Goal: Task Accomplishment & Management: Manage account settings

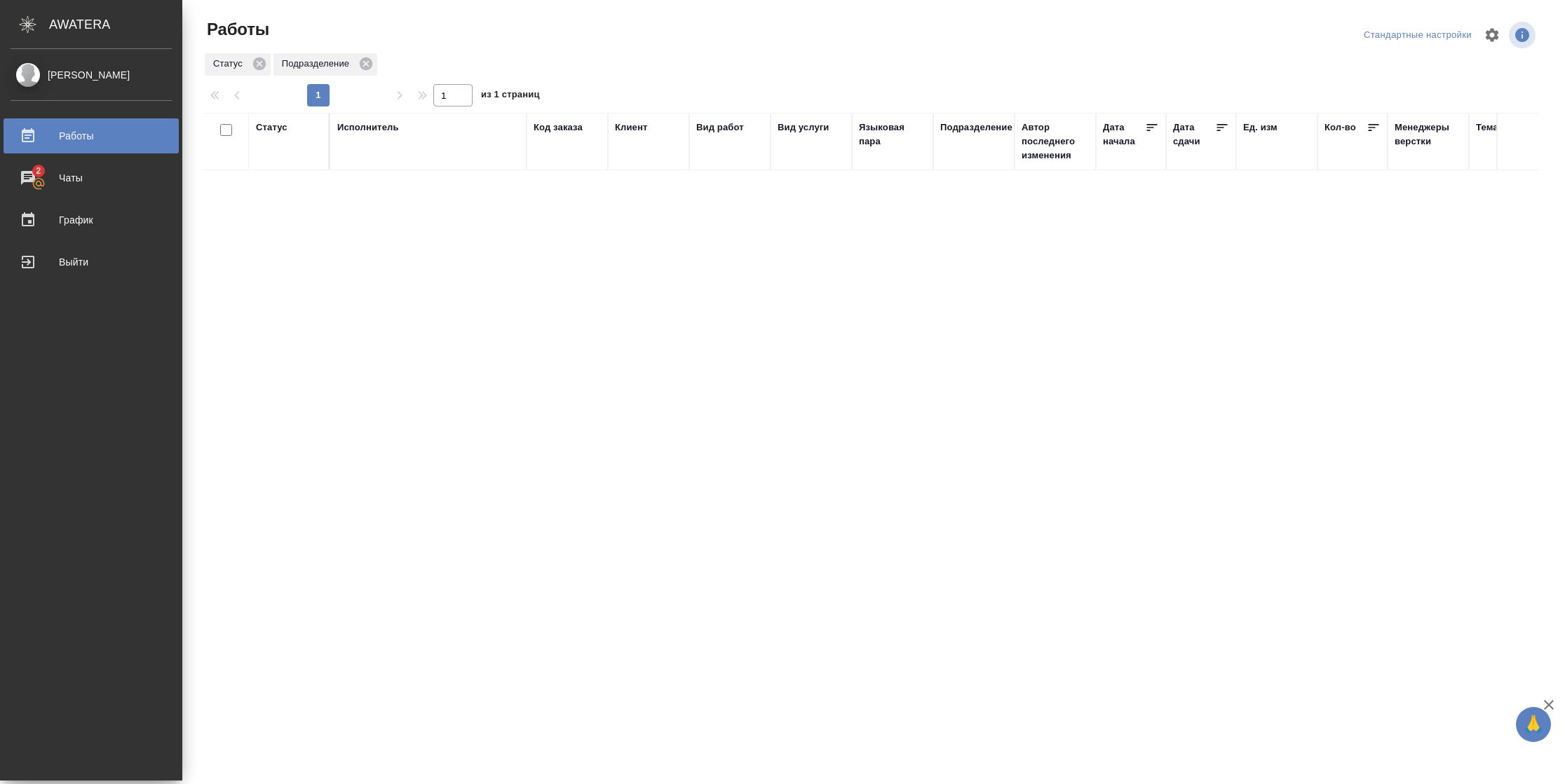
click at [260, 125] on div "Статус" at bounding box center [272, 127] width 32 height 14
click at [305, 193] on div at bounding box center [309, 168] width 25 height 54
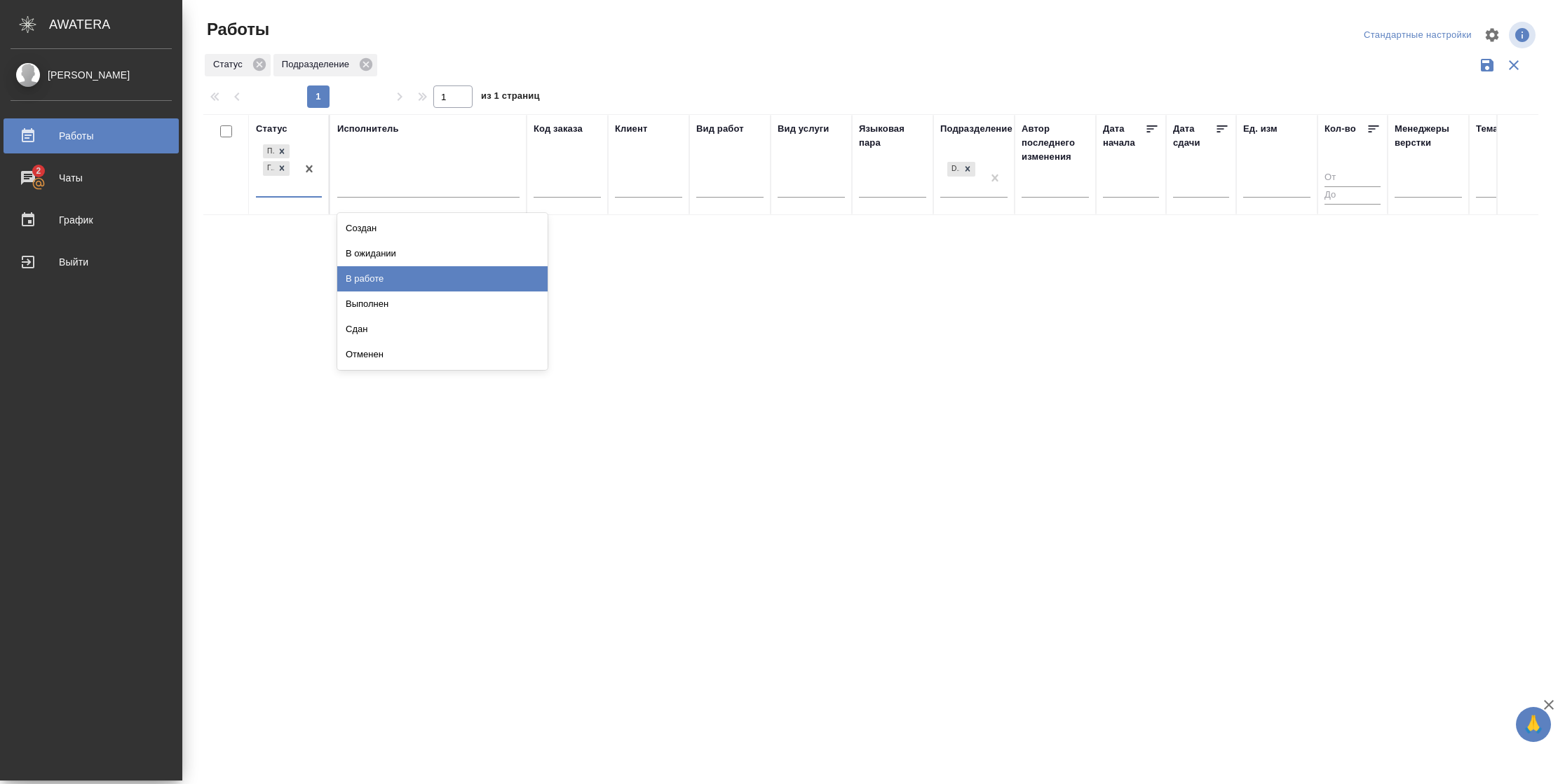
click at [383, 274] on div "В работе" at bounding box center [442, 279] width 211 height 25
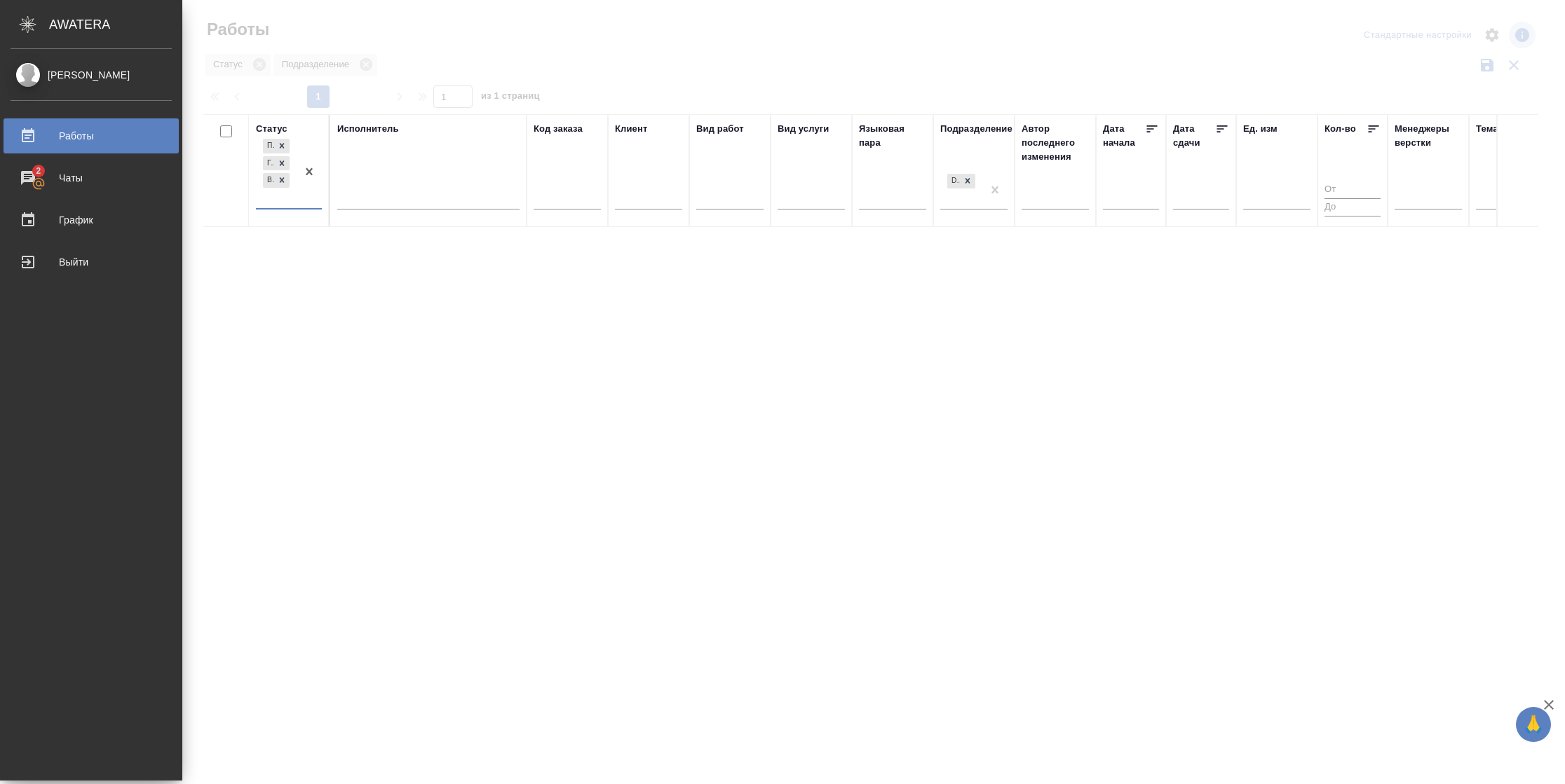
click at [411, 181] on div "Исполнитель" at bounding box center [428, 170] width 182 height 97
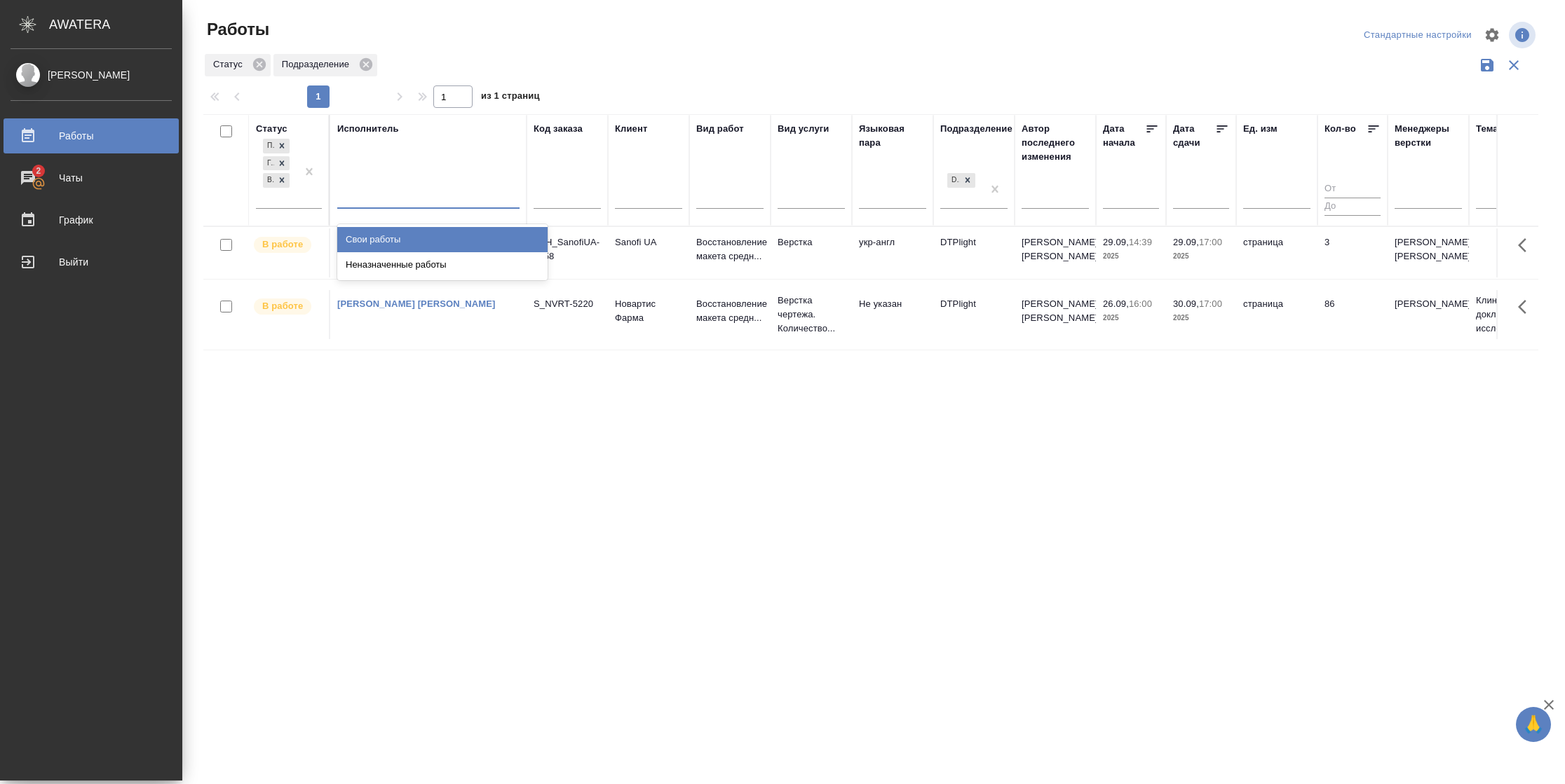
click at [409, 201] on div at bounding box center [428, 194] width 182 height 20
click at [409, 228] on div "Свои работы" at bounding box center [442, 239] width 211 height 25
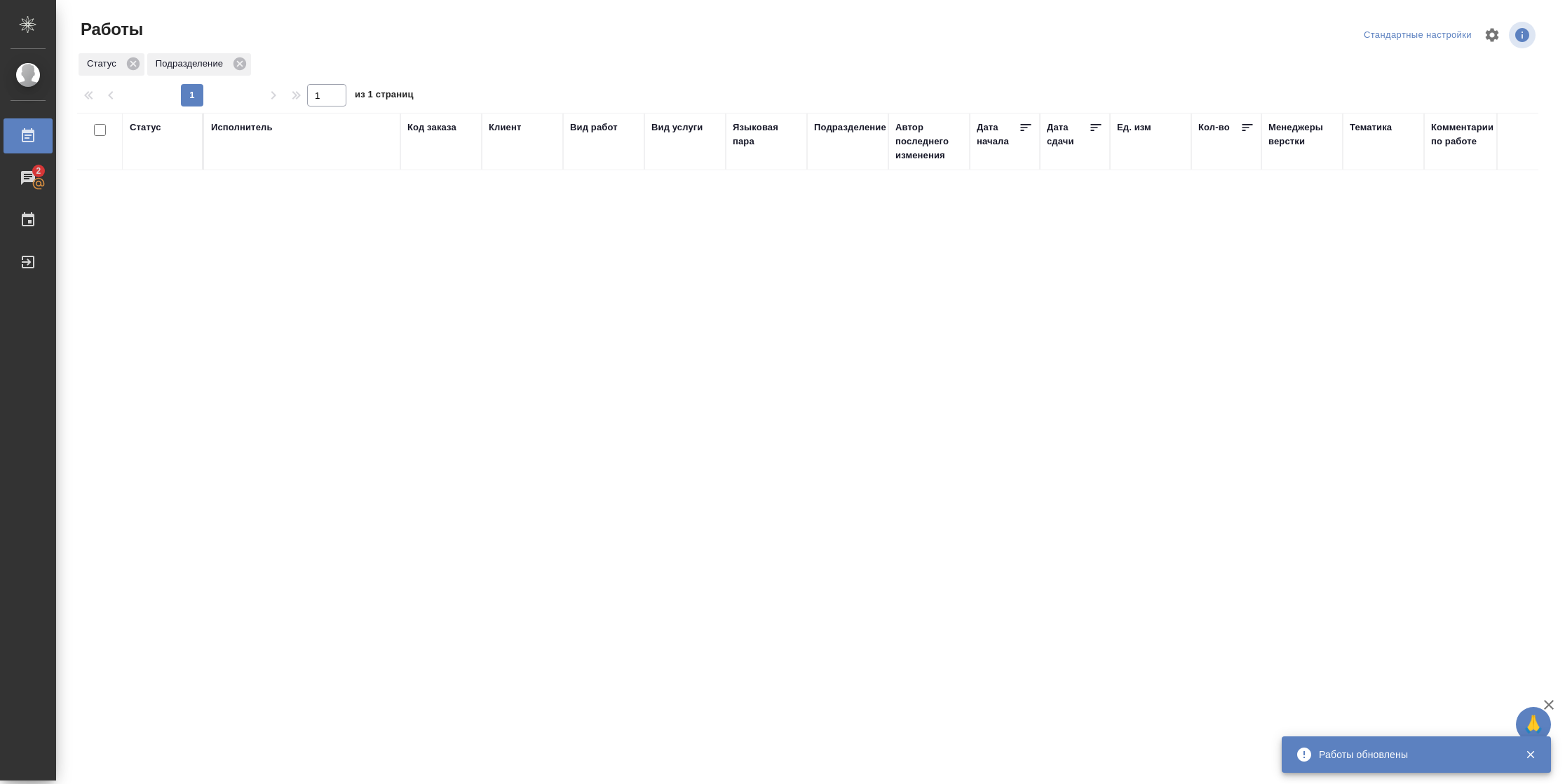
click at [157, 129] on div "Статус" at bounding box center [146, 127] width 32 height 14
click at [171, 190] on div at bounding box center [182, 168] width 25 height 54
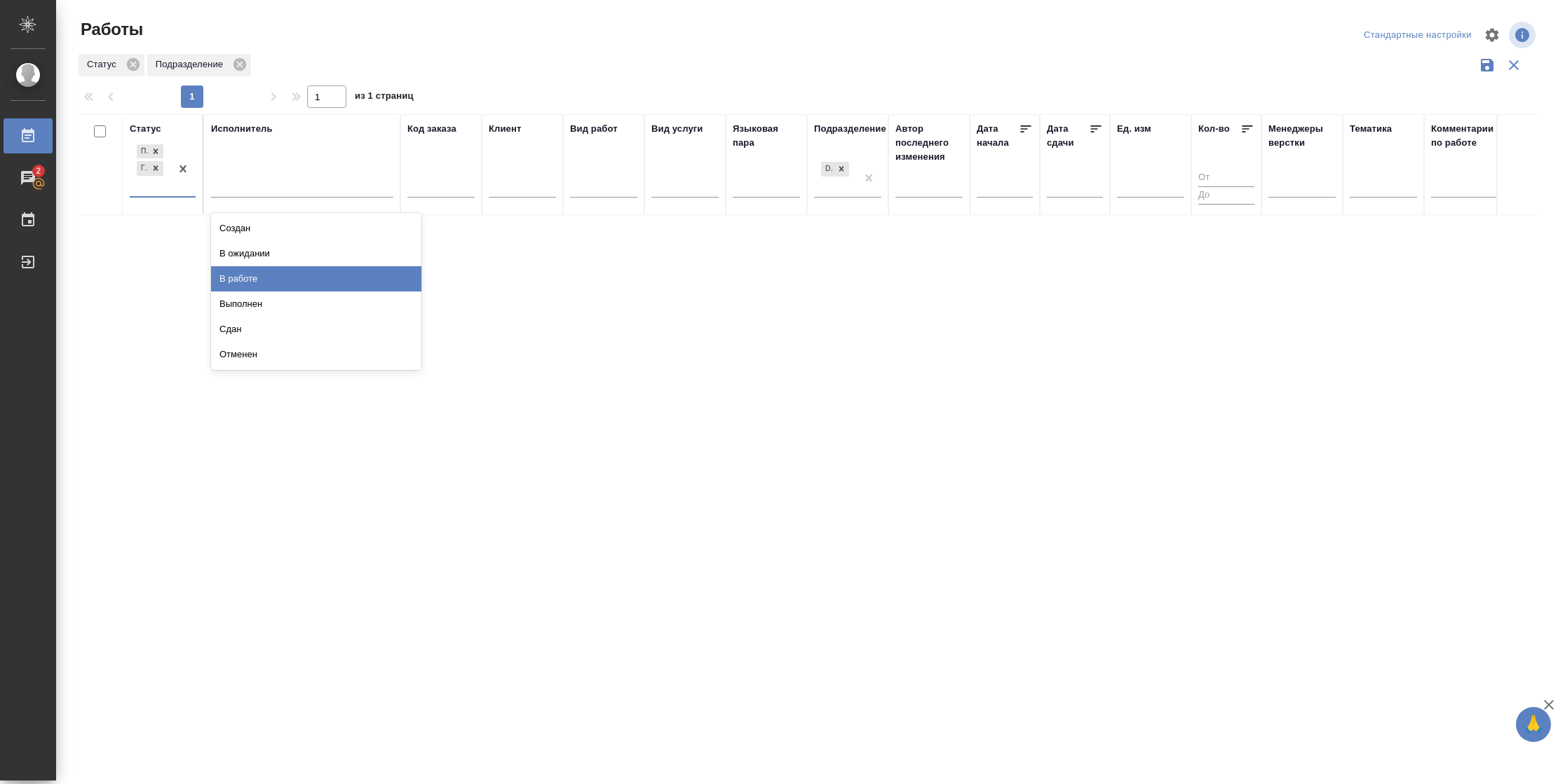
click at [247, 281] on div "В работе" at bounding box center [317, 279] width 211 height 25
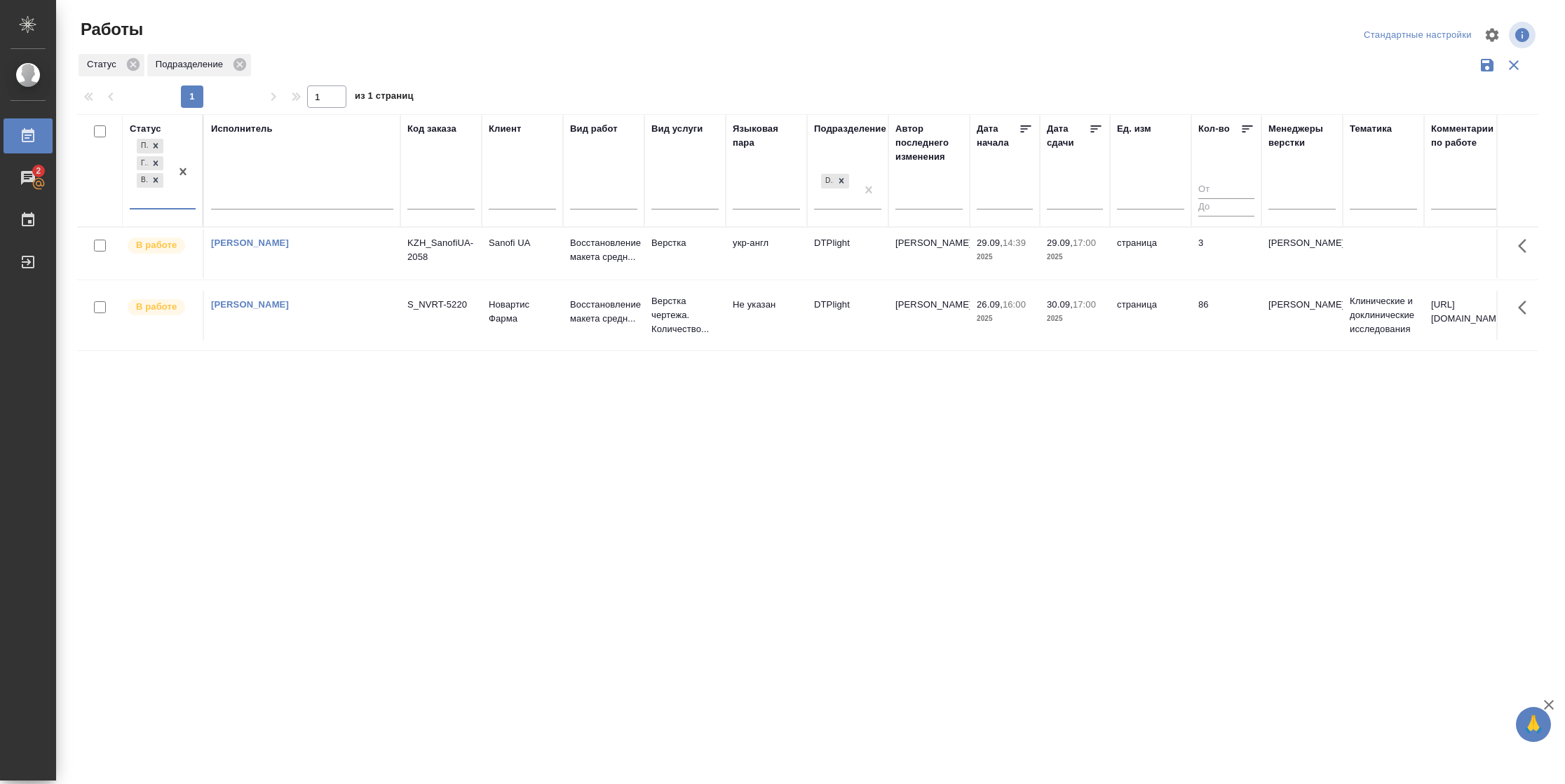
click at [1238, 236] on td "3" at bounding box center [1226, 253] width 70 height 49
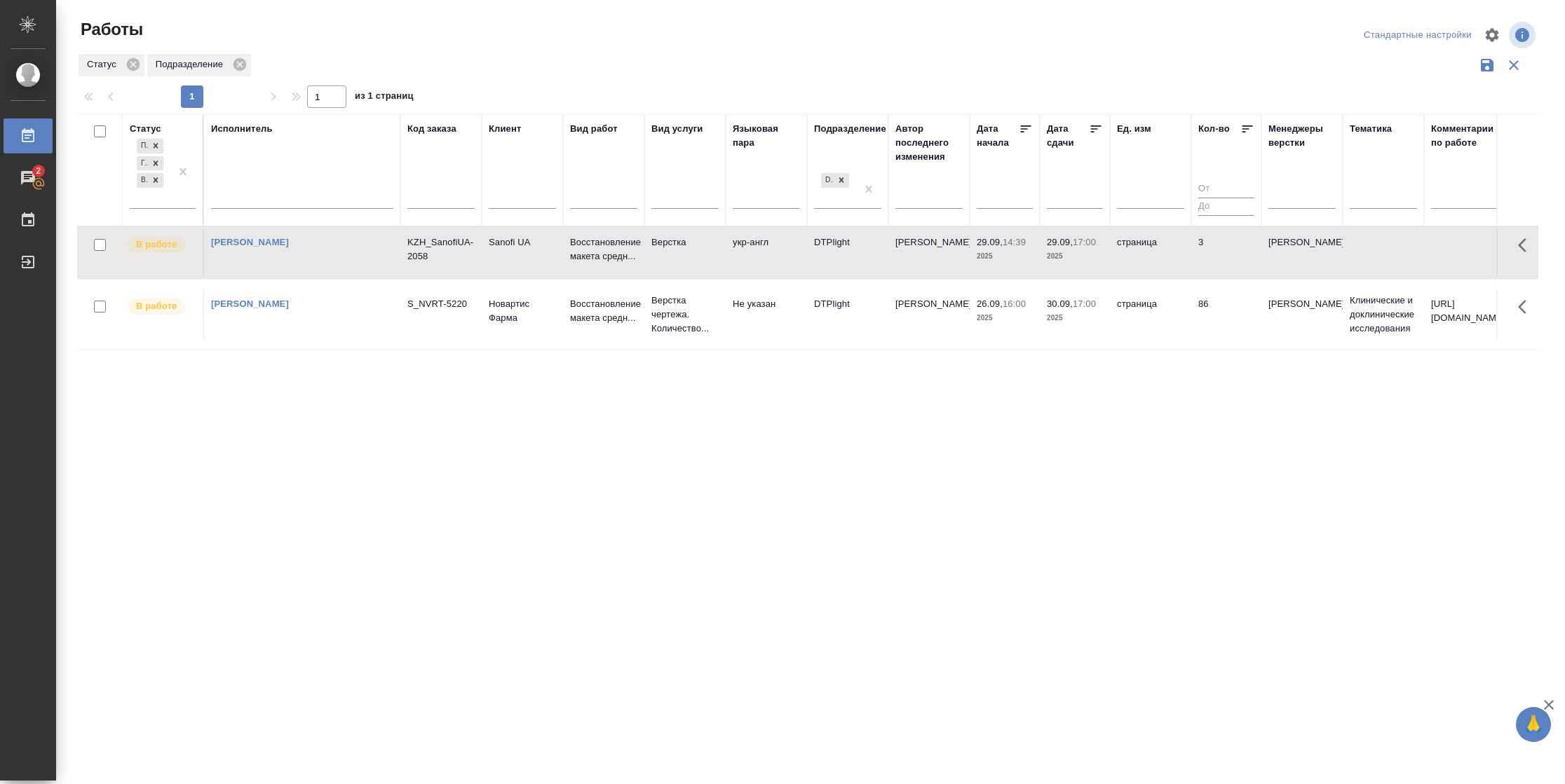
click at [1238, 236] on td "3" at bounding box center [1226, 253] width 70 height 49
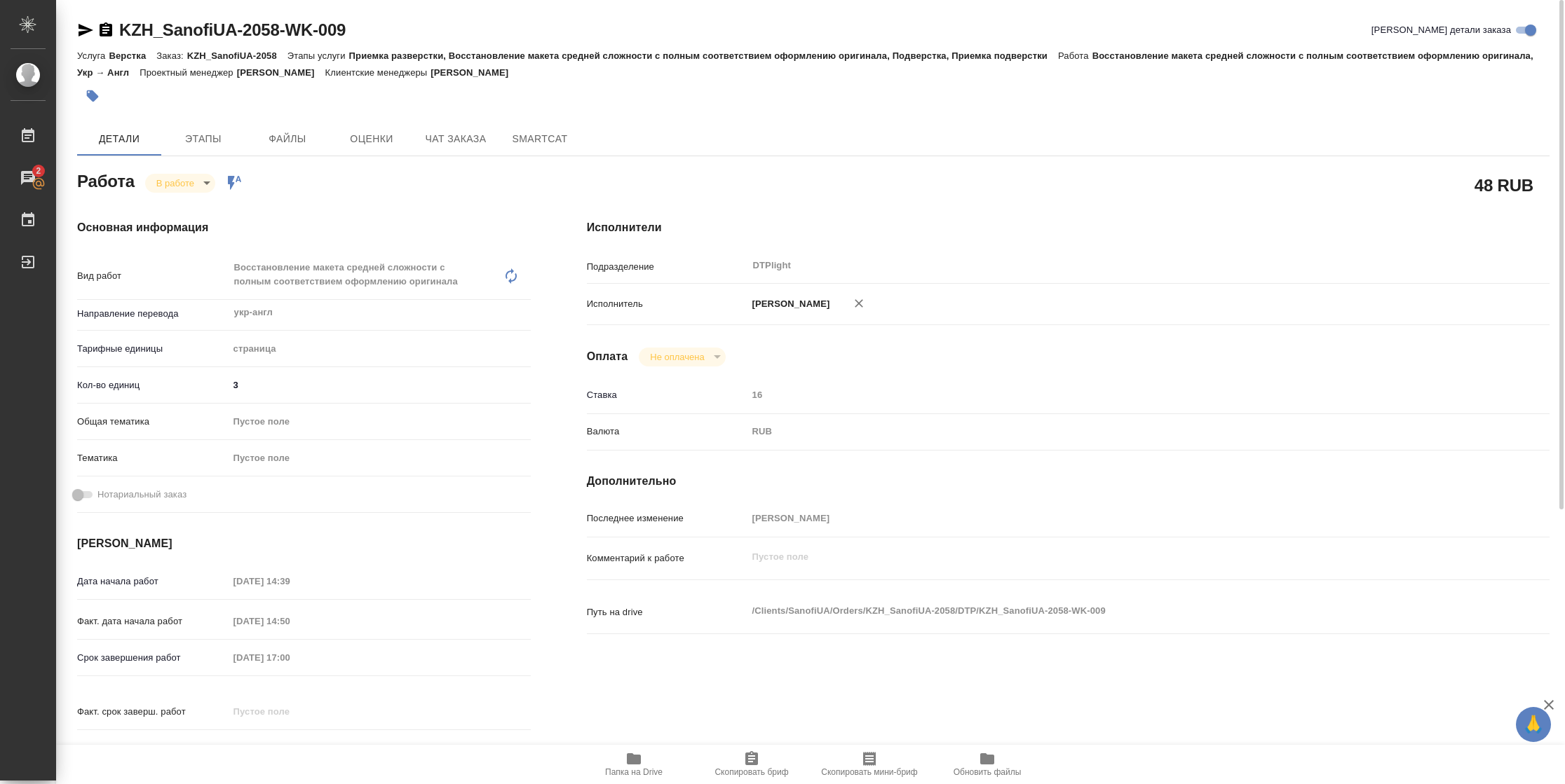
click at [210, 180] on body "🙏 .cls-1 fill:#fff; AWATERA Vasilyeva Natalia Работы 2 Чаты График Выйти KZH_Sa…" at bounding box center [782, 392] width 1565 height 784
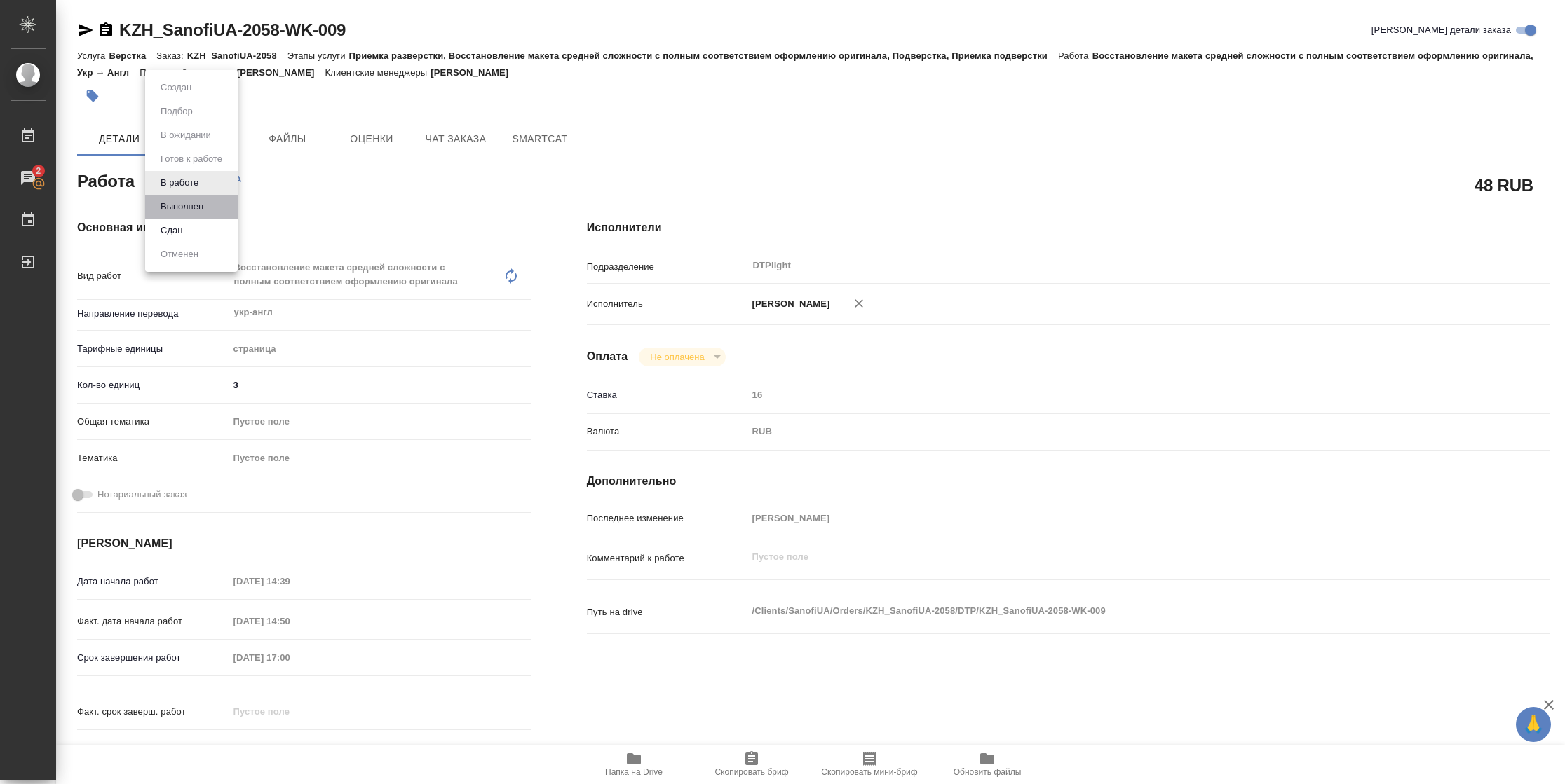
click at [211, 199] on li "Выполнен" at bounding box center [190, 206] width 92 height 24
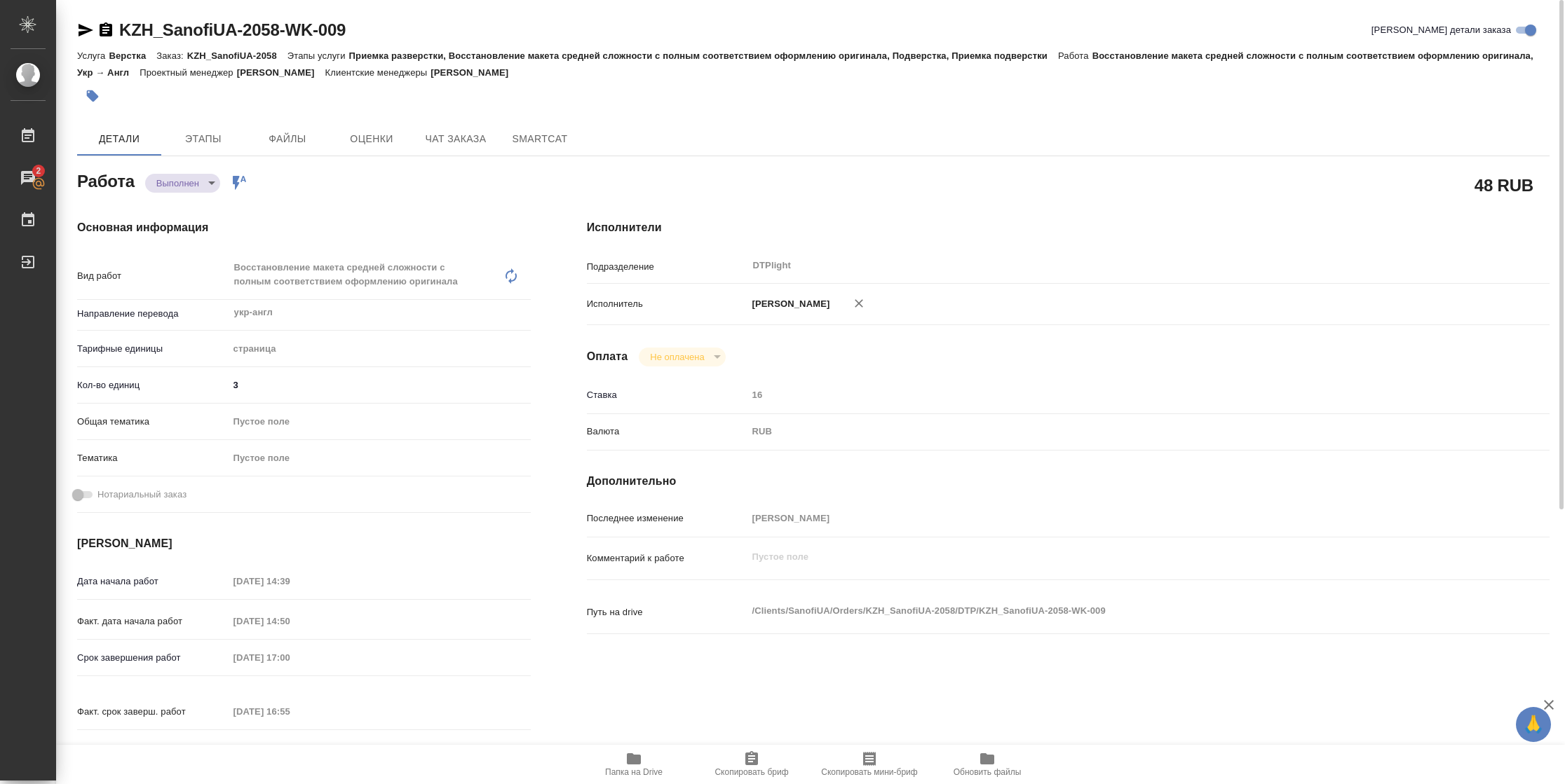
type textarea "x"
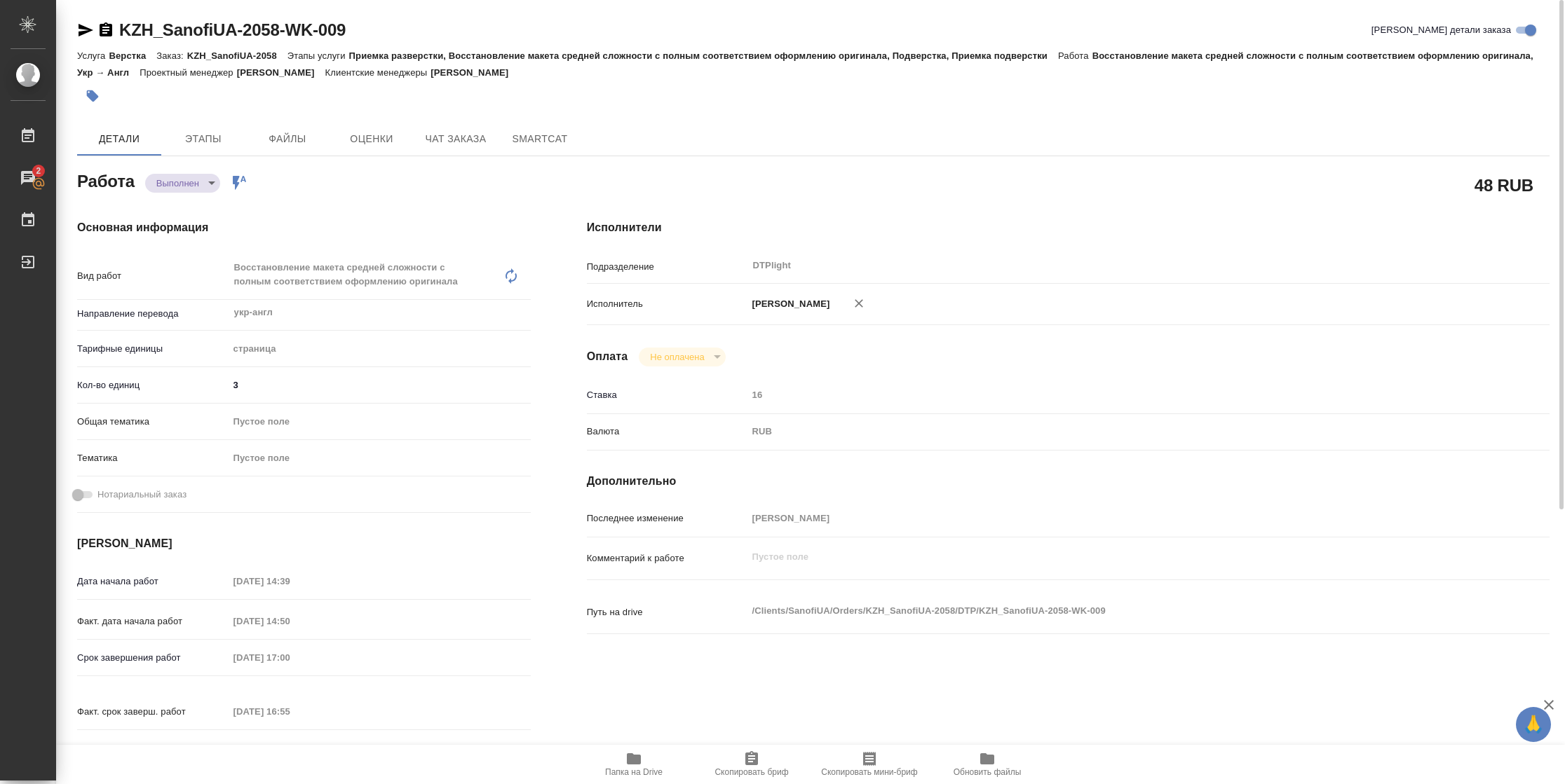
click at [87, 31] on icon "button" at bounding box center [86, 30] width 15 height 12
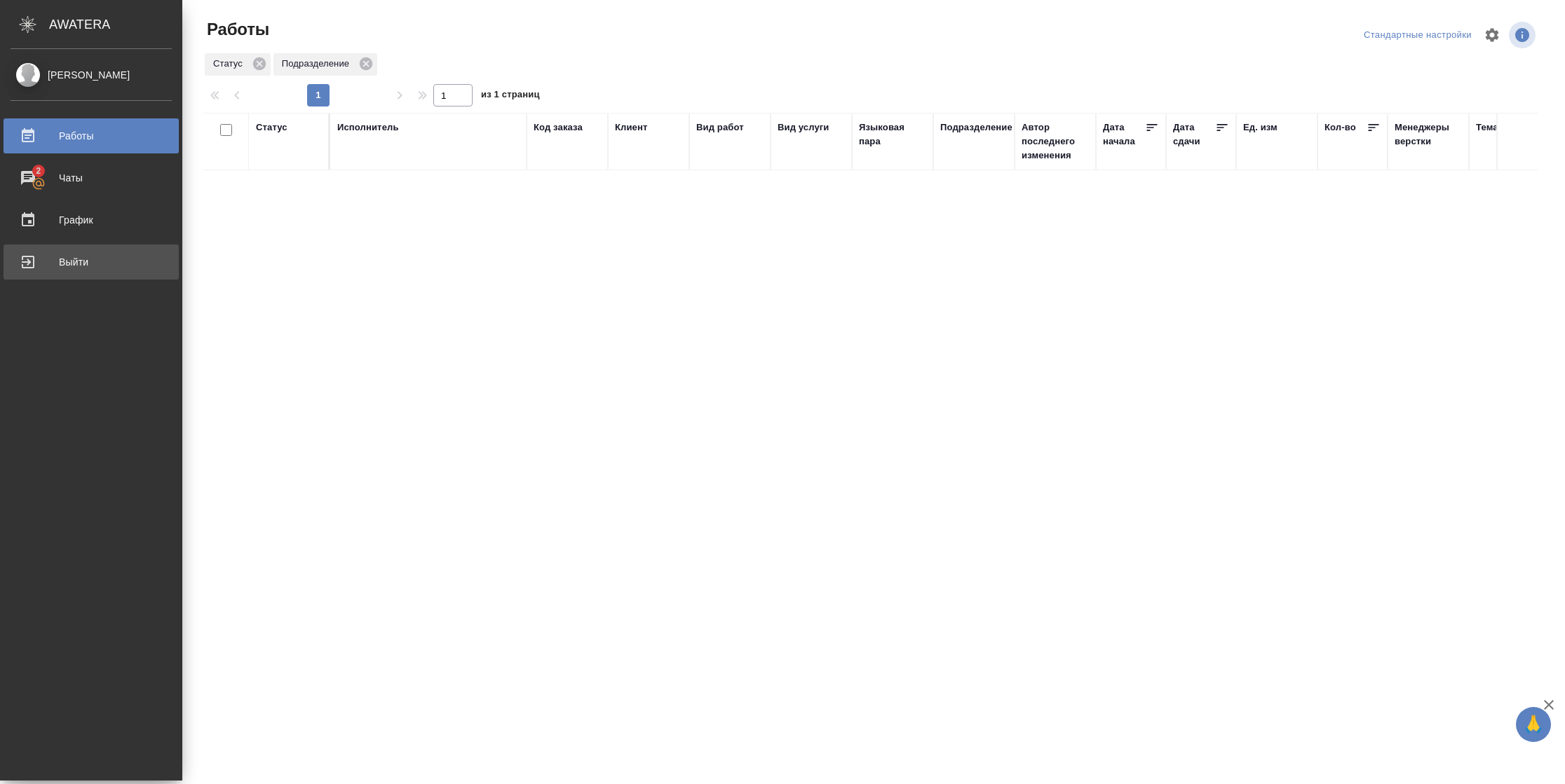
click at [31, 253] on div "Выйти" at bounding box center [91, 262] width 161 height 21
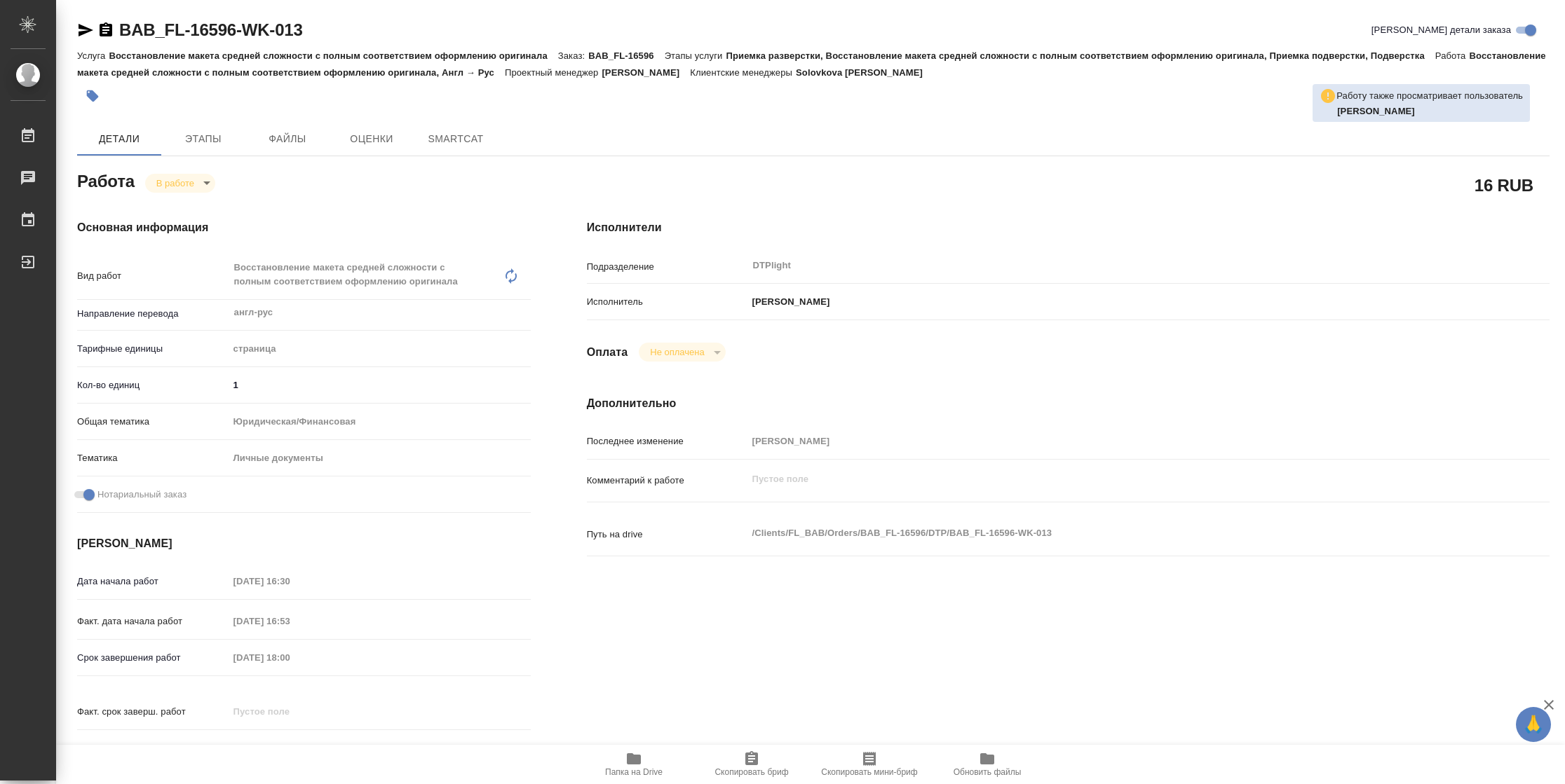
type textarea "x"
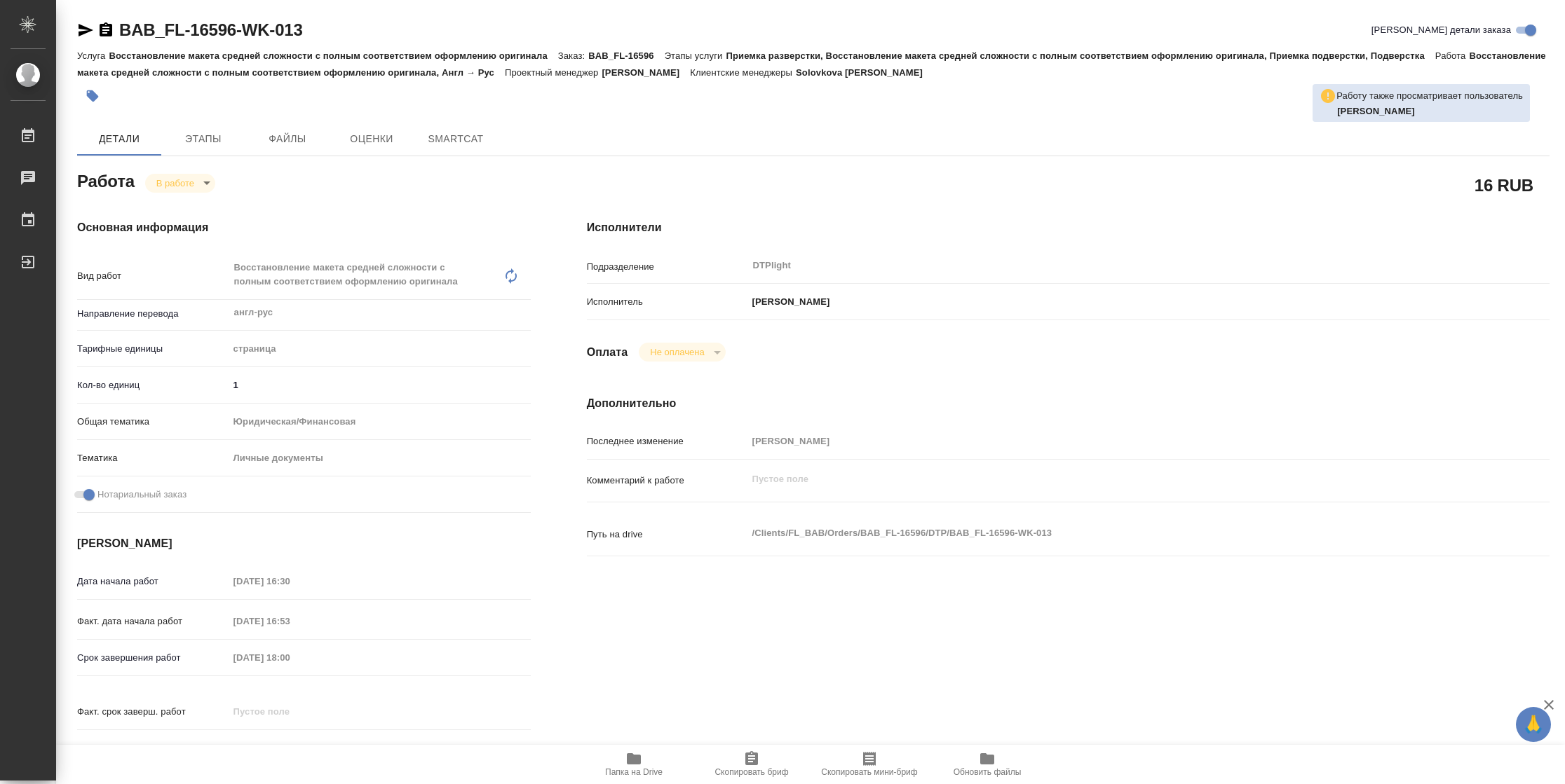
type textarea "x"
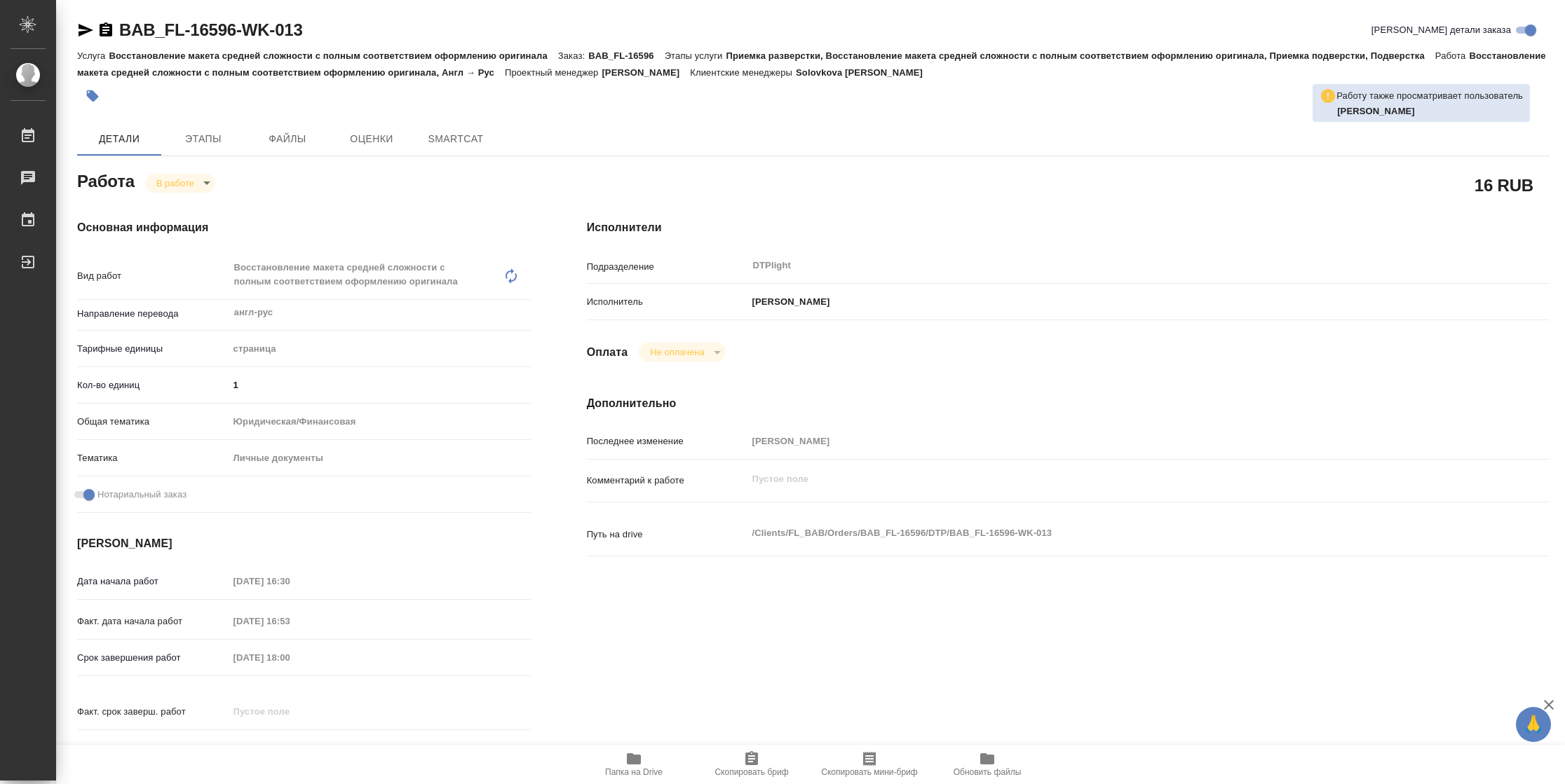
type textarea "x"
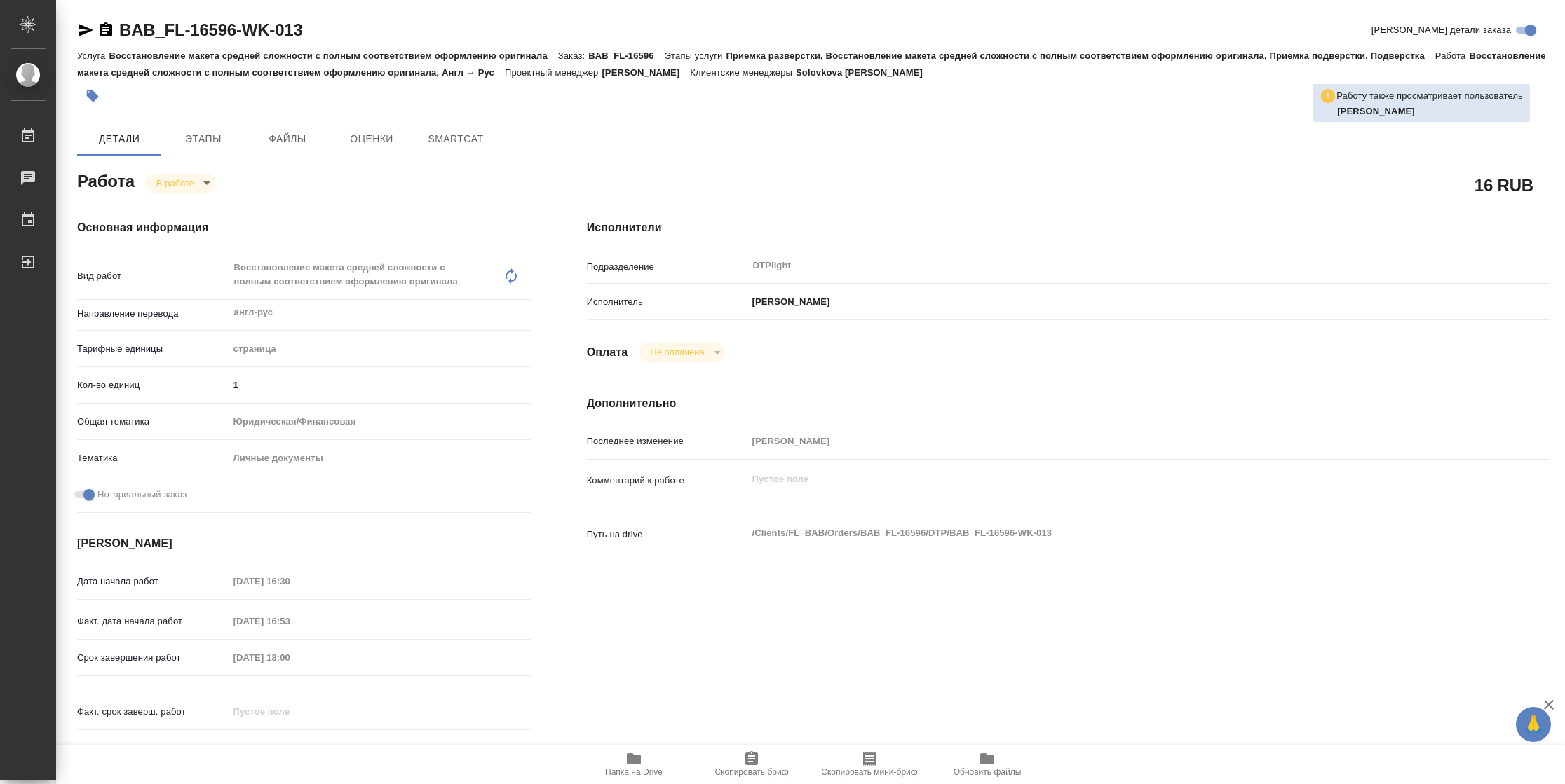
type textarea "x"
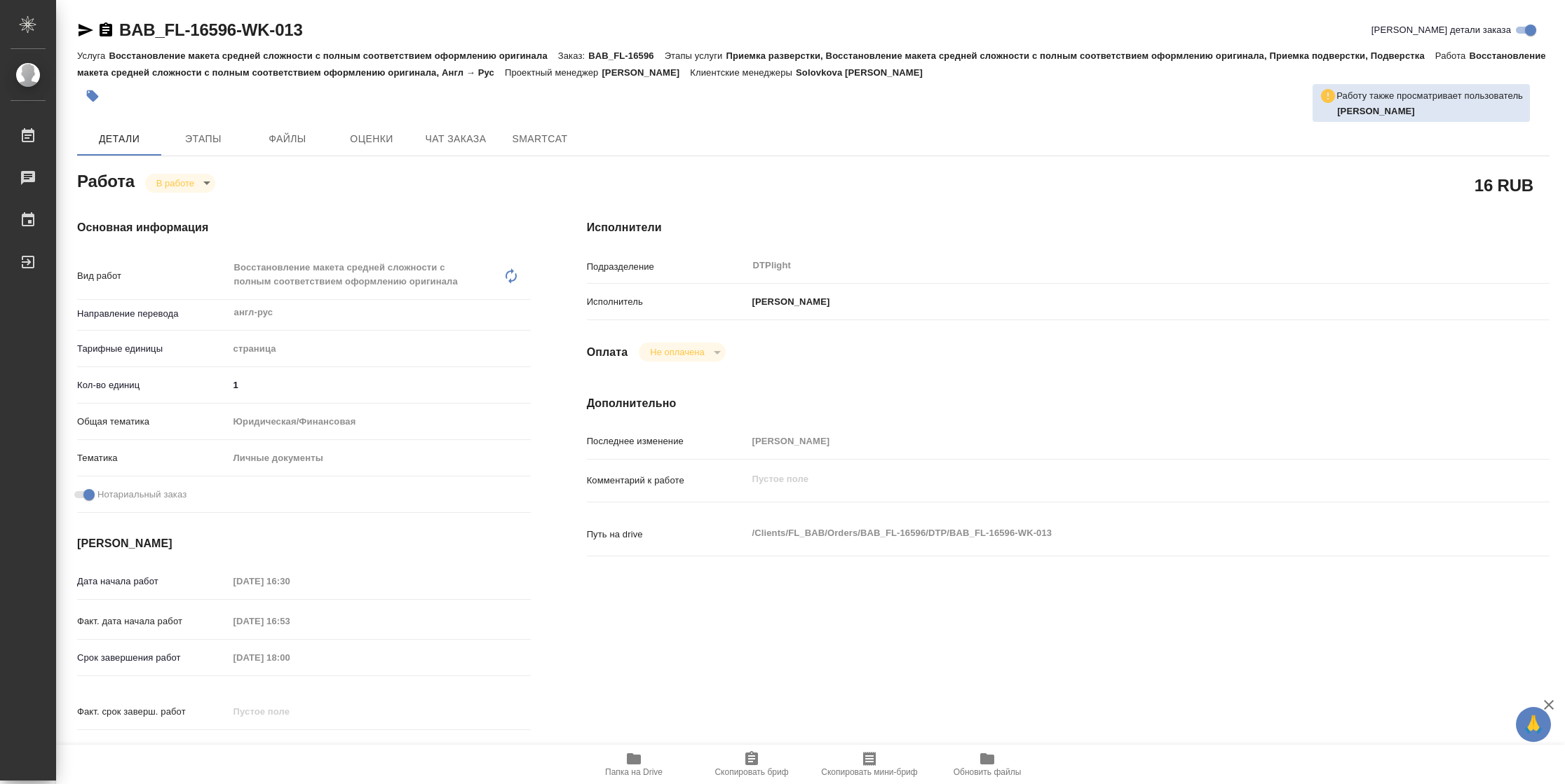
type textarea "x"
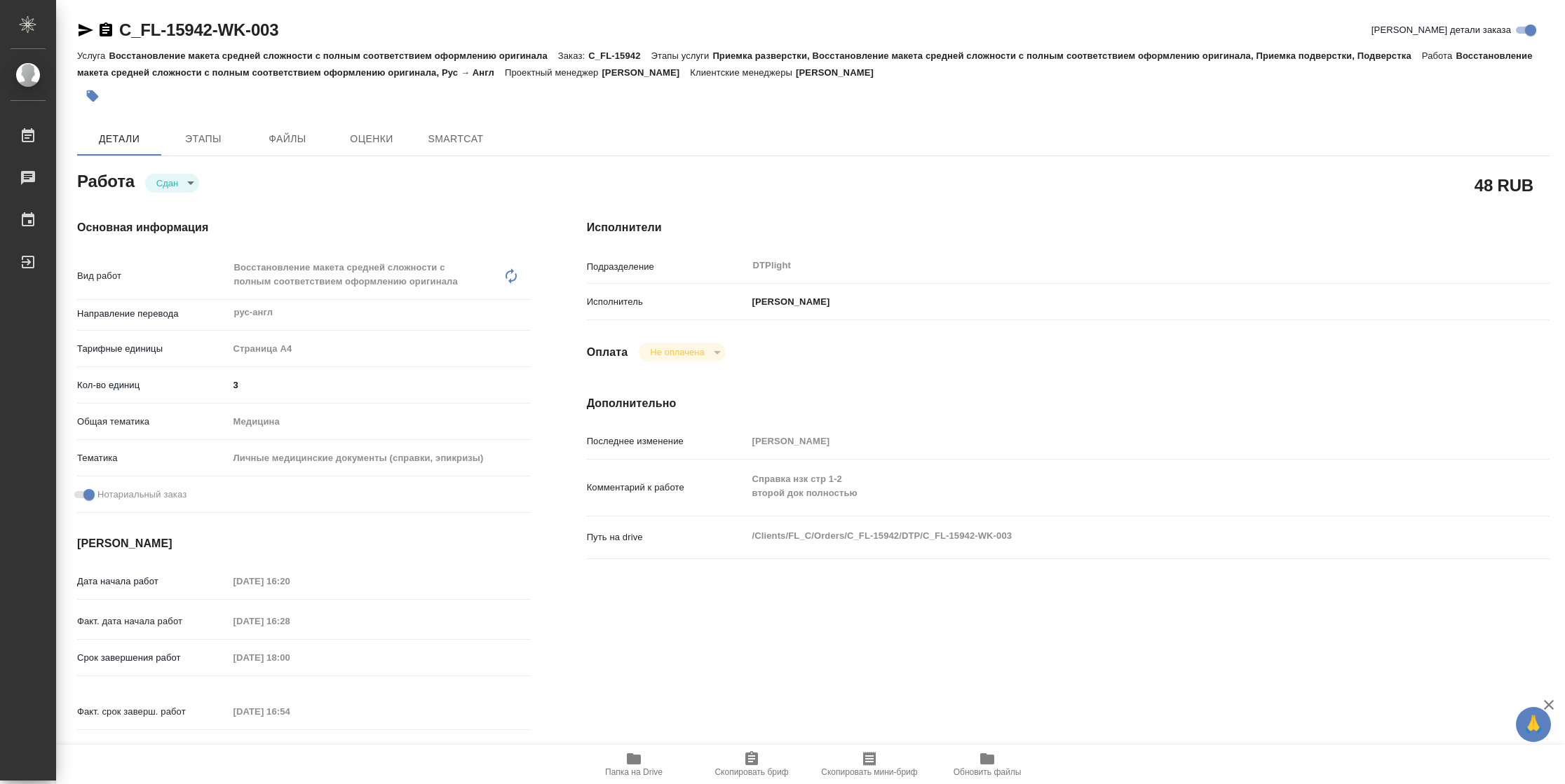
type textarea "x"
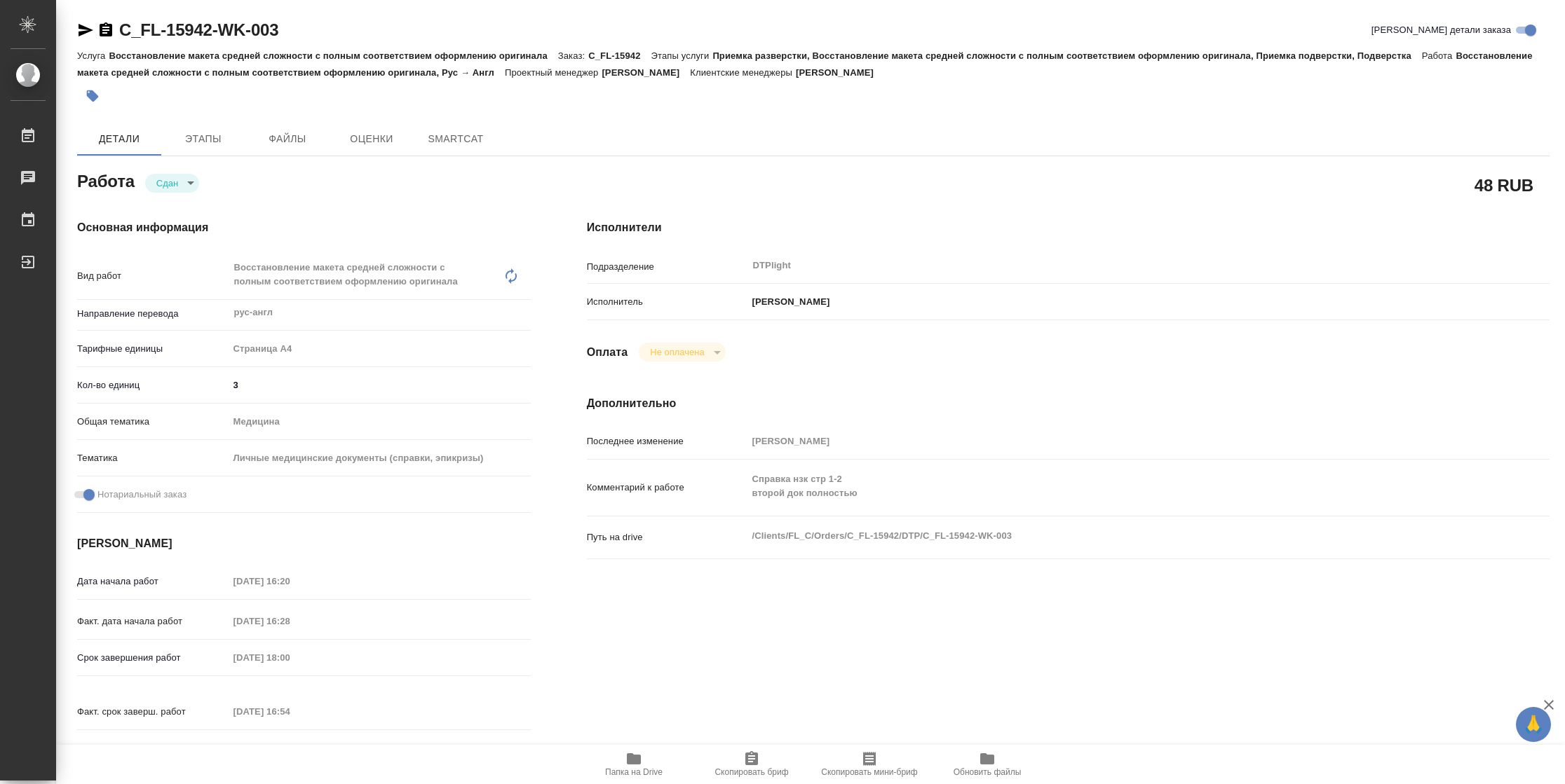
type textarea "x"
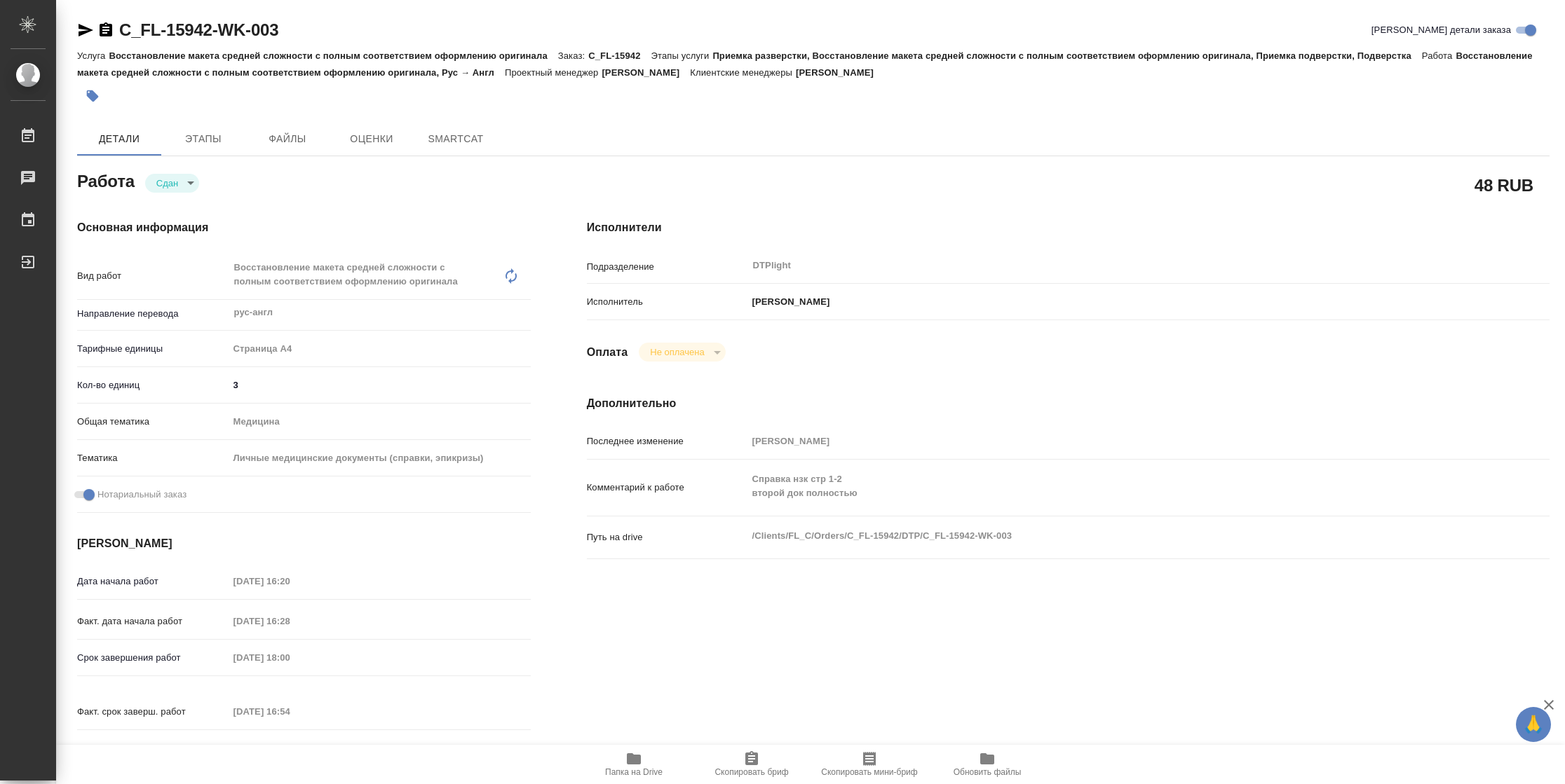
type textarea "x"
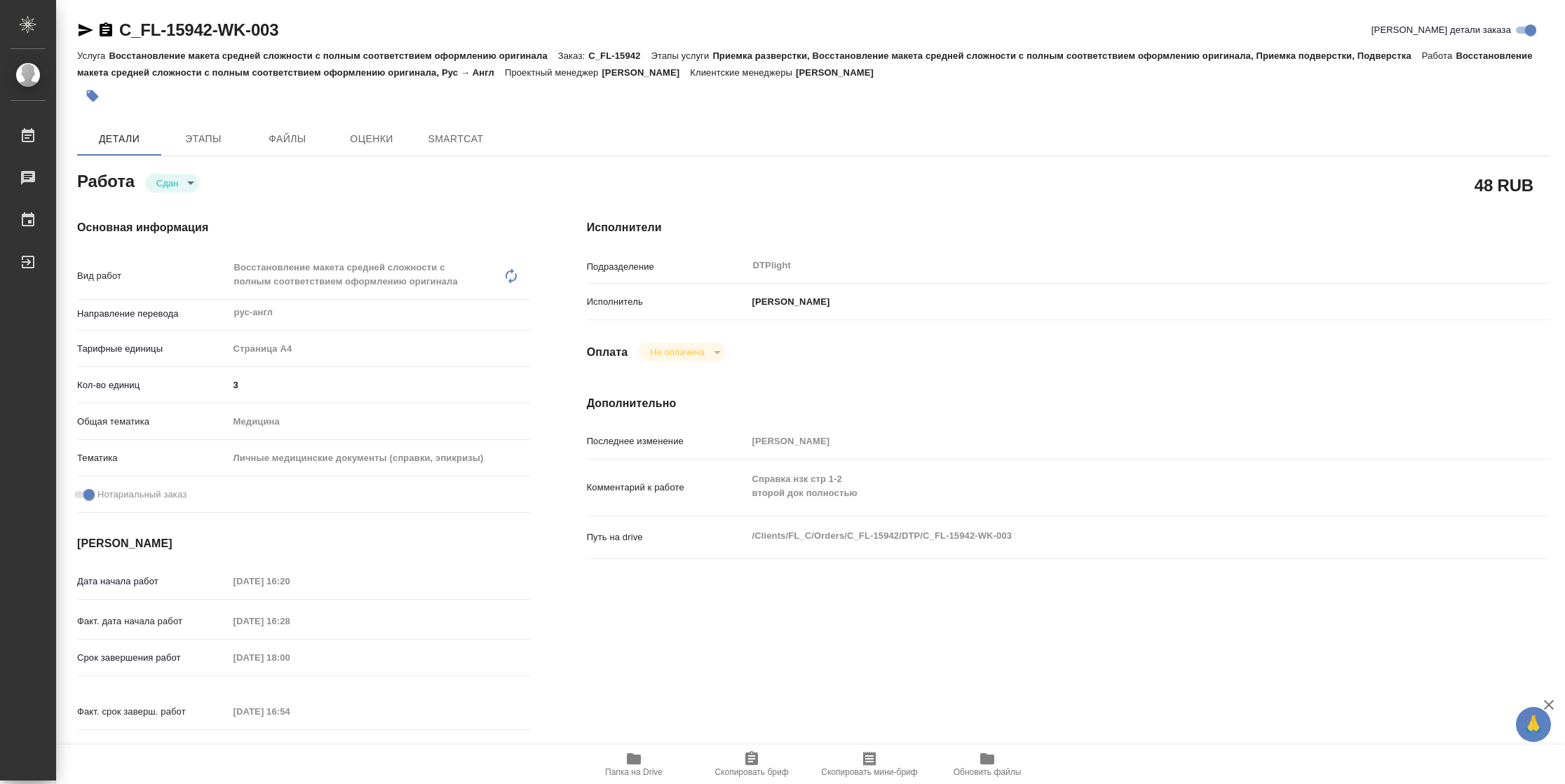
type textarea "x"
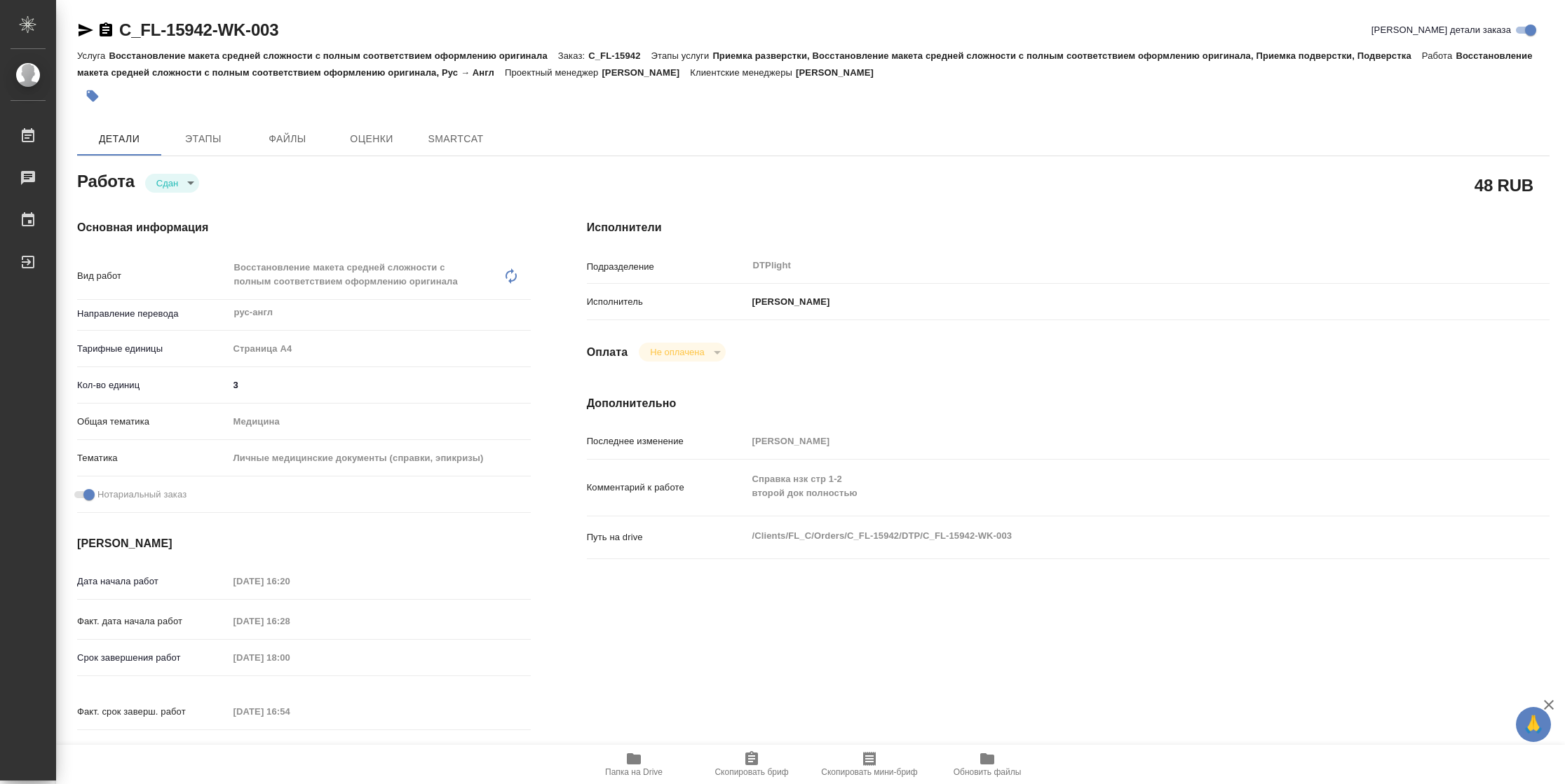
type textarea "x"
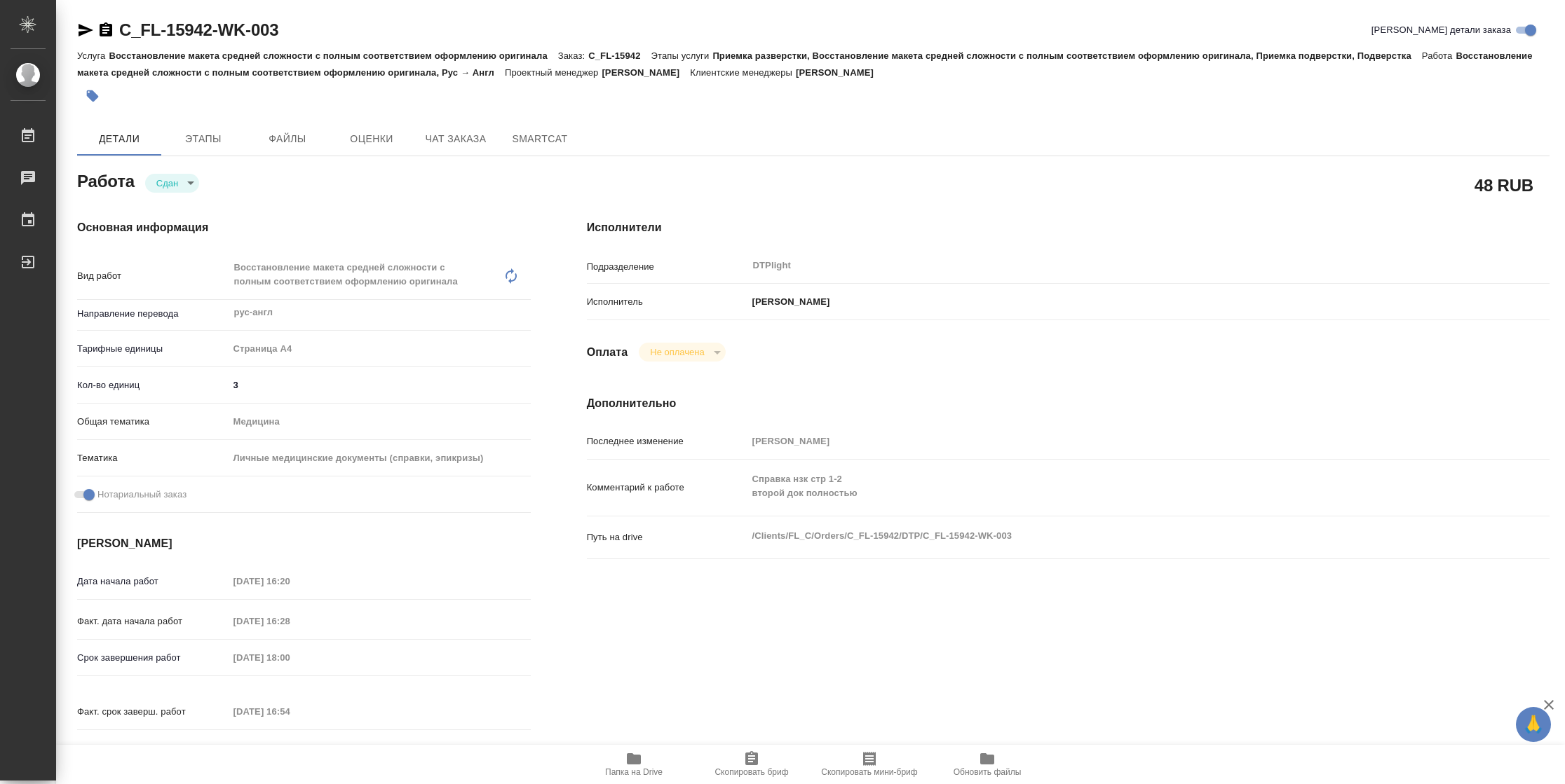
type textarea "x"
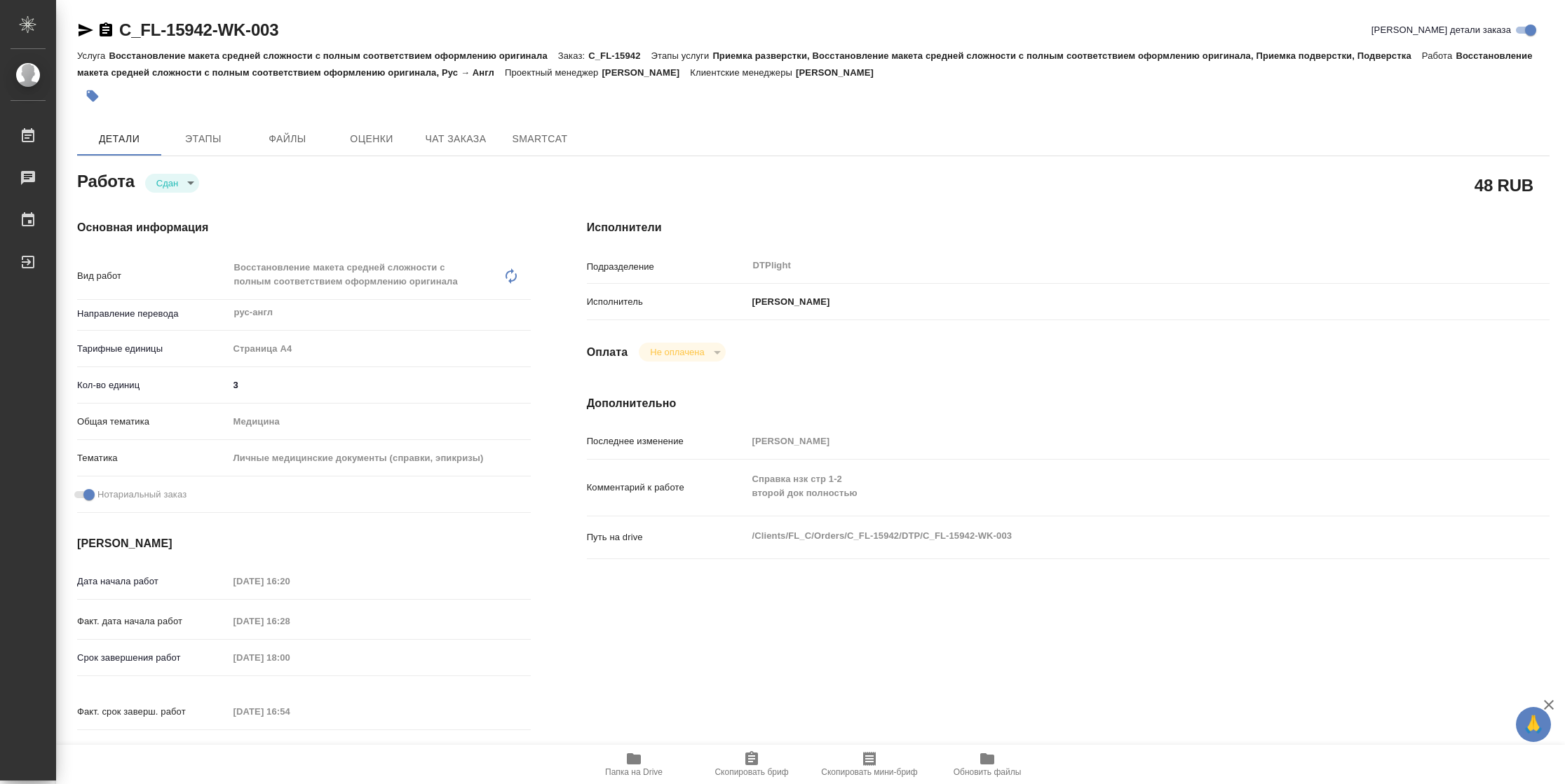
type textarea "x"
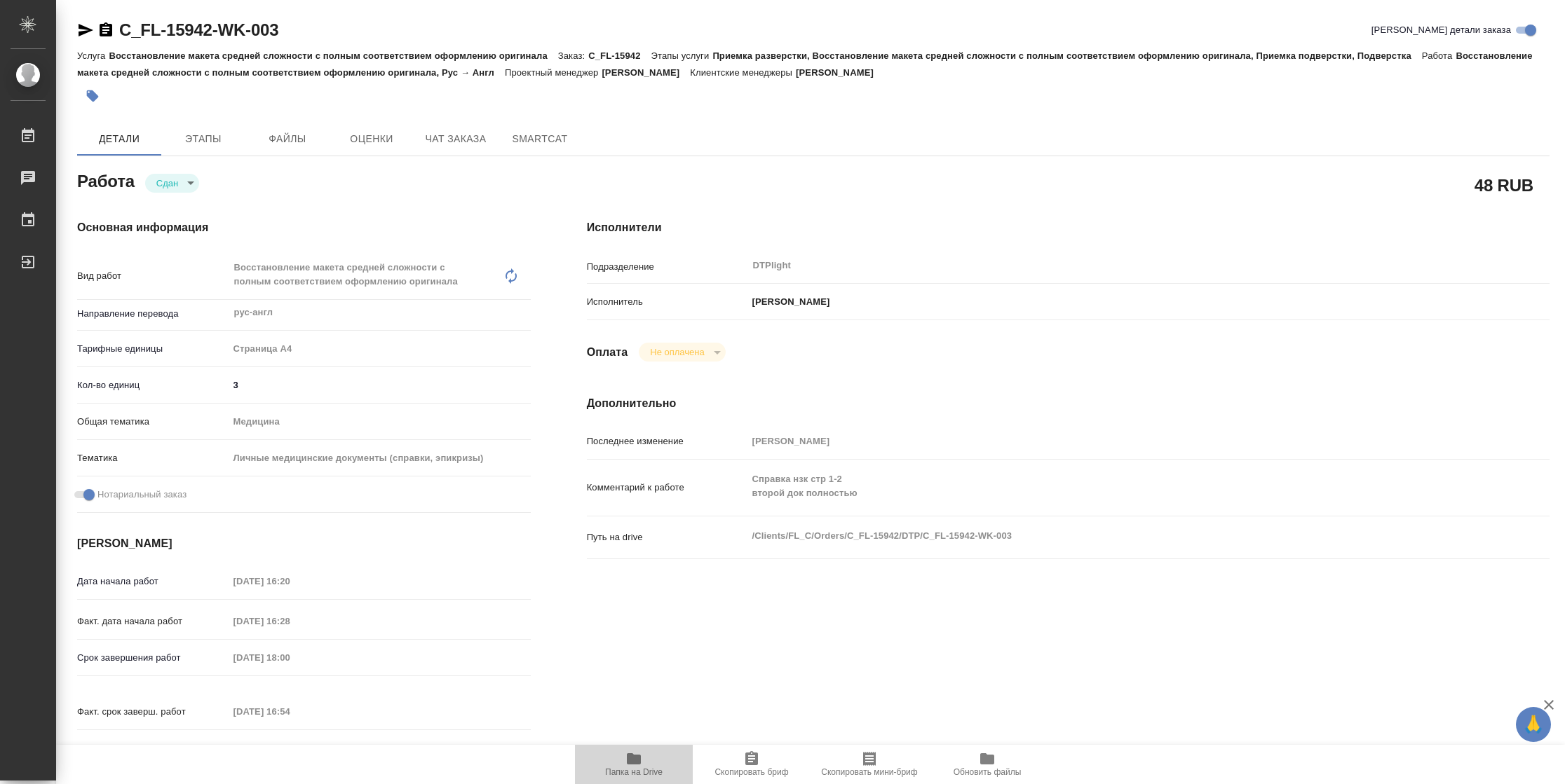
click at [624, 768] on span "Папка на Drive" at bounding box center [634, 772] width 58 height 10
type textarea "x"
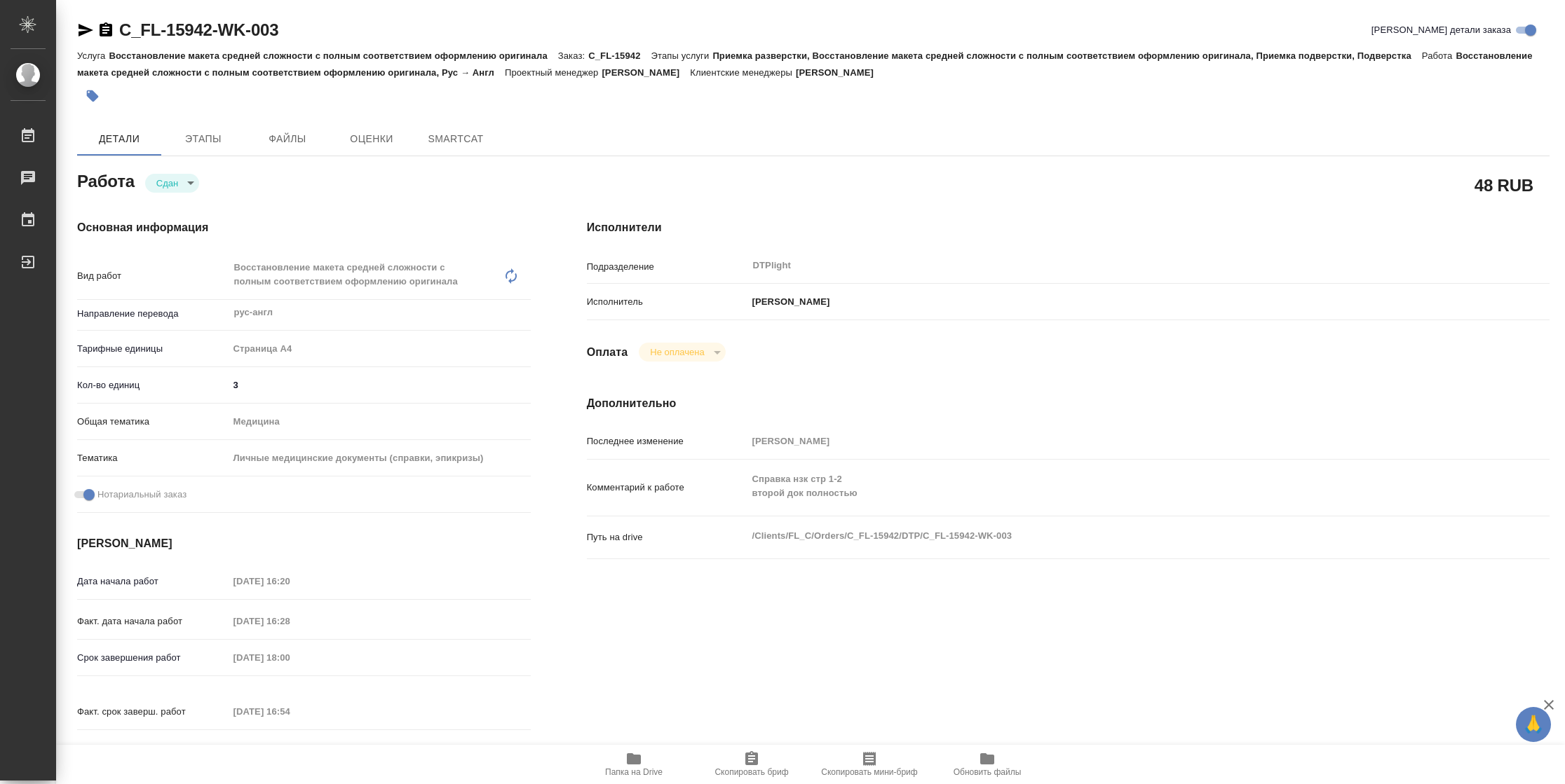
type textarea "x"
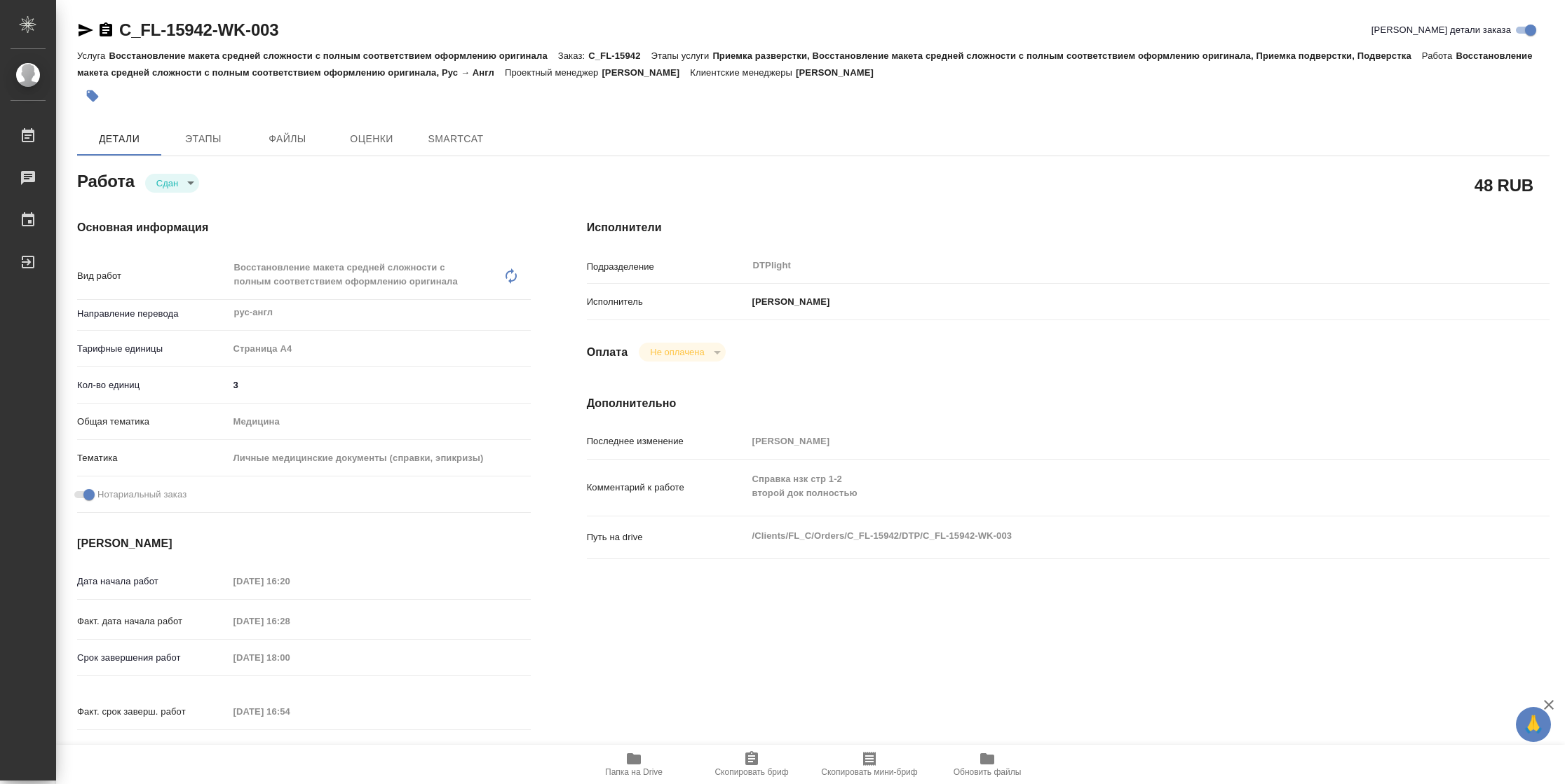
type textarea "x"
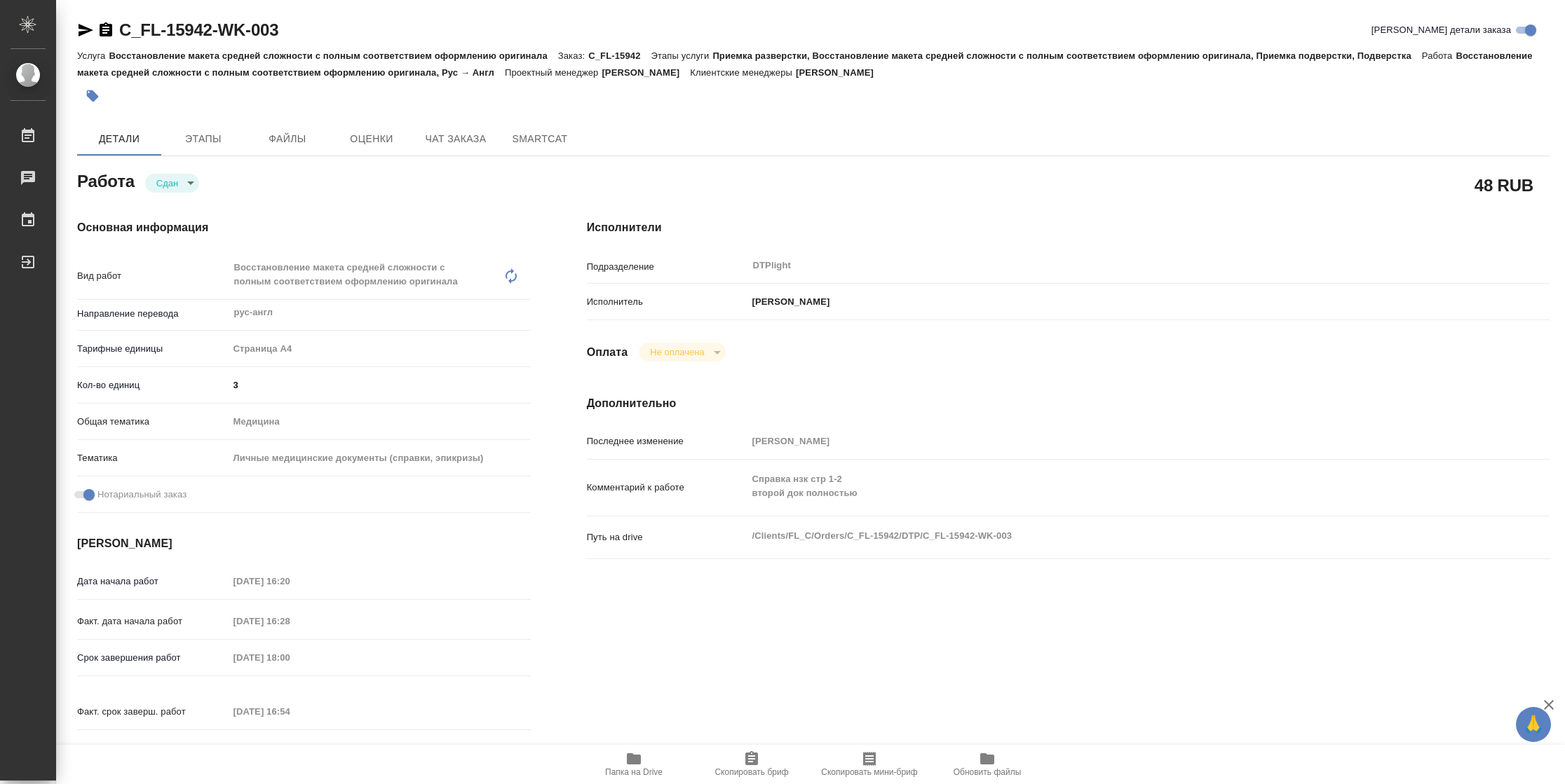
type textarea "x"
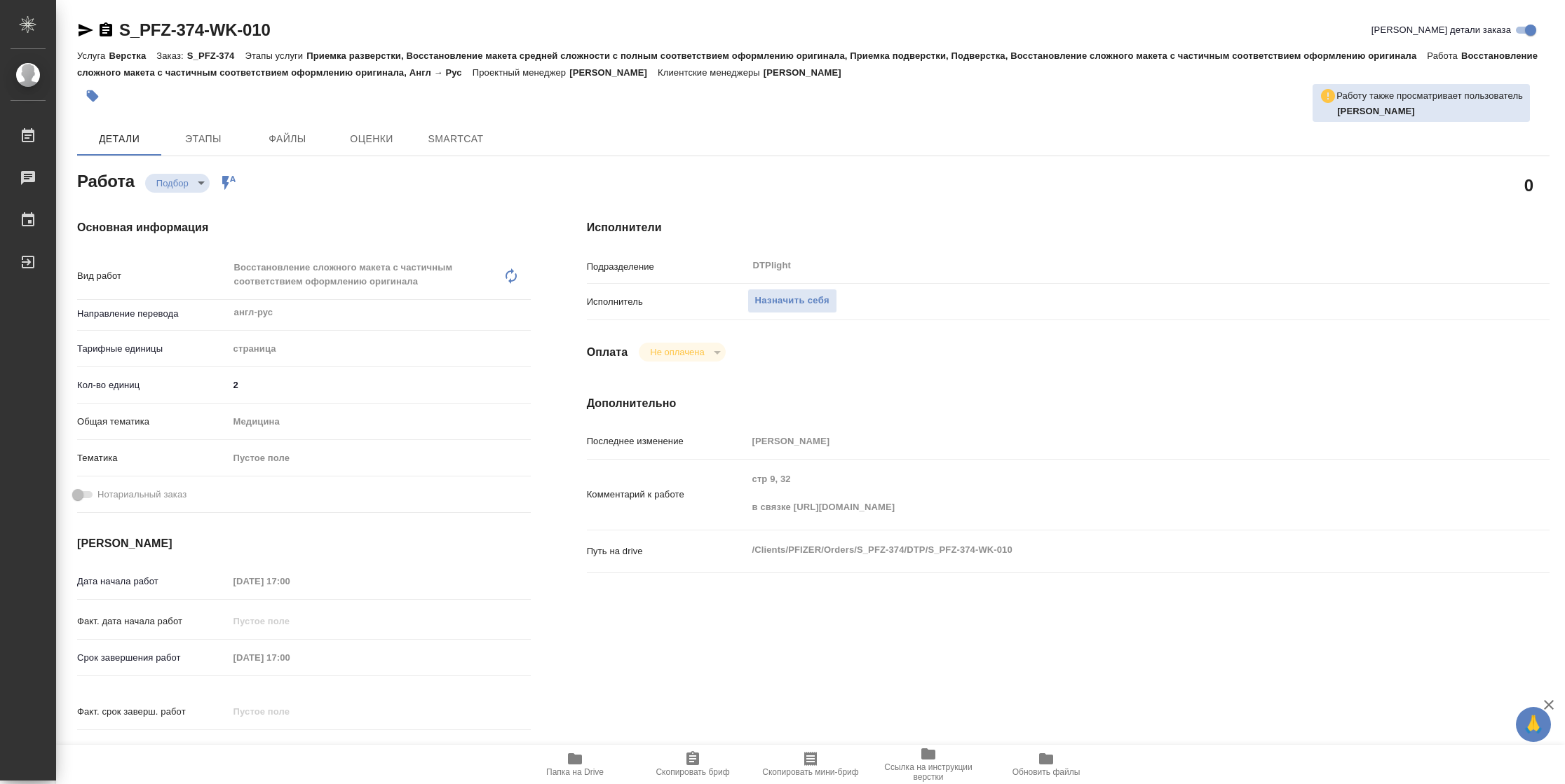
type textarea "x"
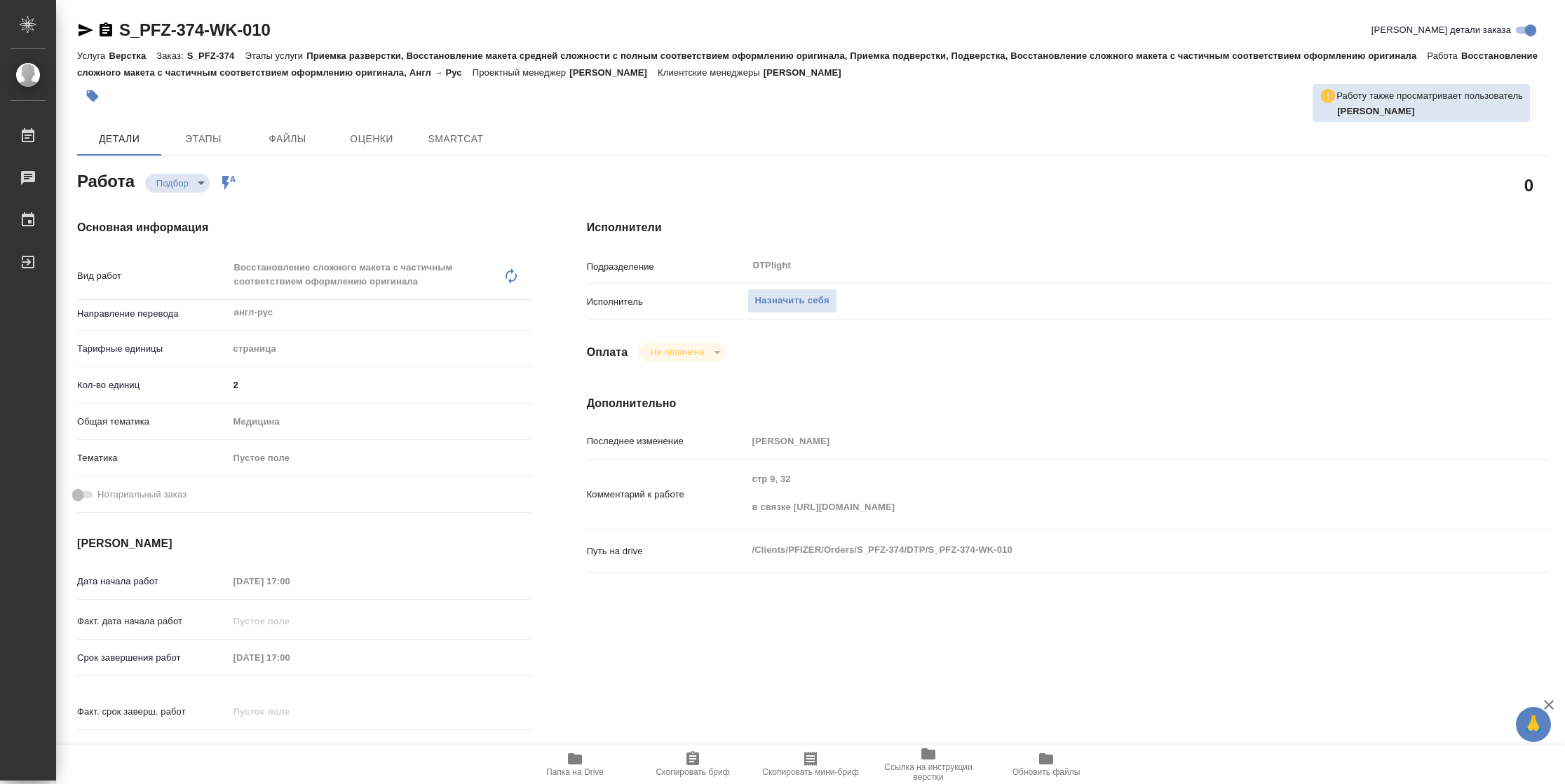
type textarea "x"
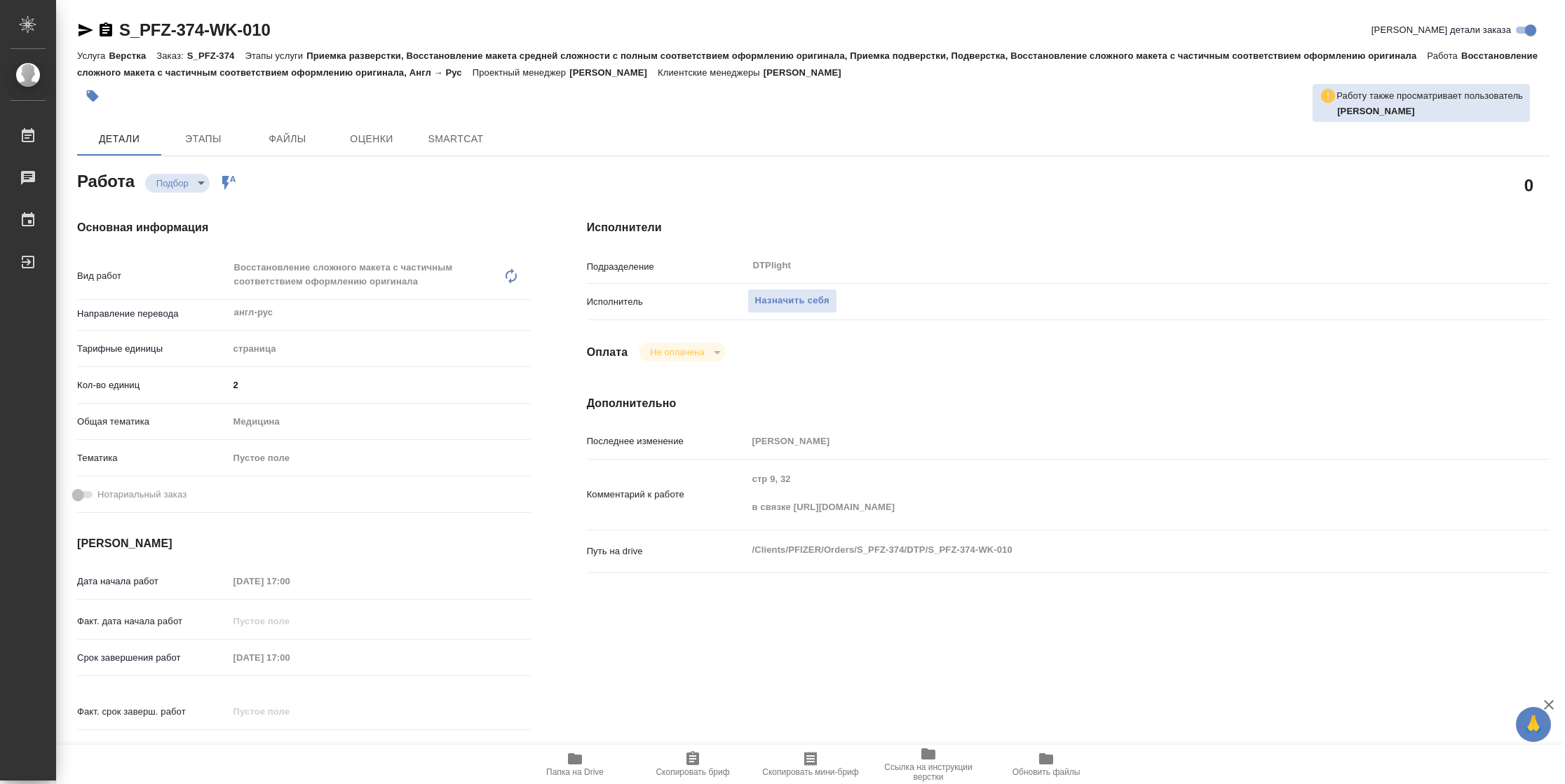
type textarea "x"
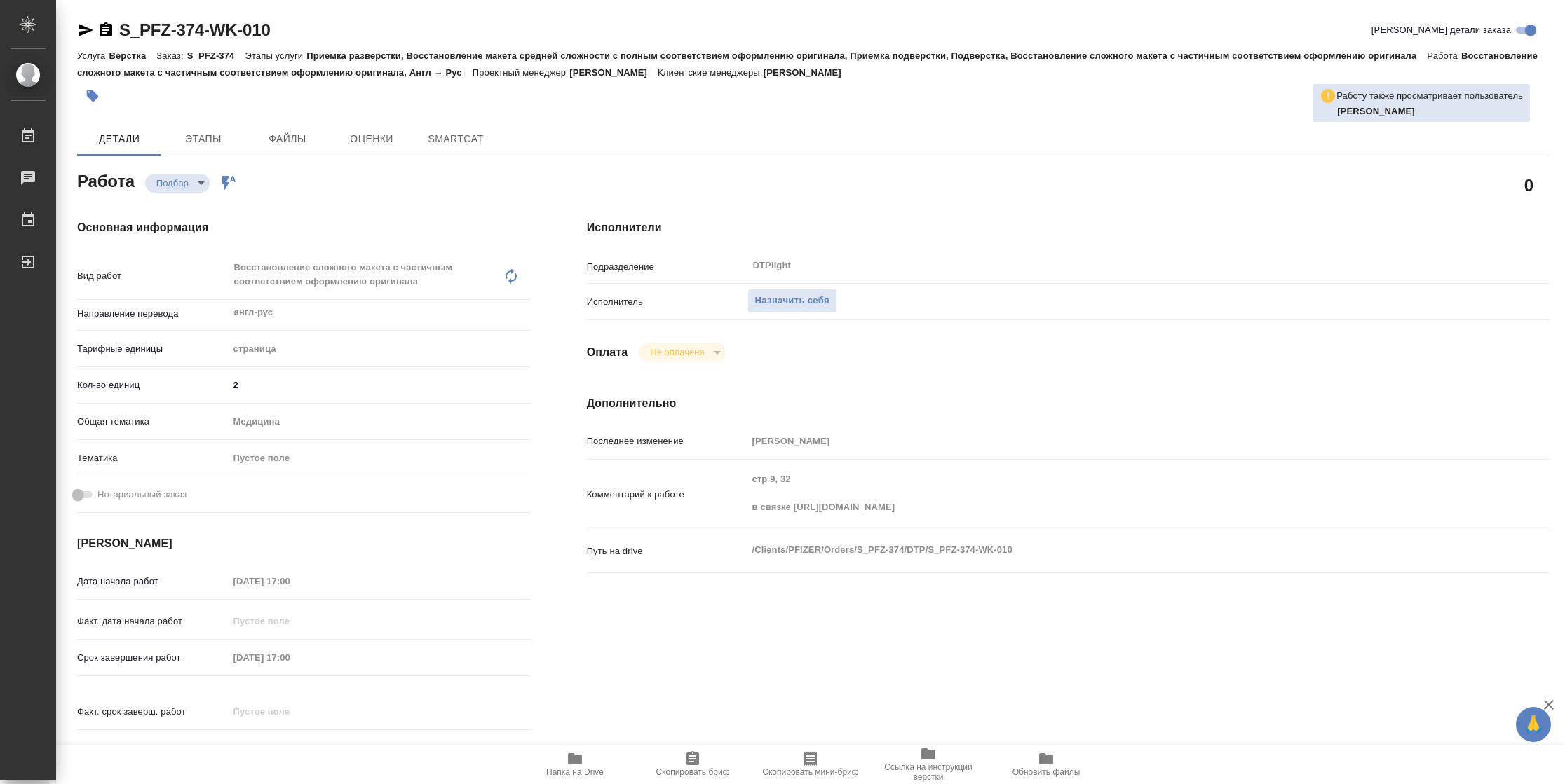
type textarea "x"
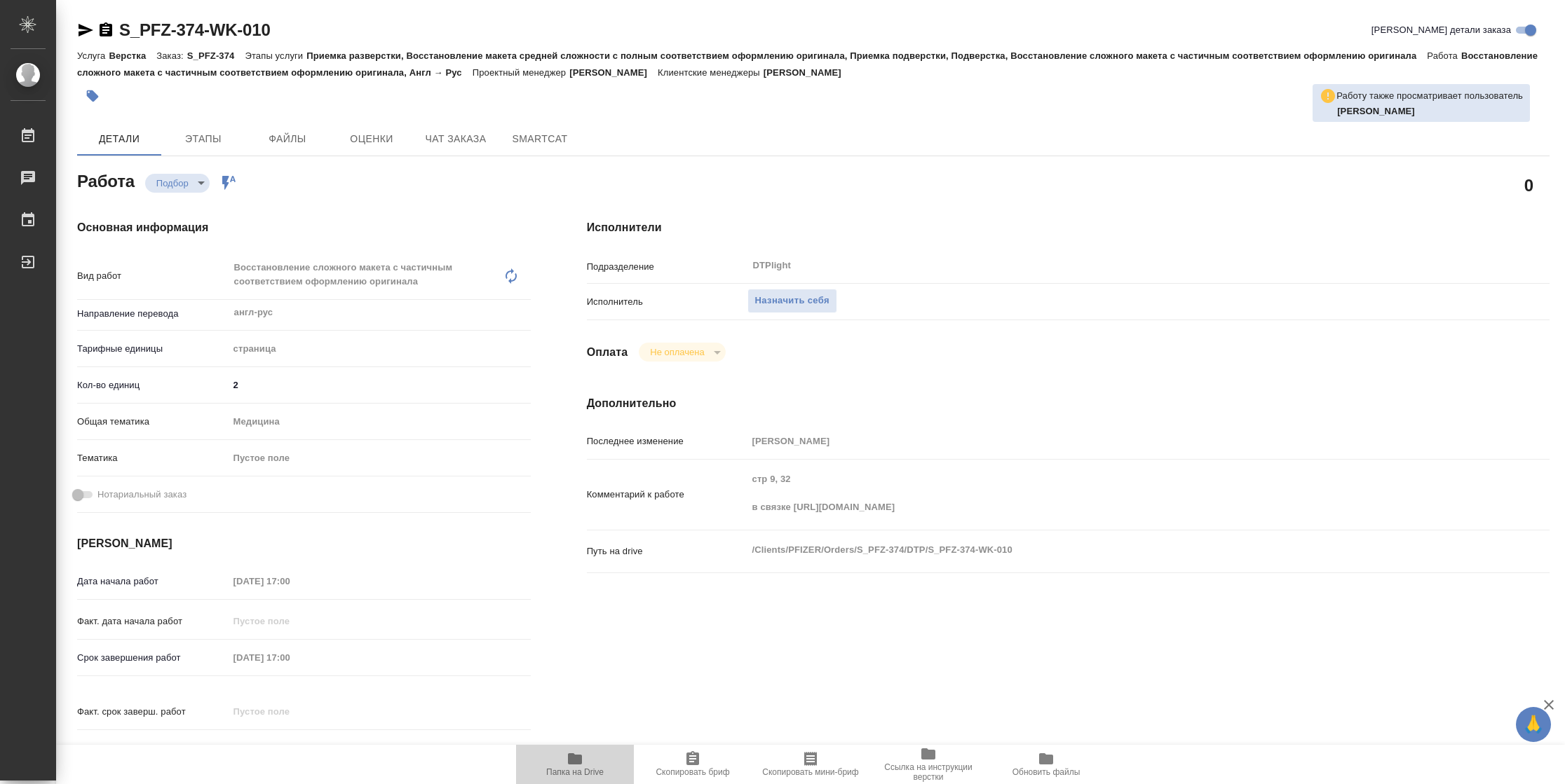
click at [582, 773] on span "Папка на Drive" at bounding box center [575, 772] width 58 height 10
type textarea "x"
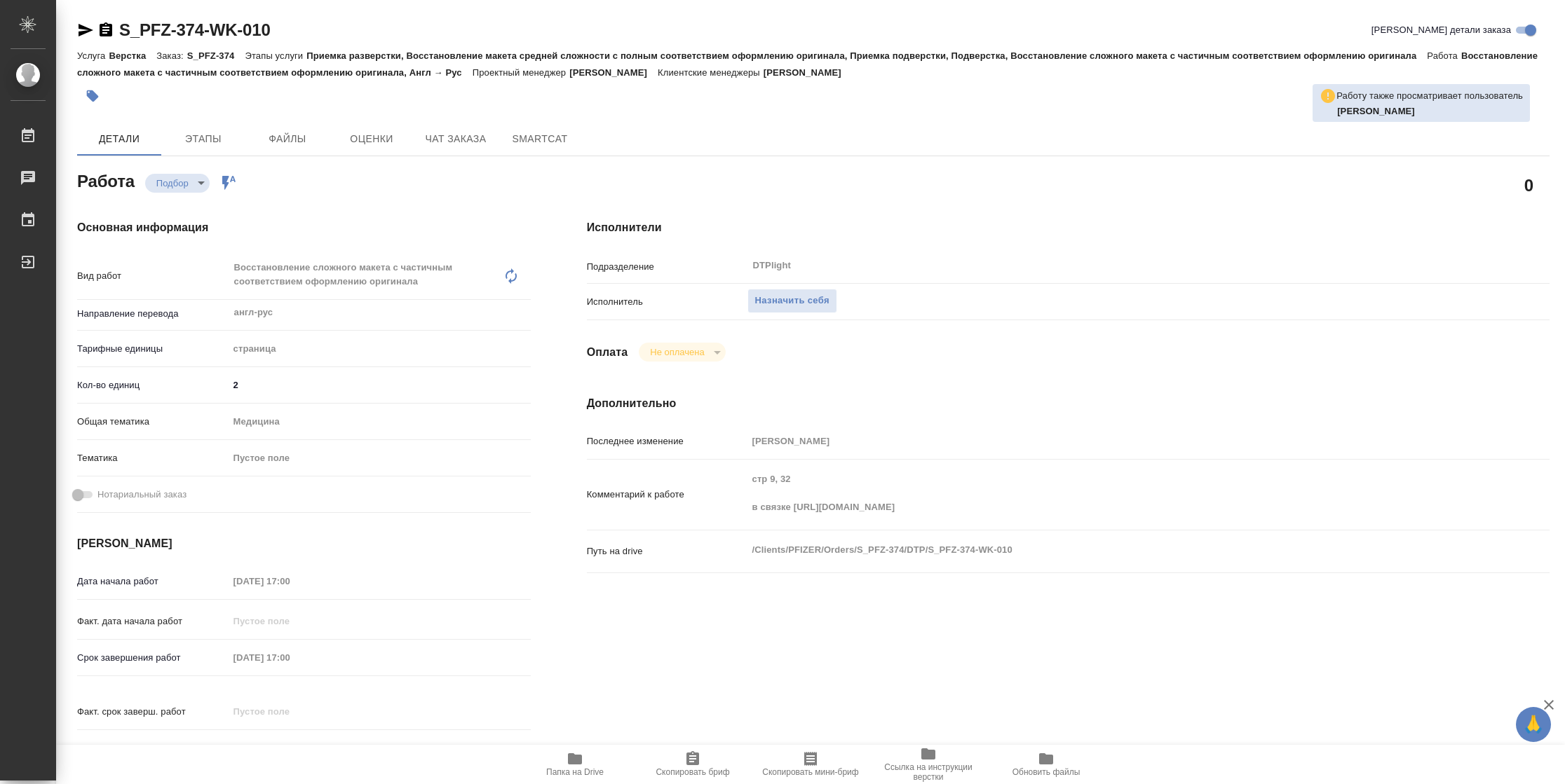
type textarea "x"
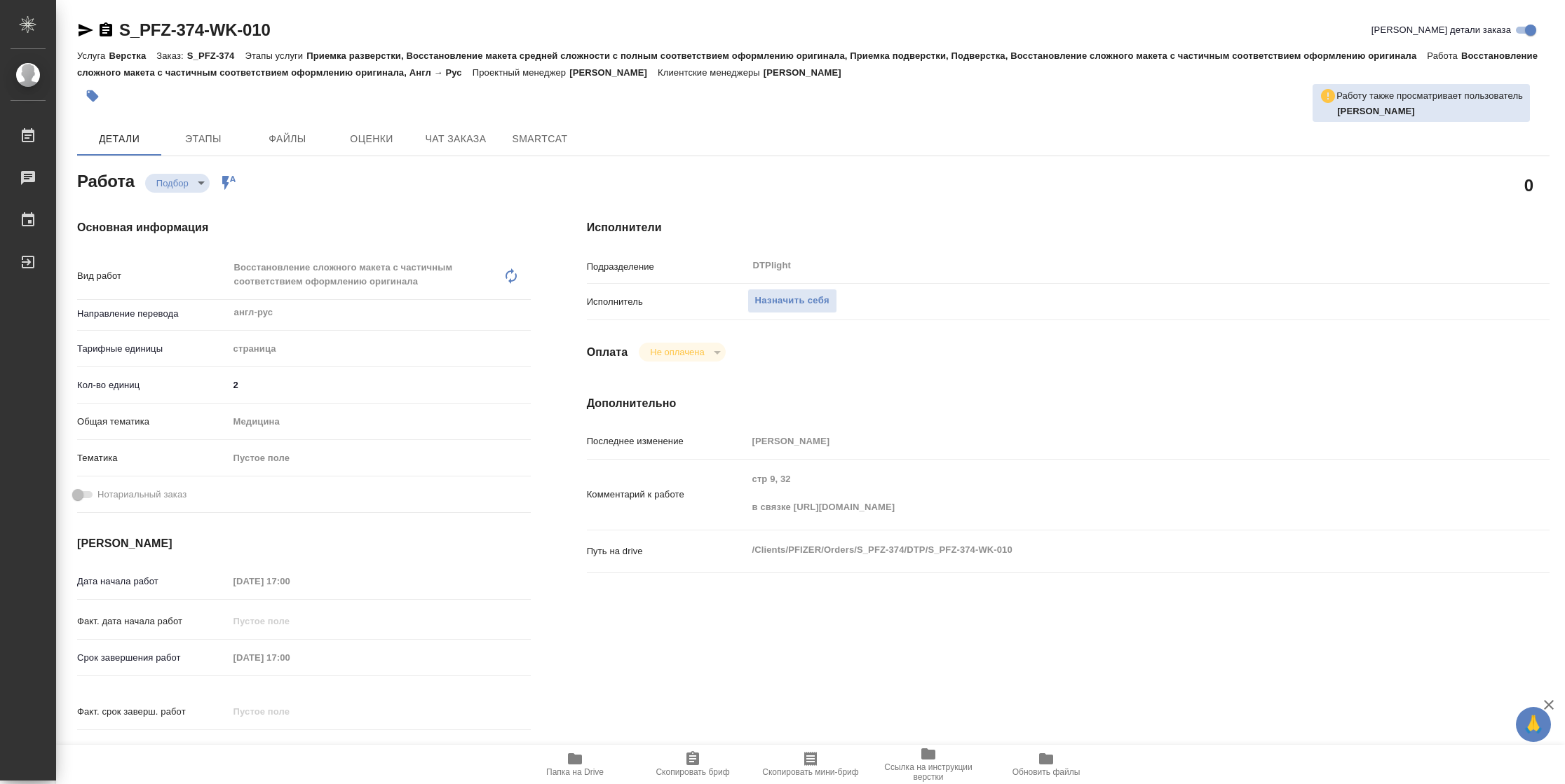
type textarea "x"
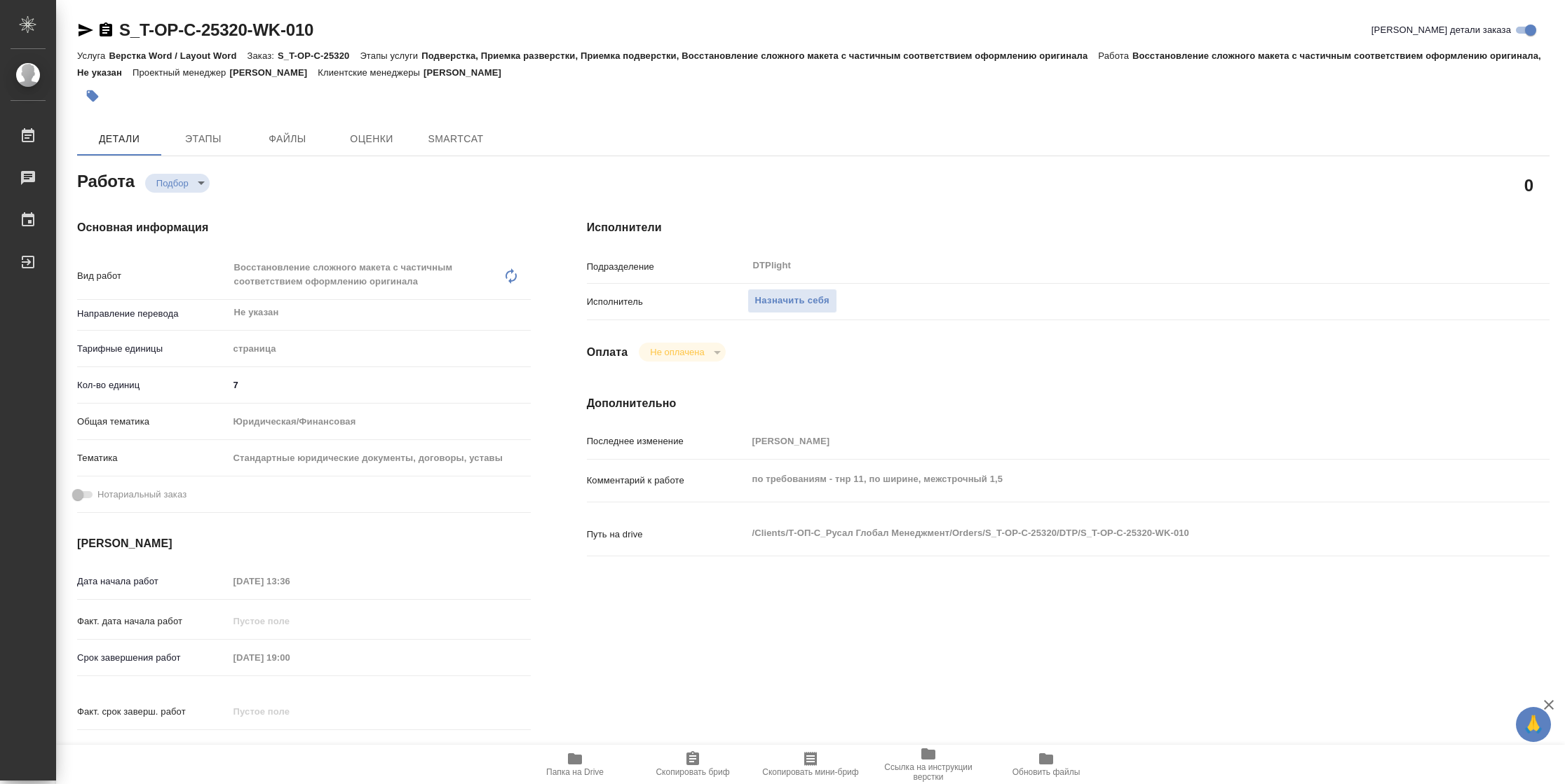
type textarea "x"
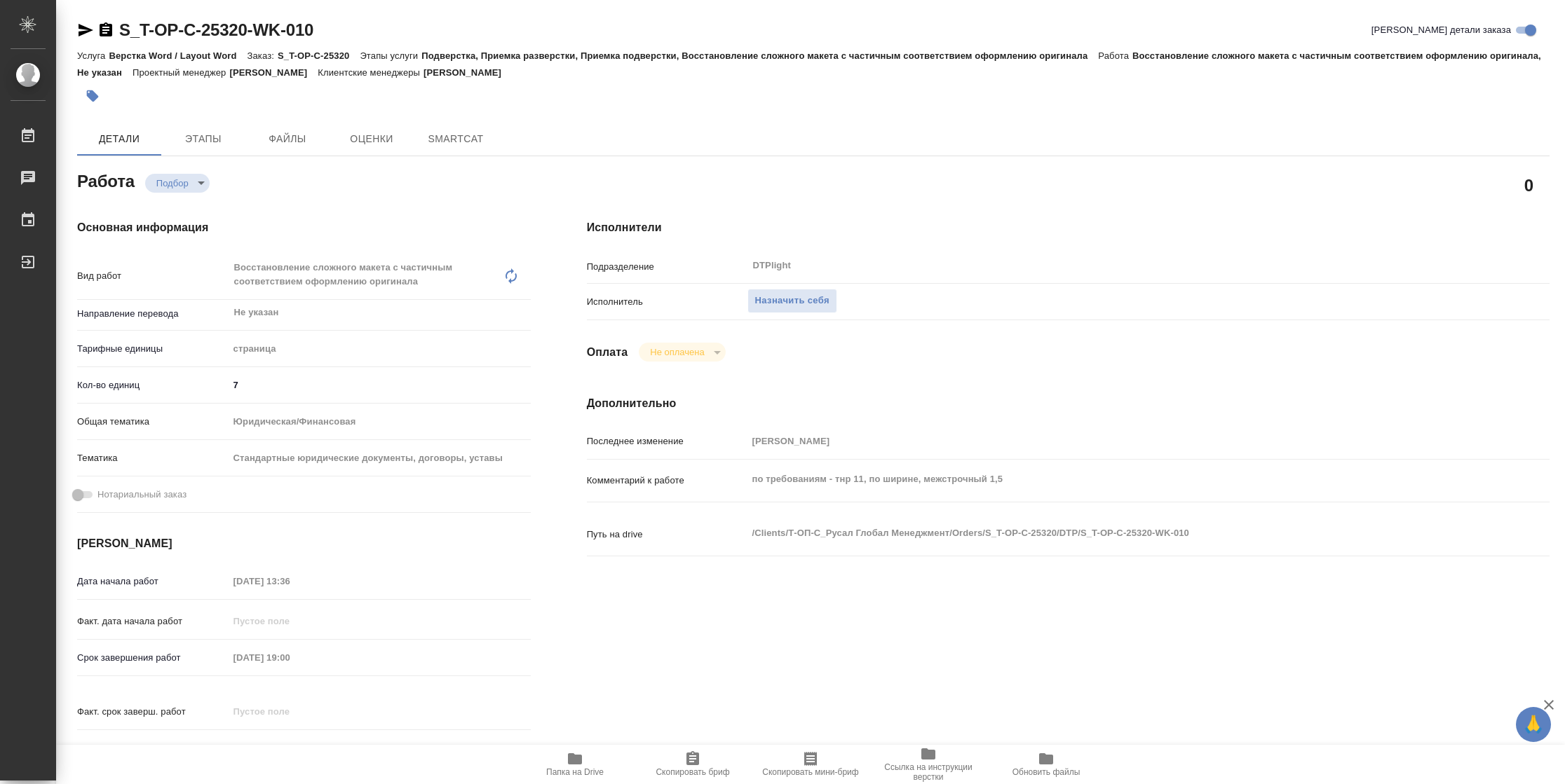
type textarea "x"
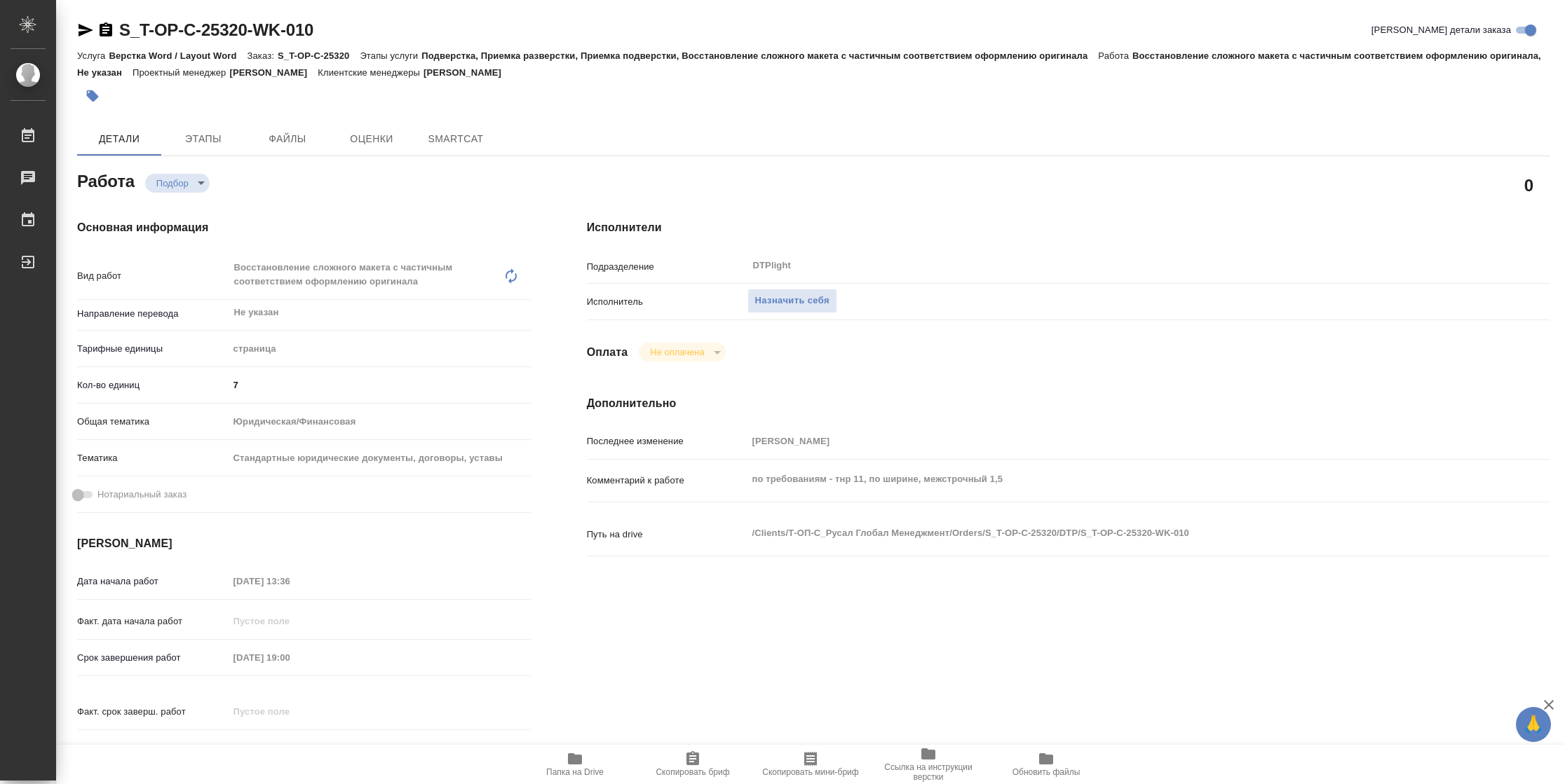
type textarea "x"
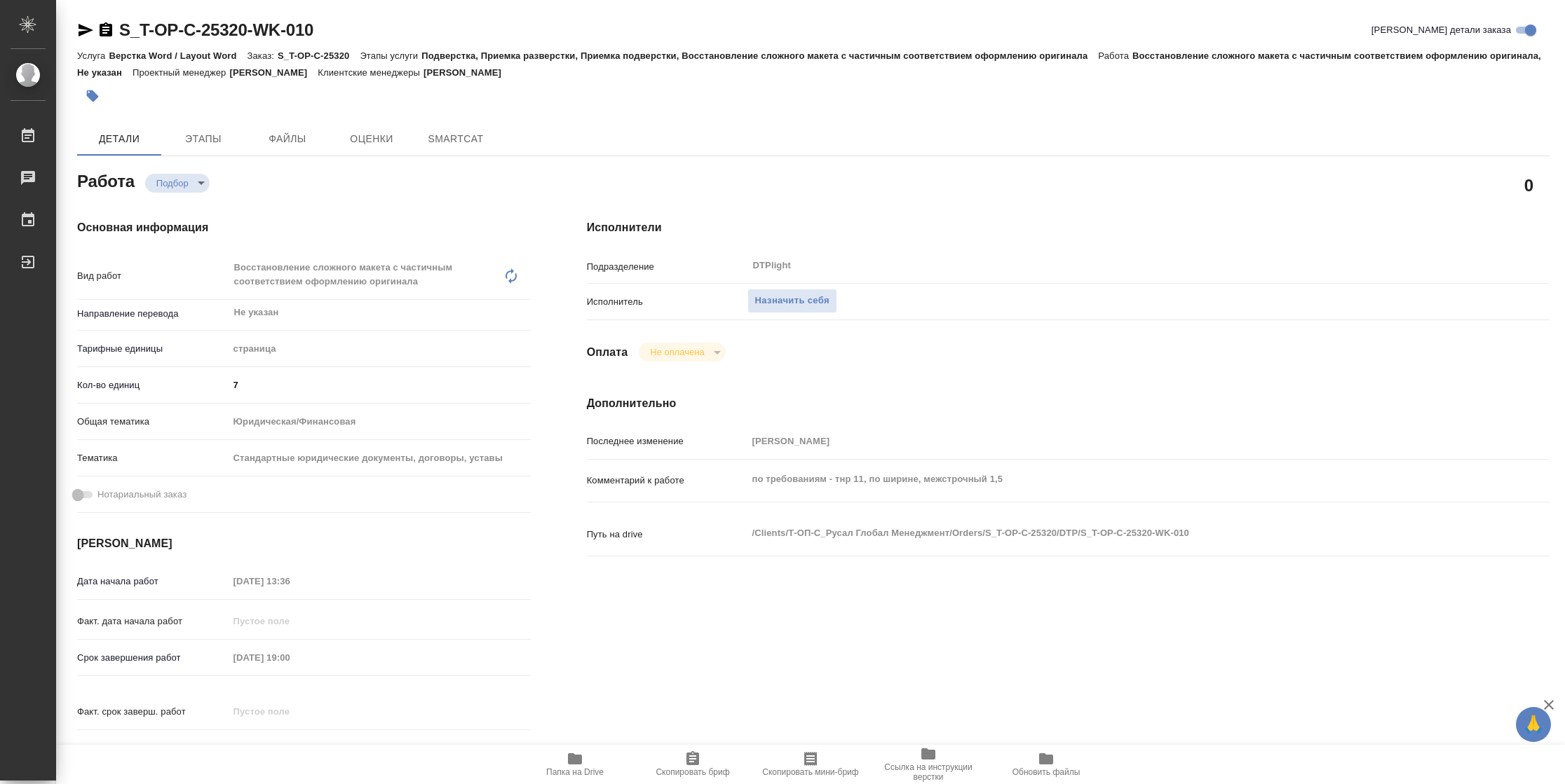
type textarea "x"
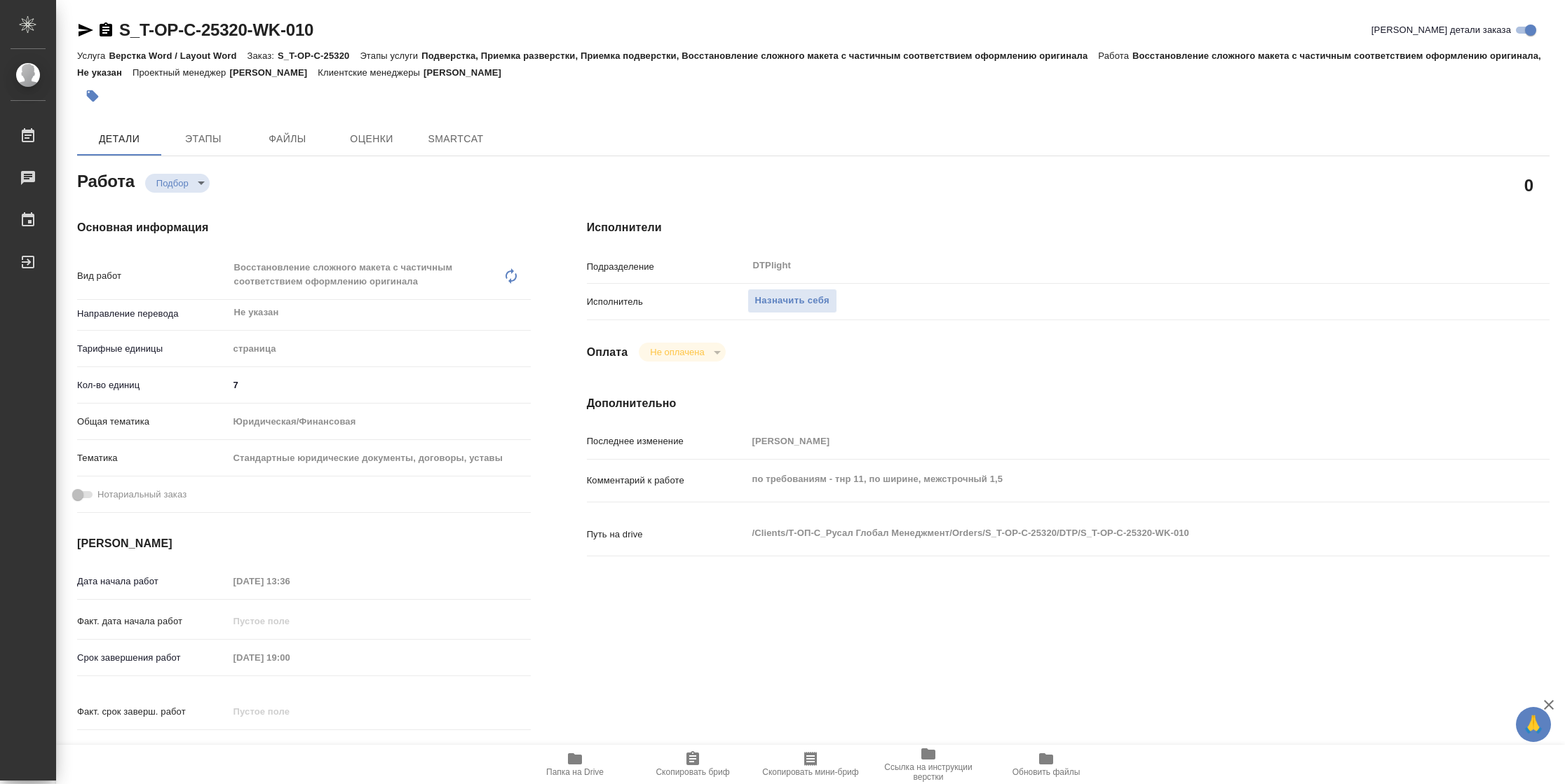
type textarea "x"
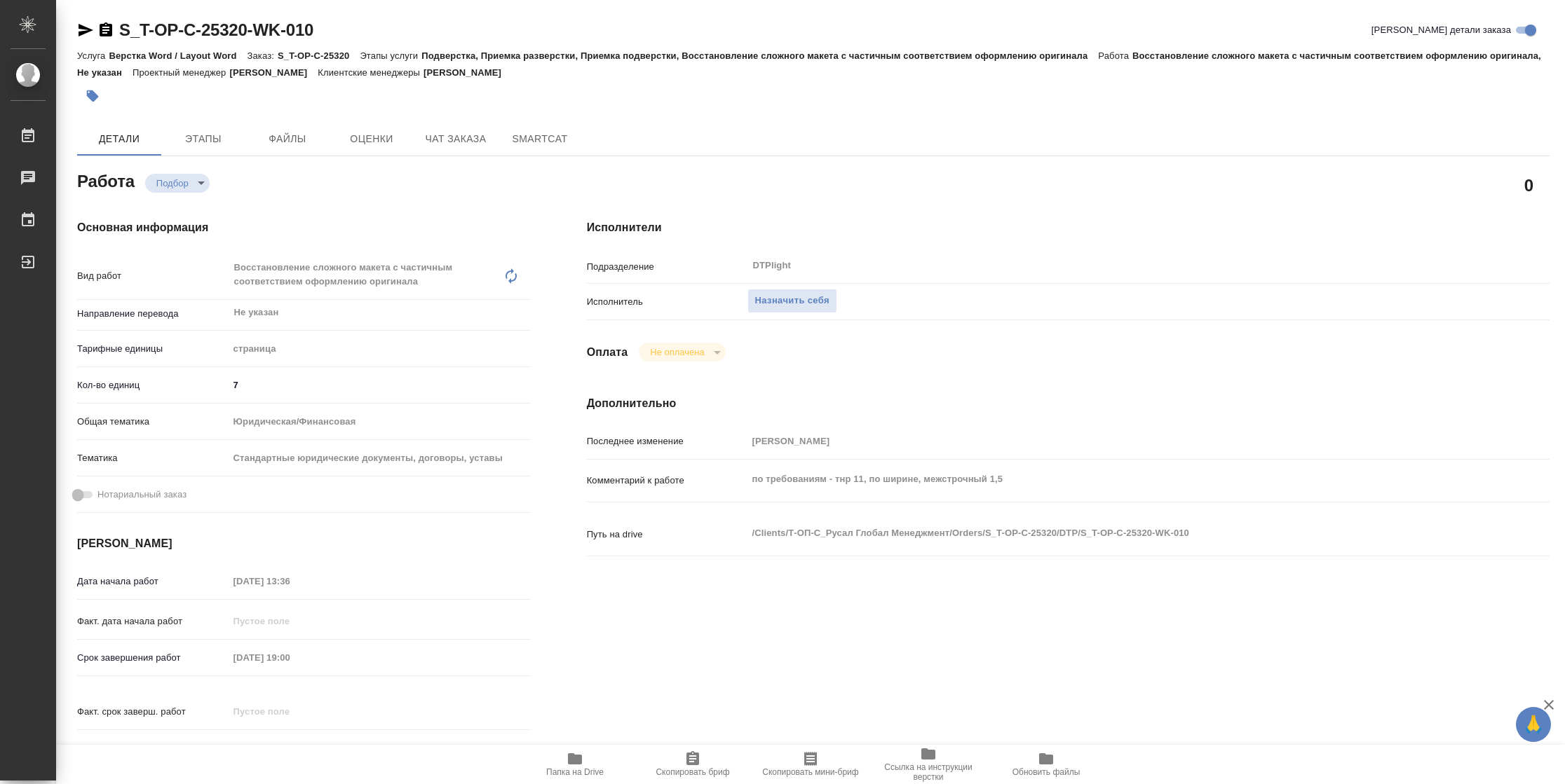
type textarea "x"
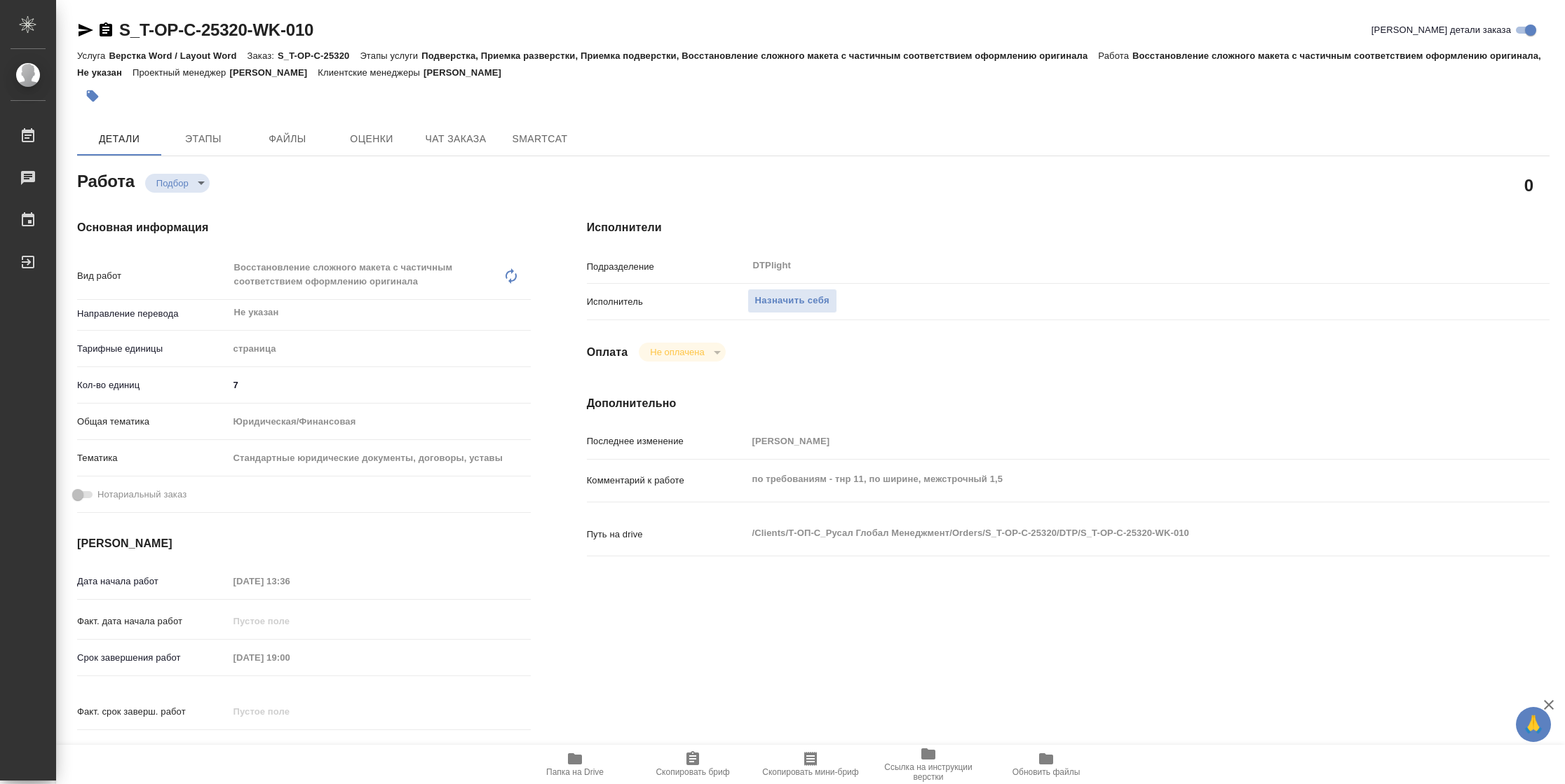
type textarea "x"
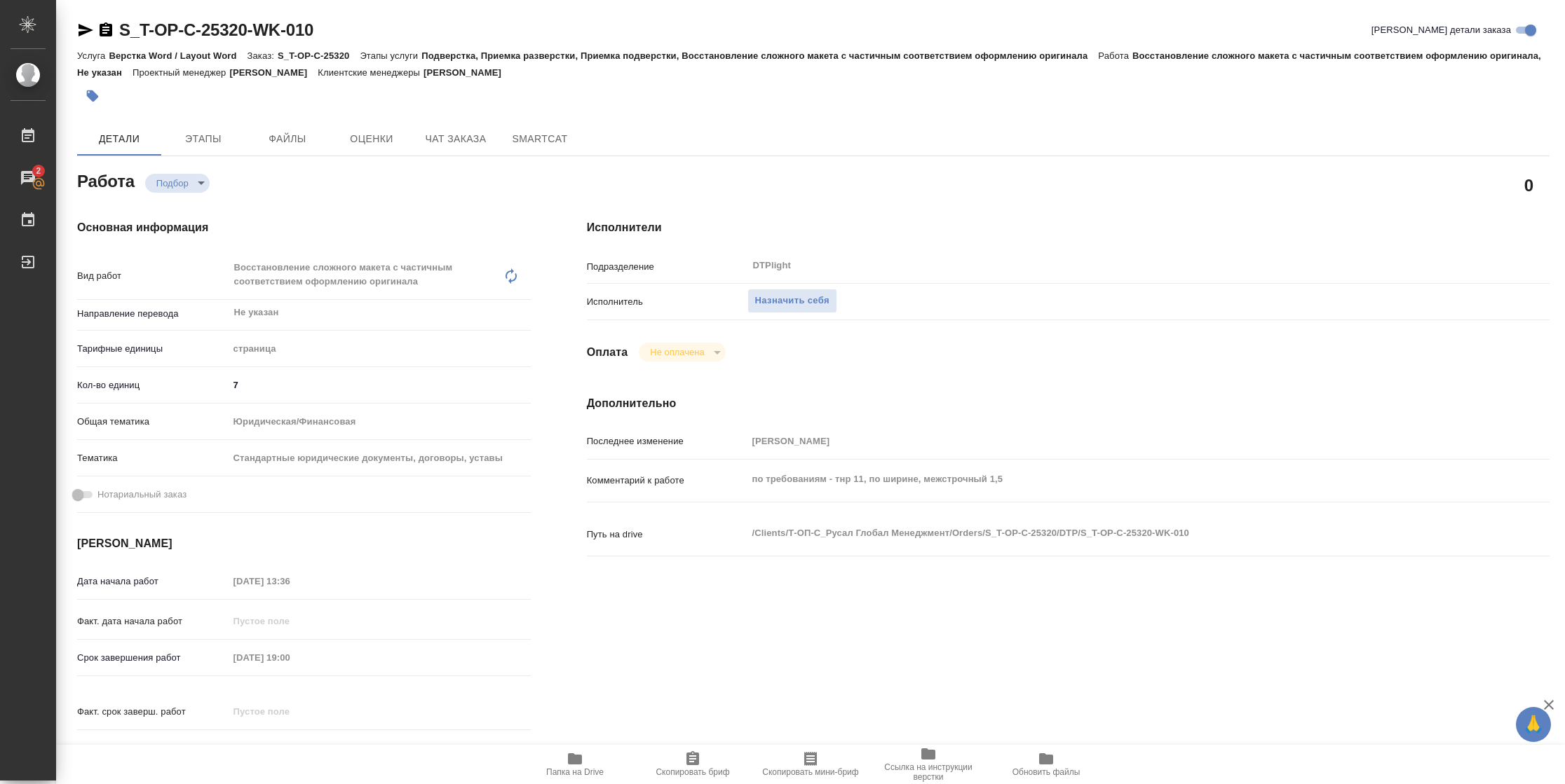
click at [590, 759] on span "Папка на Drive" at bounding box center [575, 764] width 101 height 26
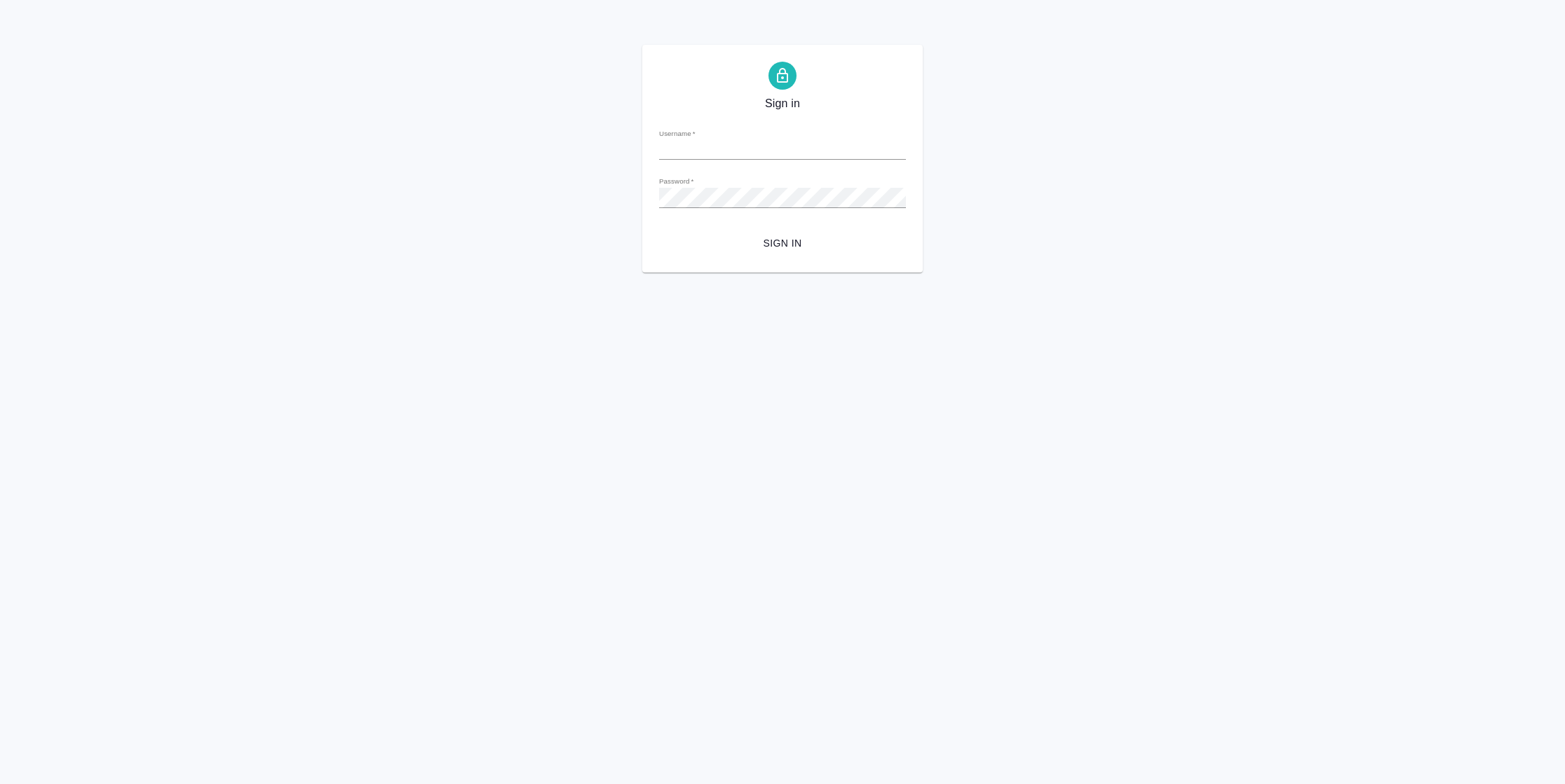
type input "[PERSON_NAME][EMAIL_ADDRESS][DOMAIN_NAME]"
click at [797, 240] on span "Sign in" at bounding box center [782, 244] width 225 height 18
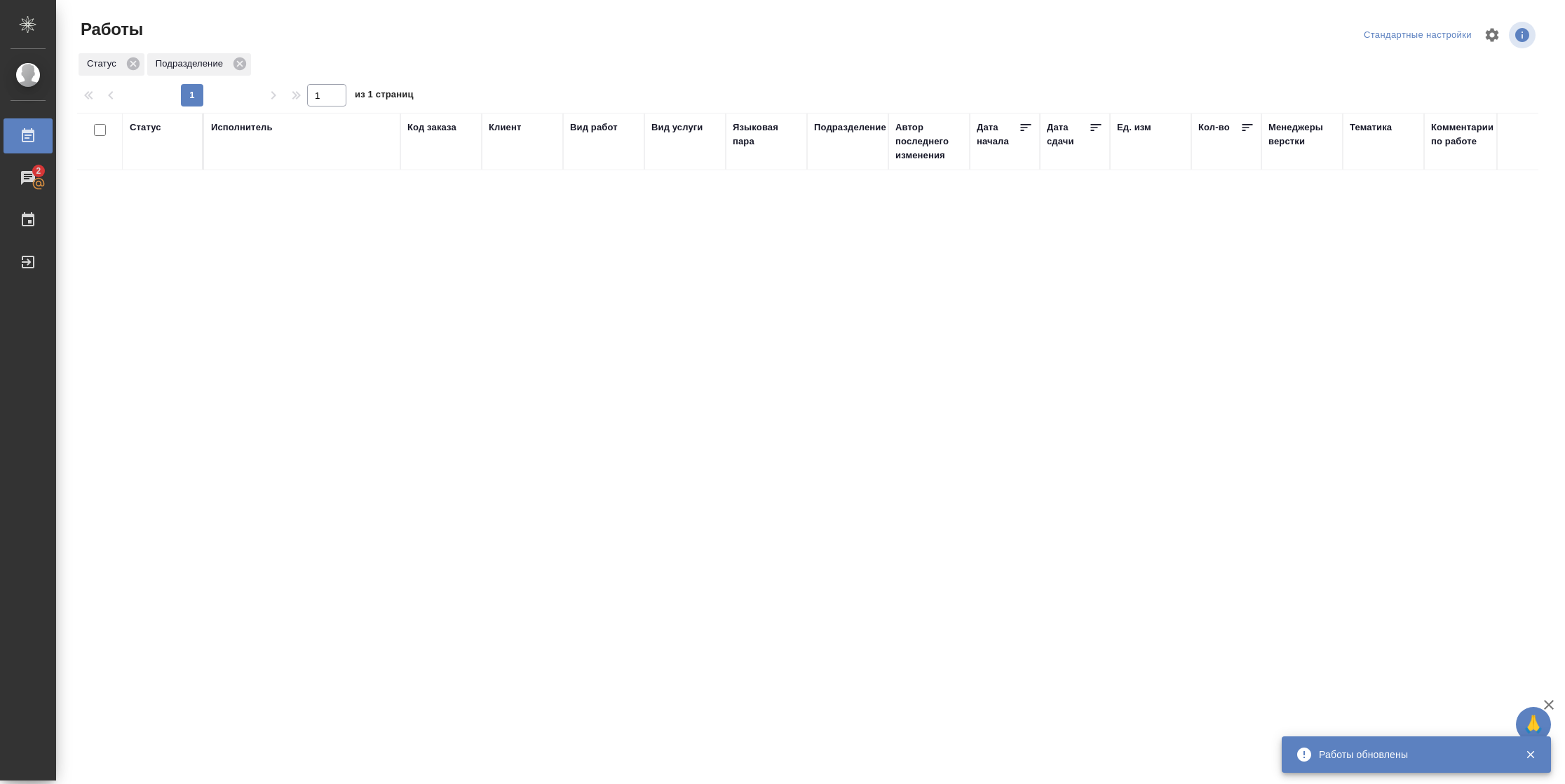
click at [877, 132] on div "Подразделение" at bounding box center [850, 127] width 72 height 14
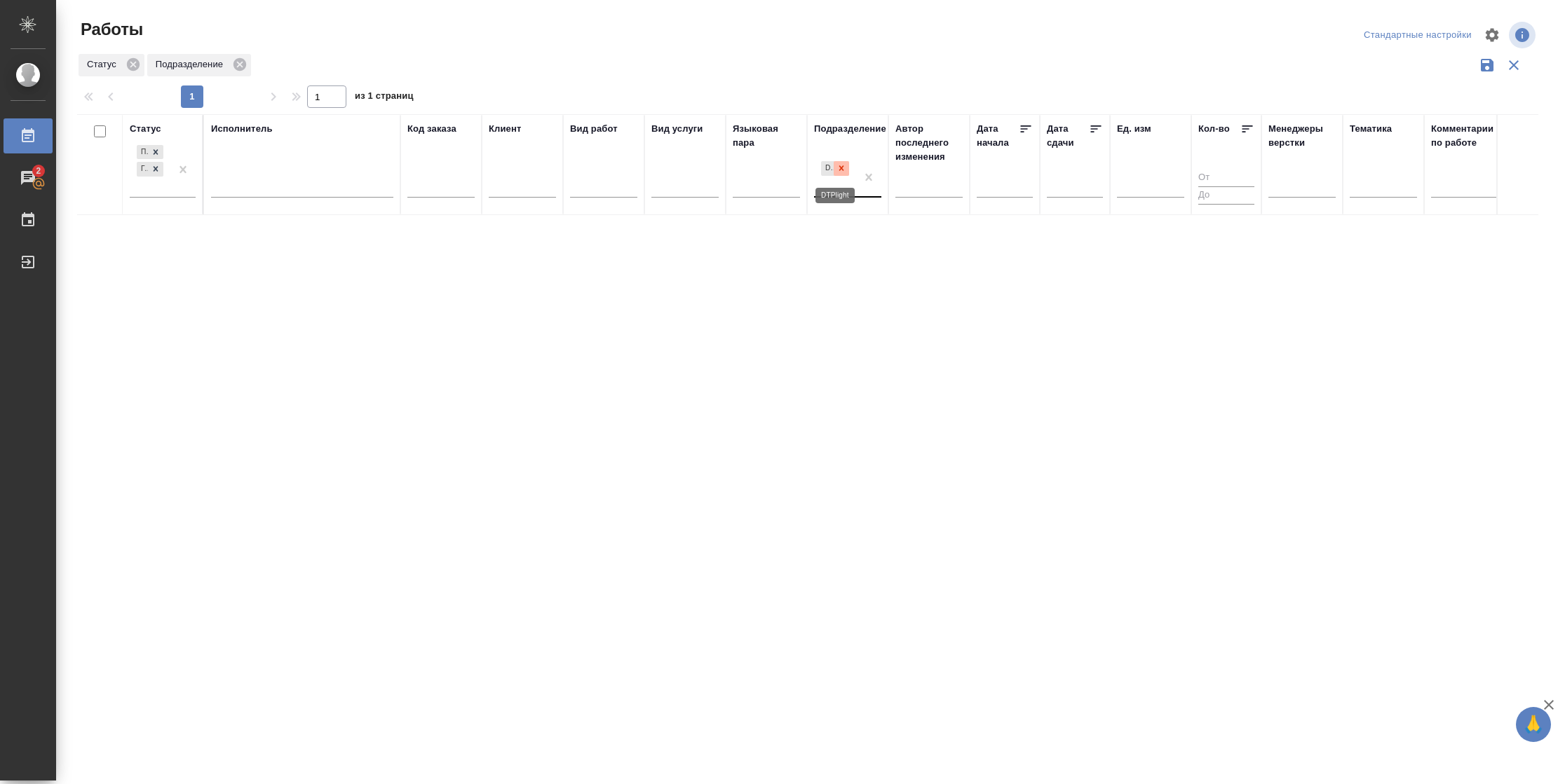
click at [840, 169] on icon at bounding box center [842, 168] width 5 height 5
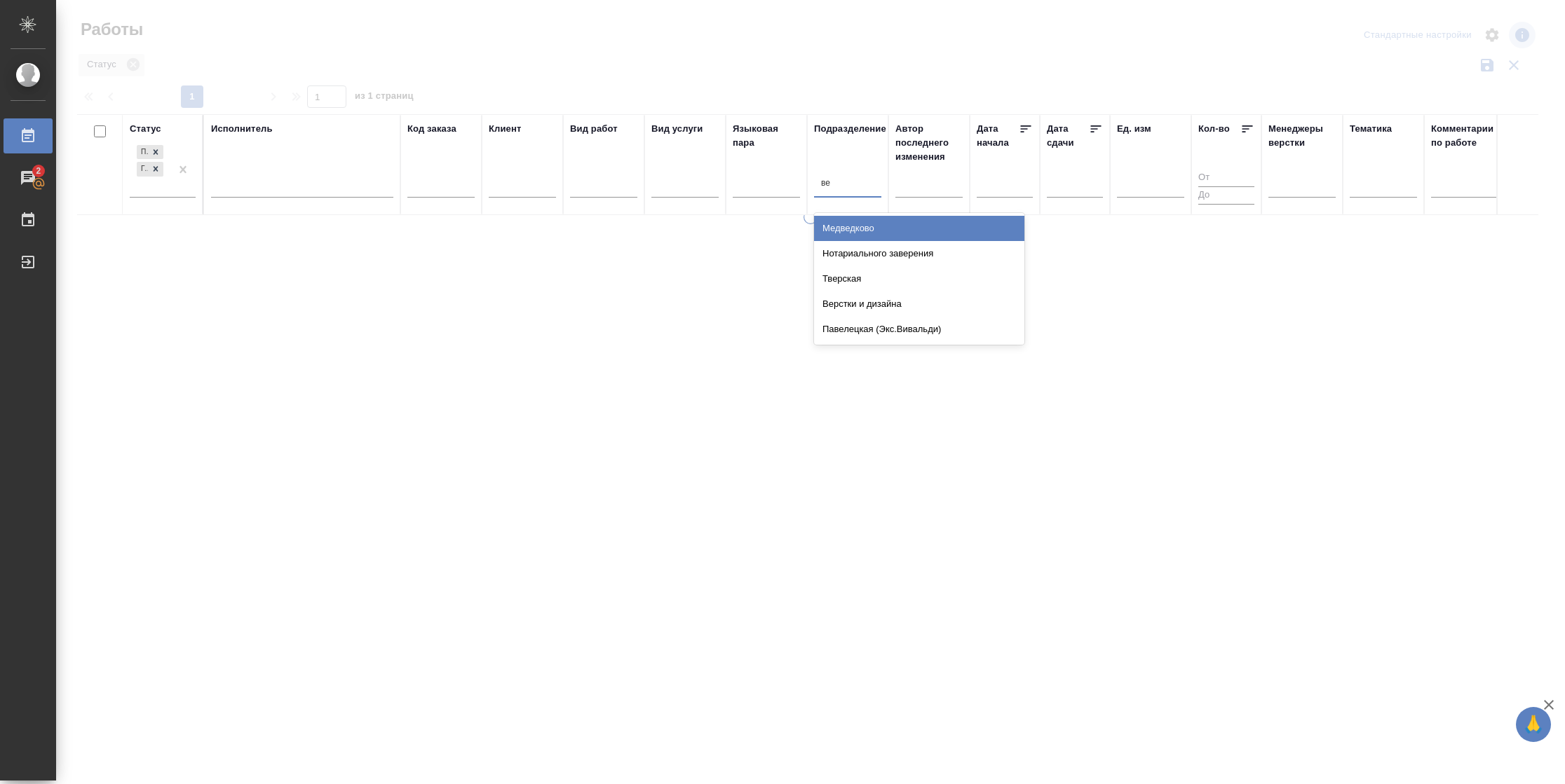
type input "вер"
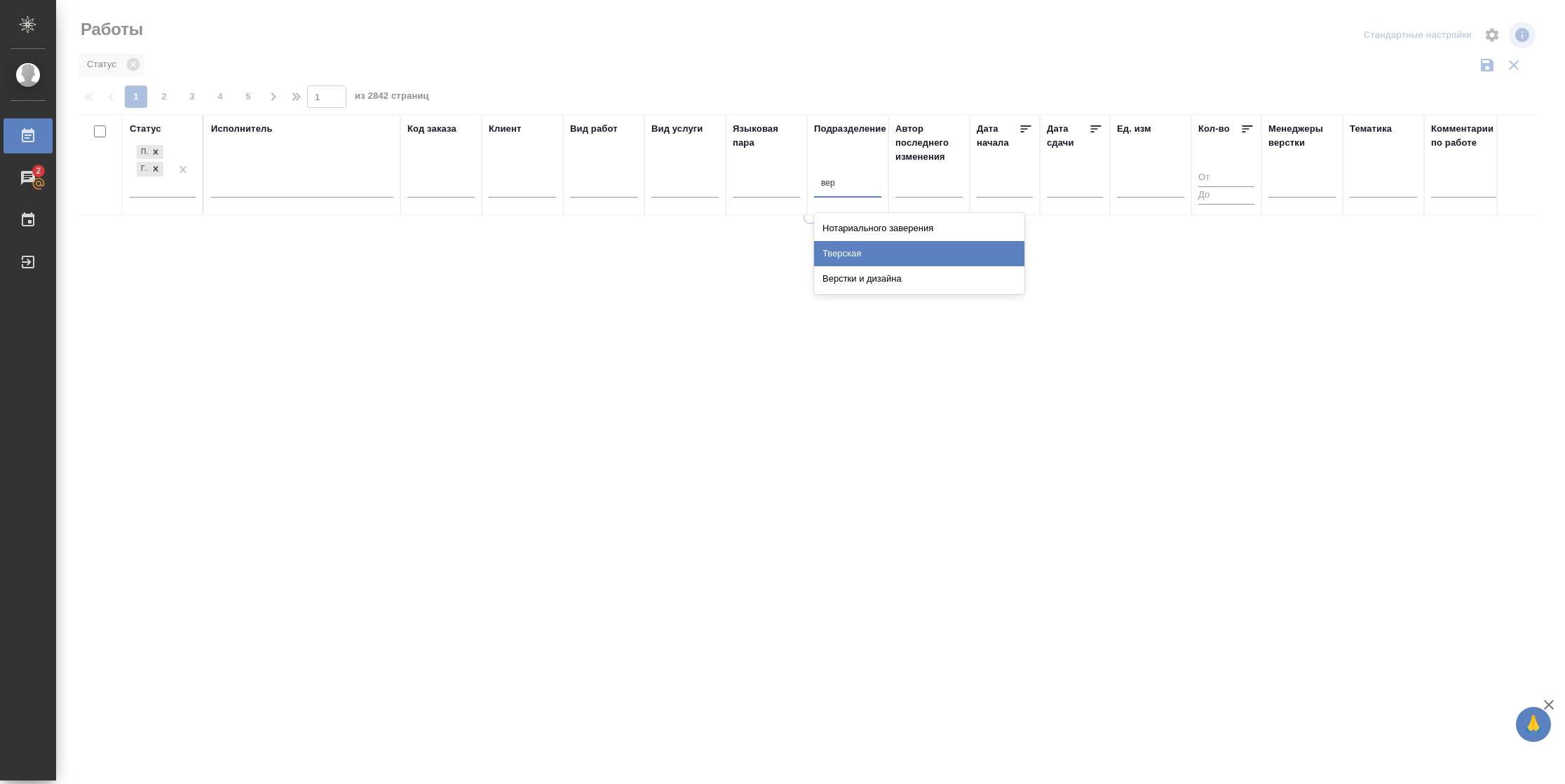
click at [899, 282] on div "Верстки и дизайна" at bounding box center [919, 279] width 211 height 25
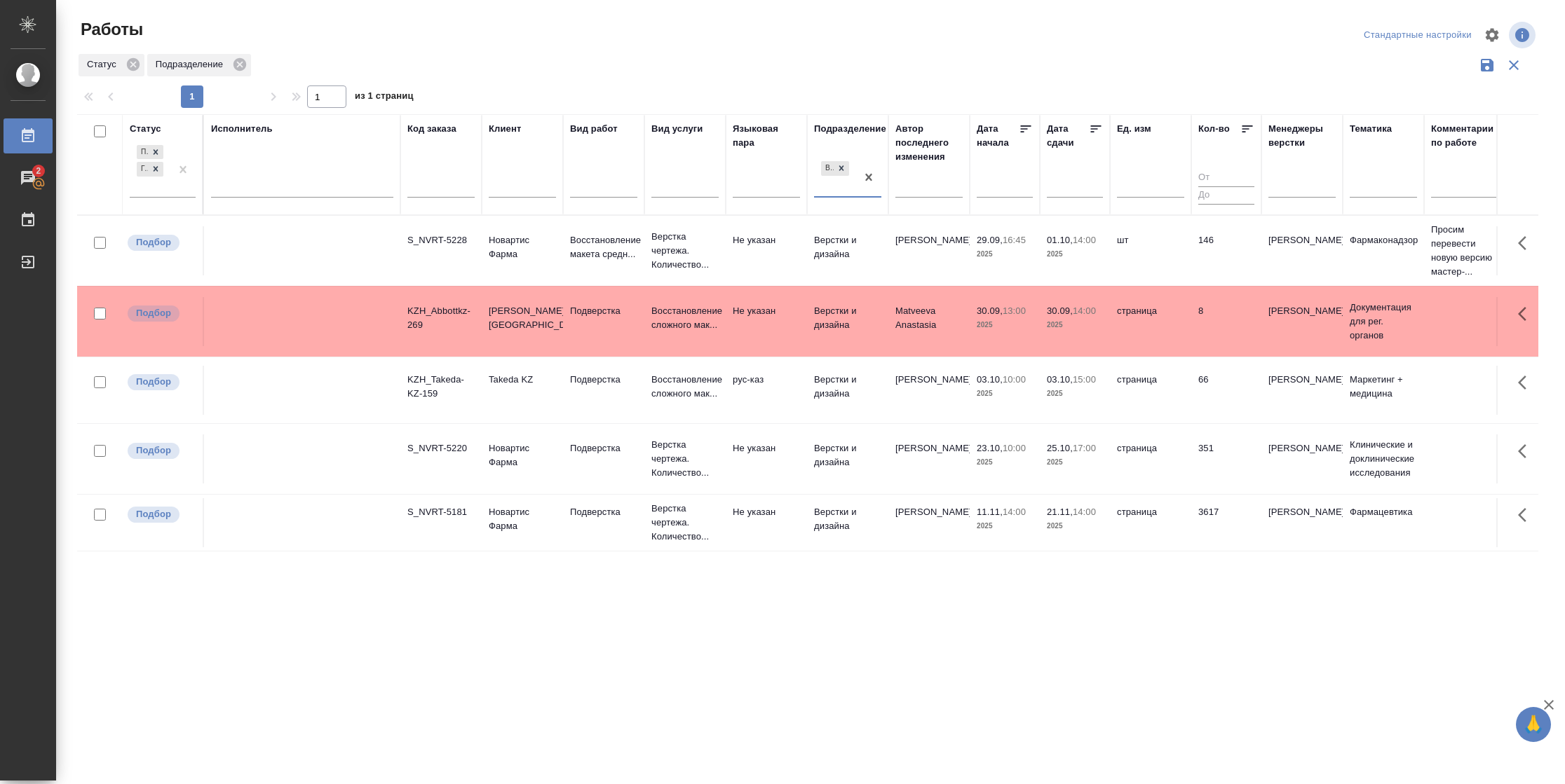
click at [890, 250] on td "Грабко Мария" at bounding box center [929, 251] width 82 height 49
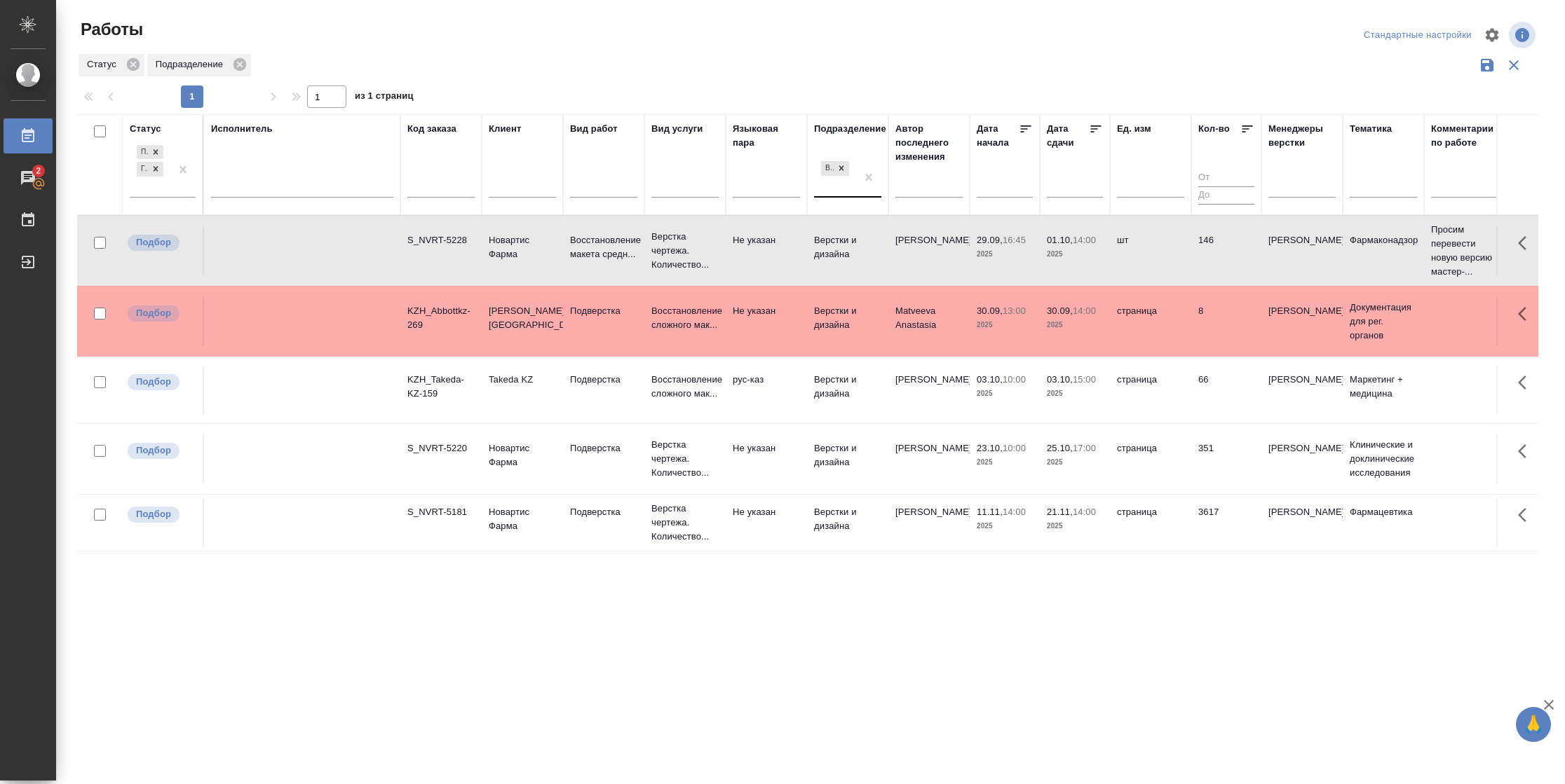
click at [890, 250] on td "Грабко Мария" at bounding box center [929, 251] width 82 height 49
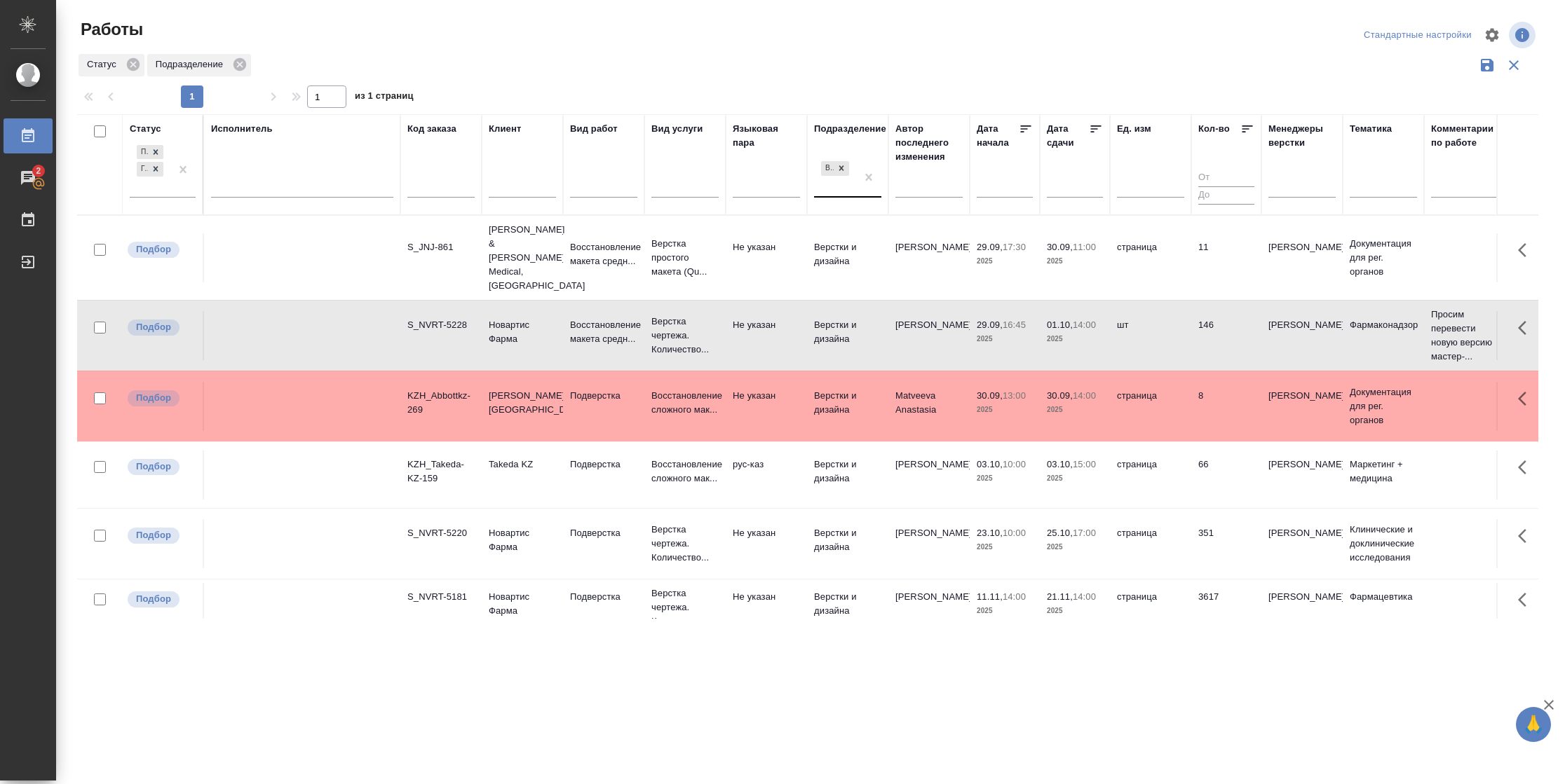
click at [594, 272] on td "Восстановление макета средн..." at bounding box center [604, 258] width 82 height 49
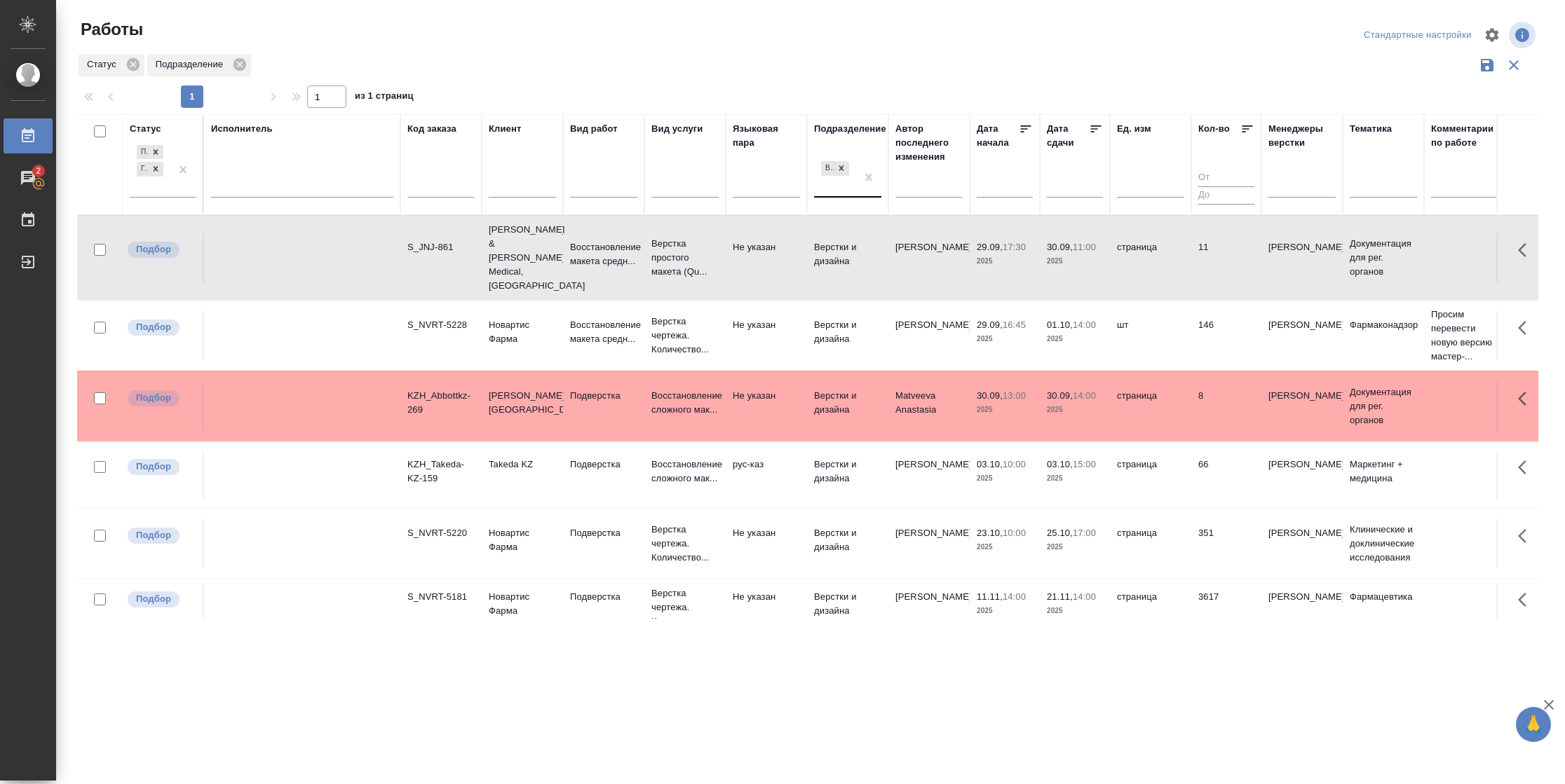
click at [594, 272] on td "Восстановление макета средн..." at bounding box center [604, 258] width 82 height 49
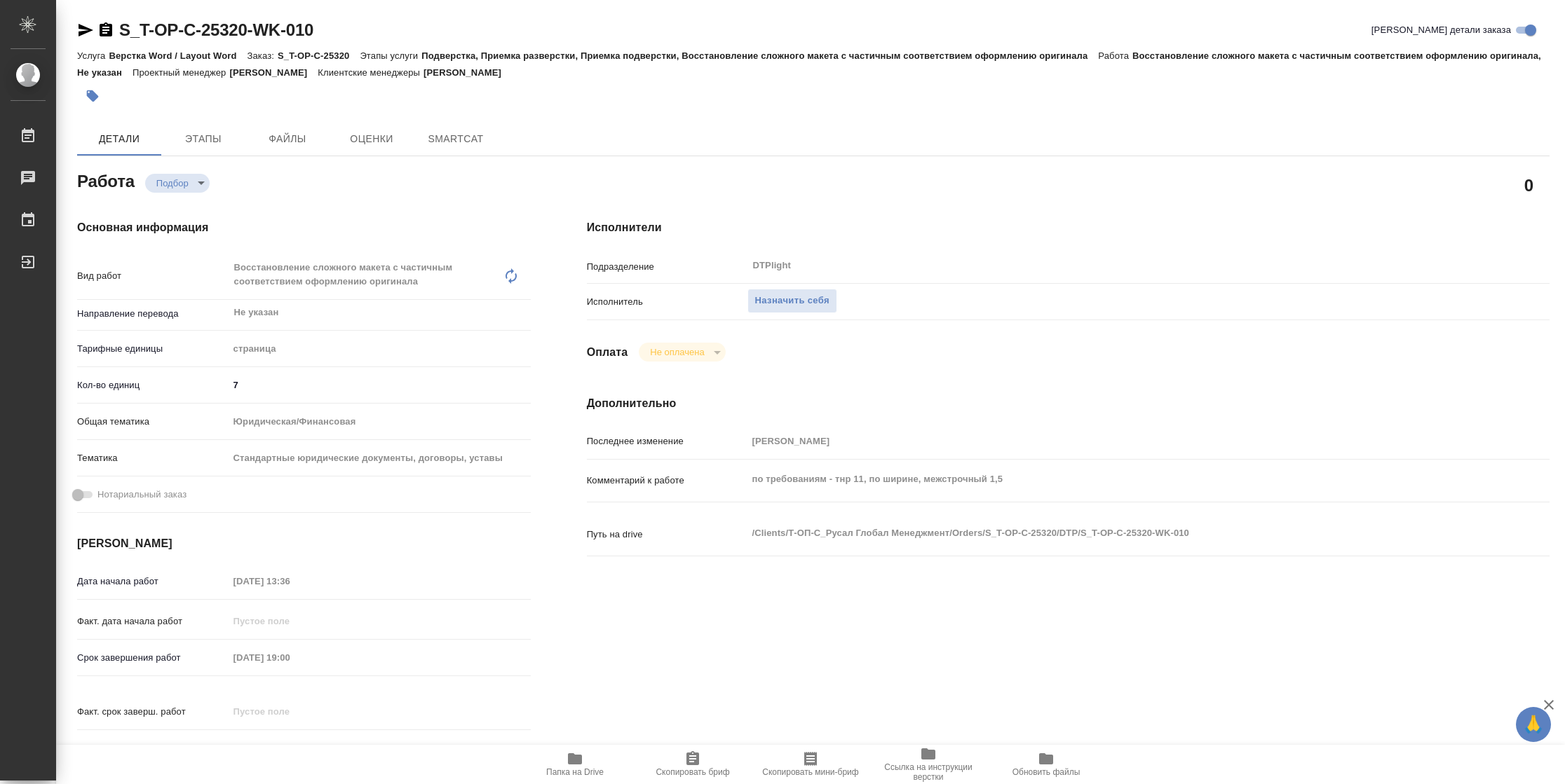
type textarea "x"
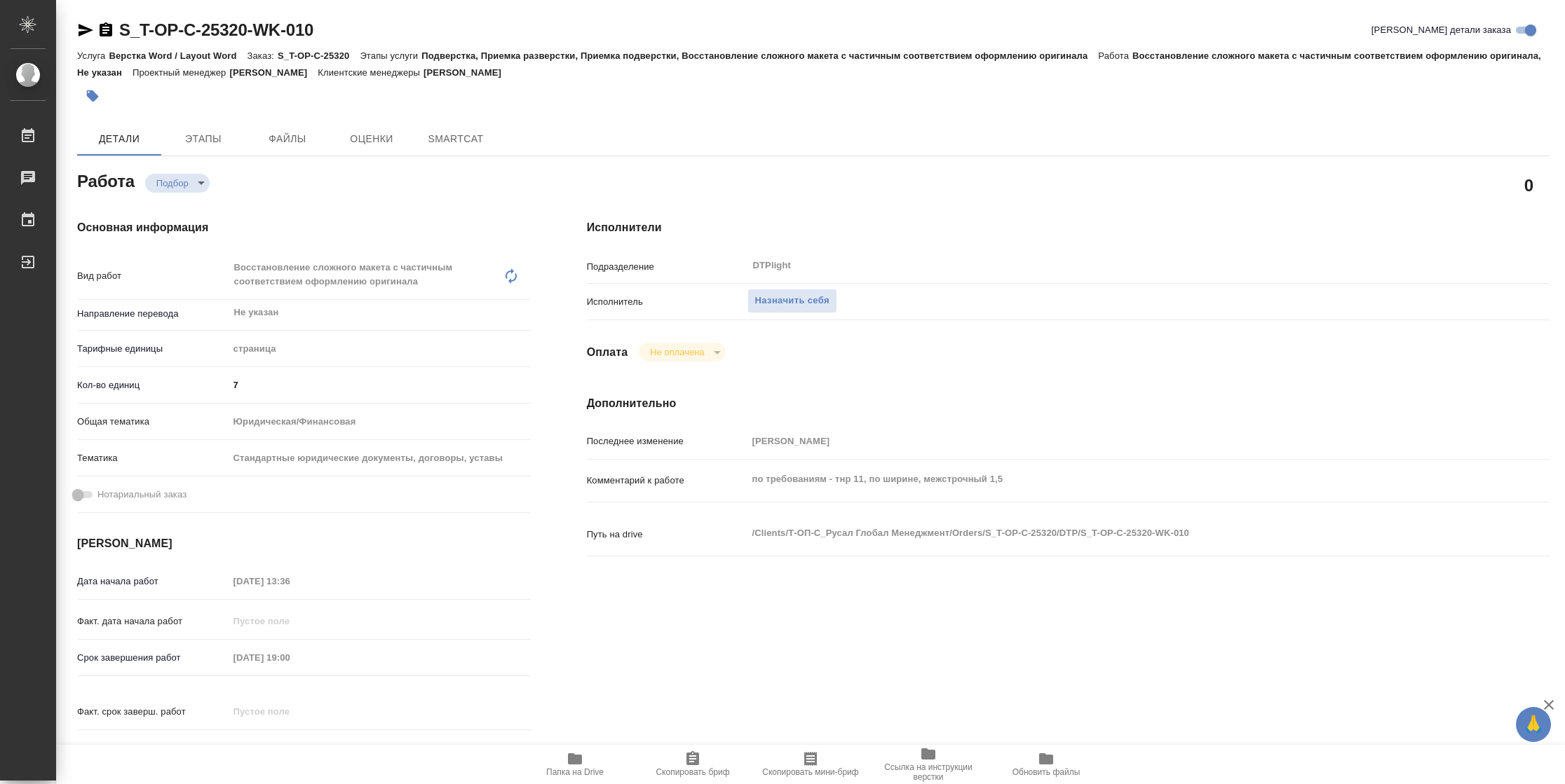
type textarea "x"
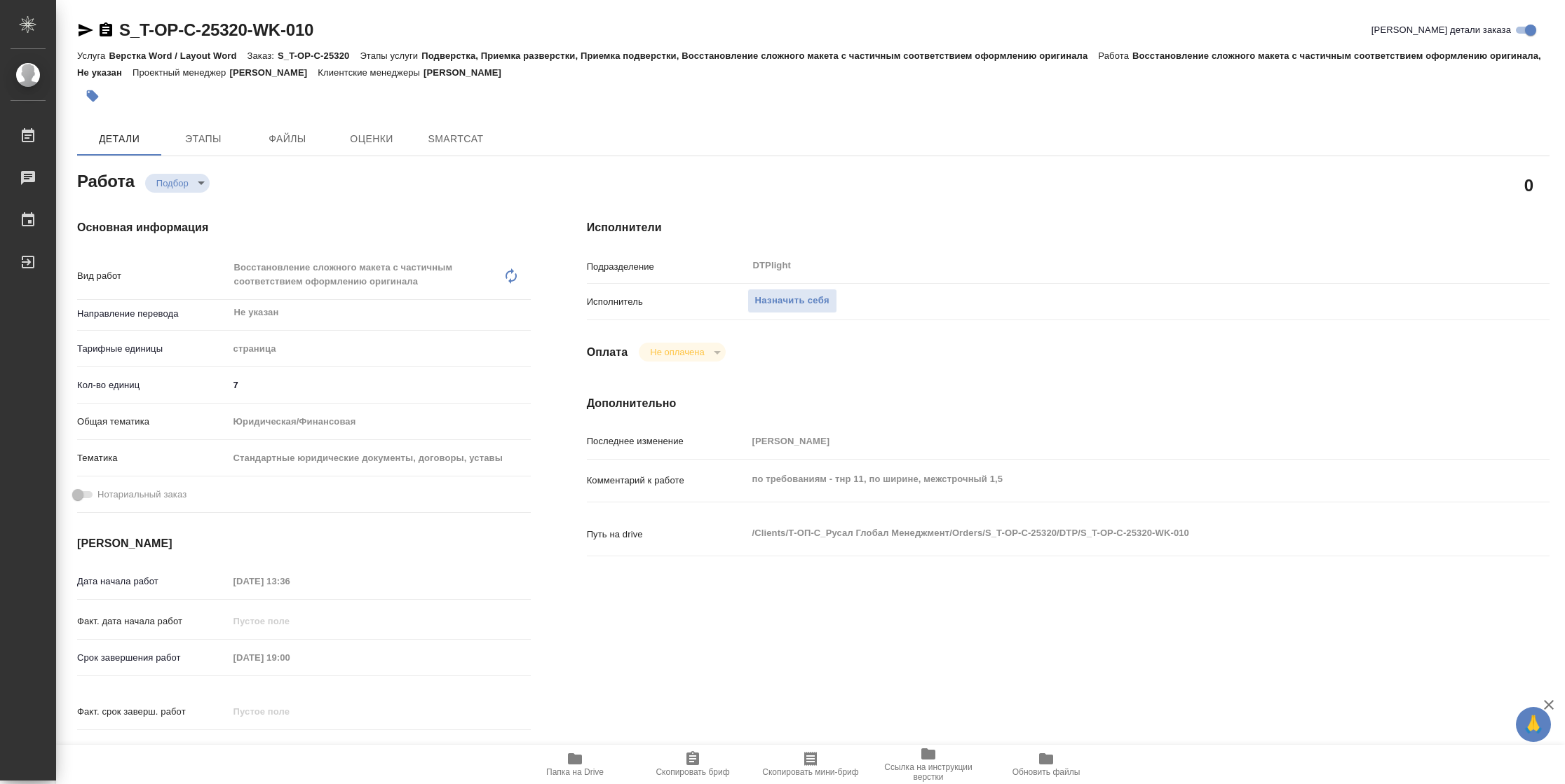
type textarea "x"
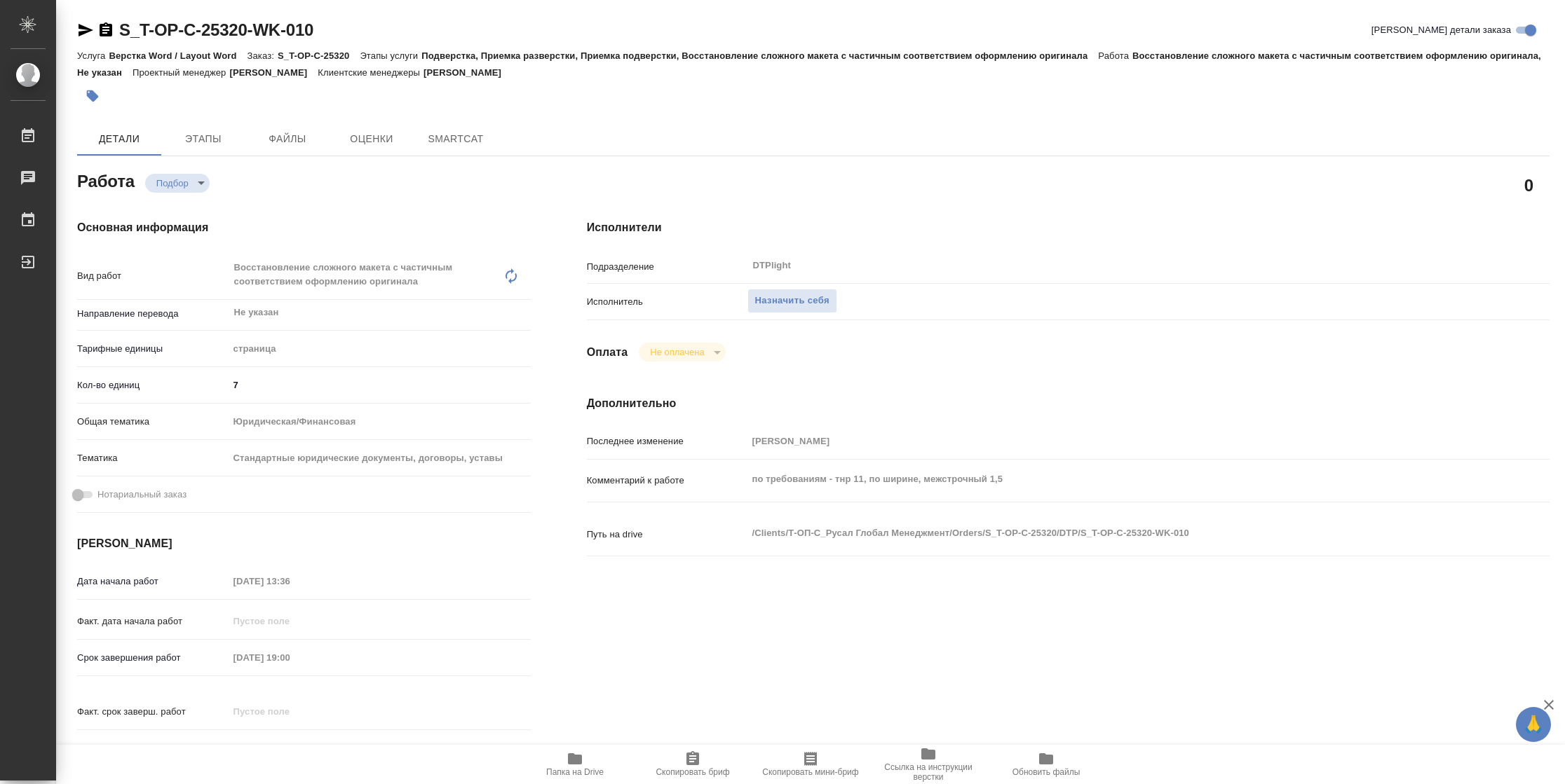
type textarea "x"
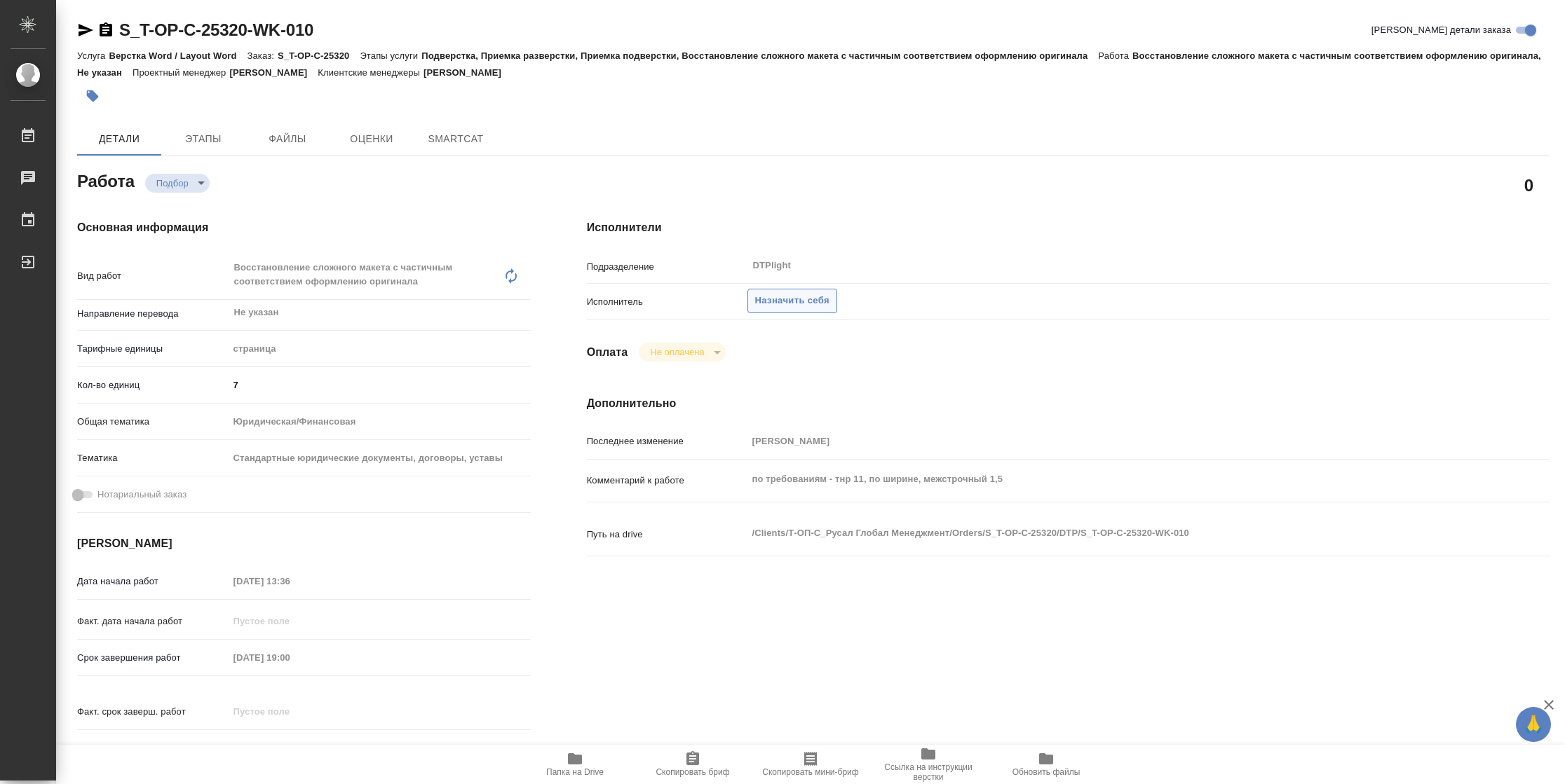
type textarea "x"
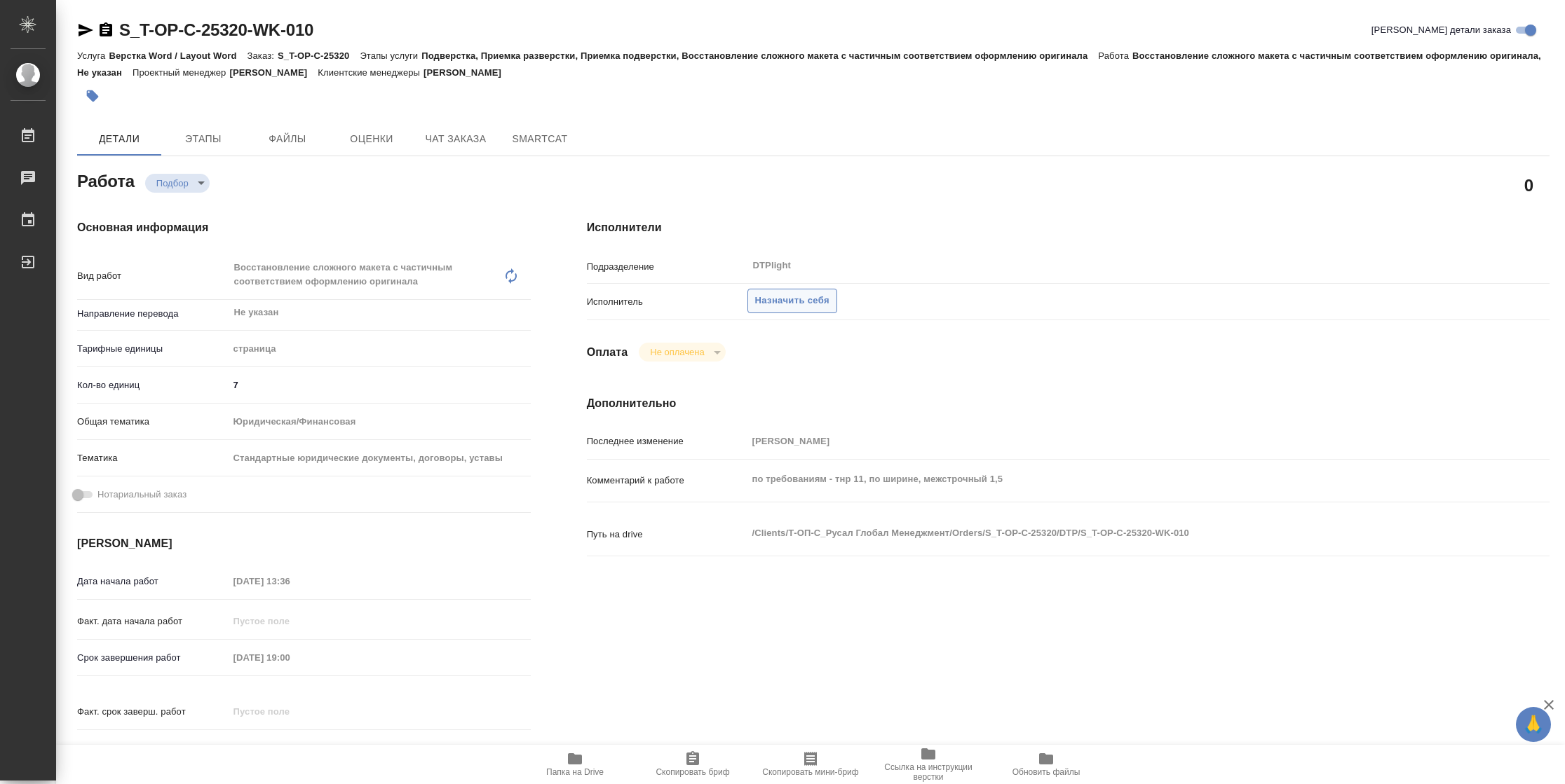
type textarea "x"
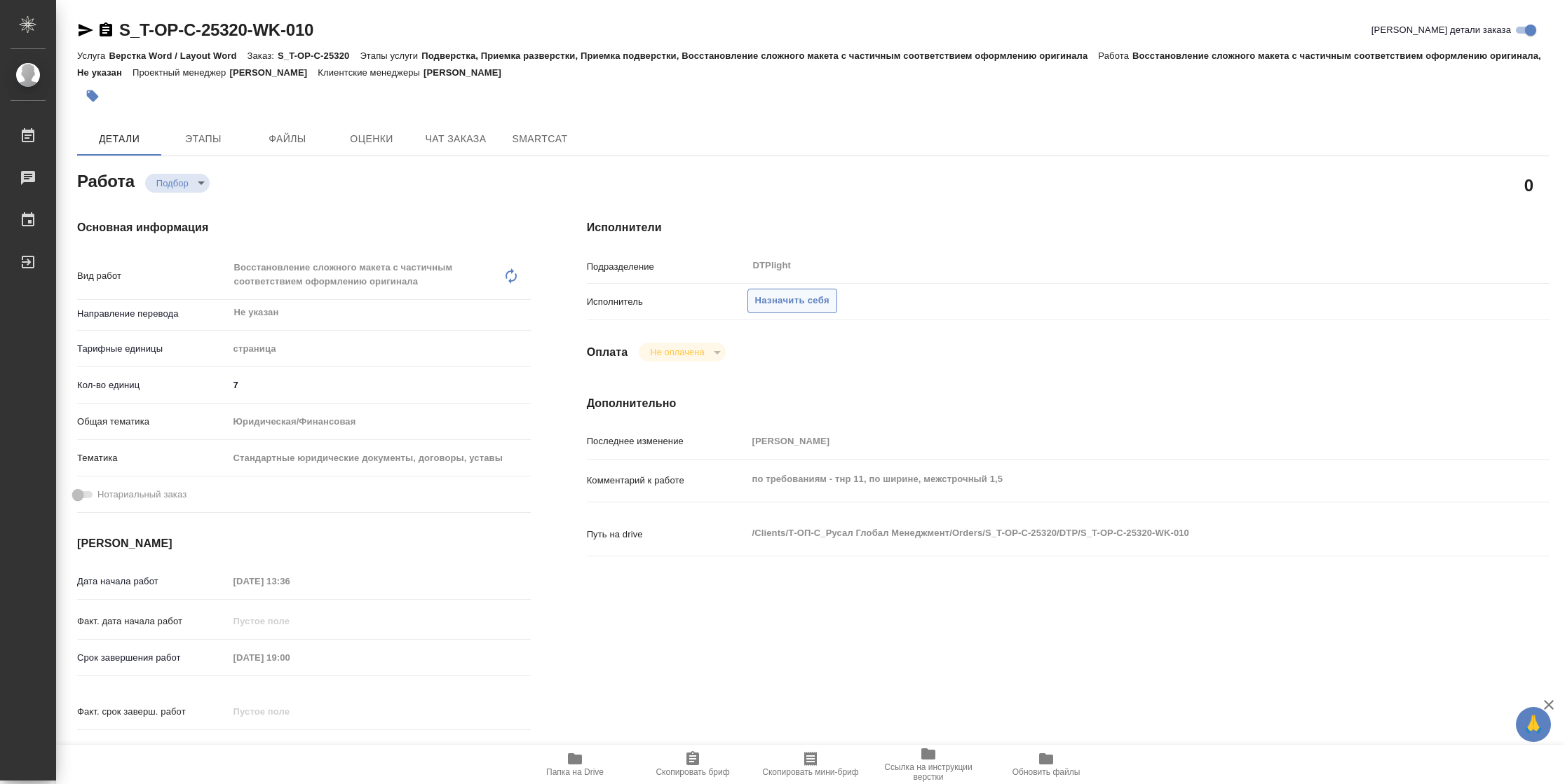
click at [803, 300] on span "Назначить себя" at bounding box center [792, 301] width 75 height 16
type textarea "x"
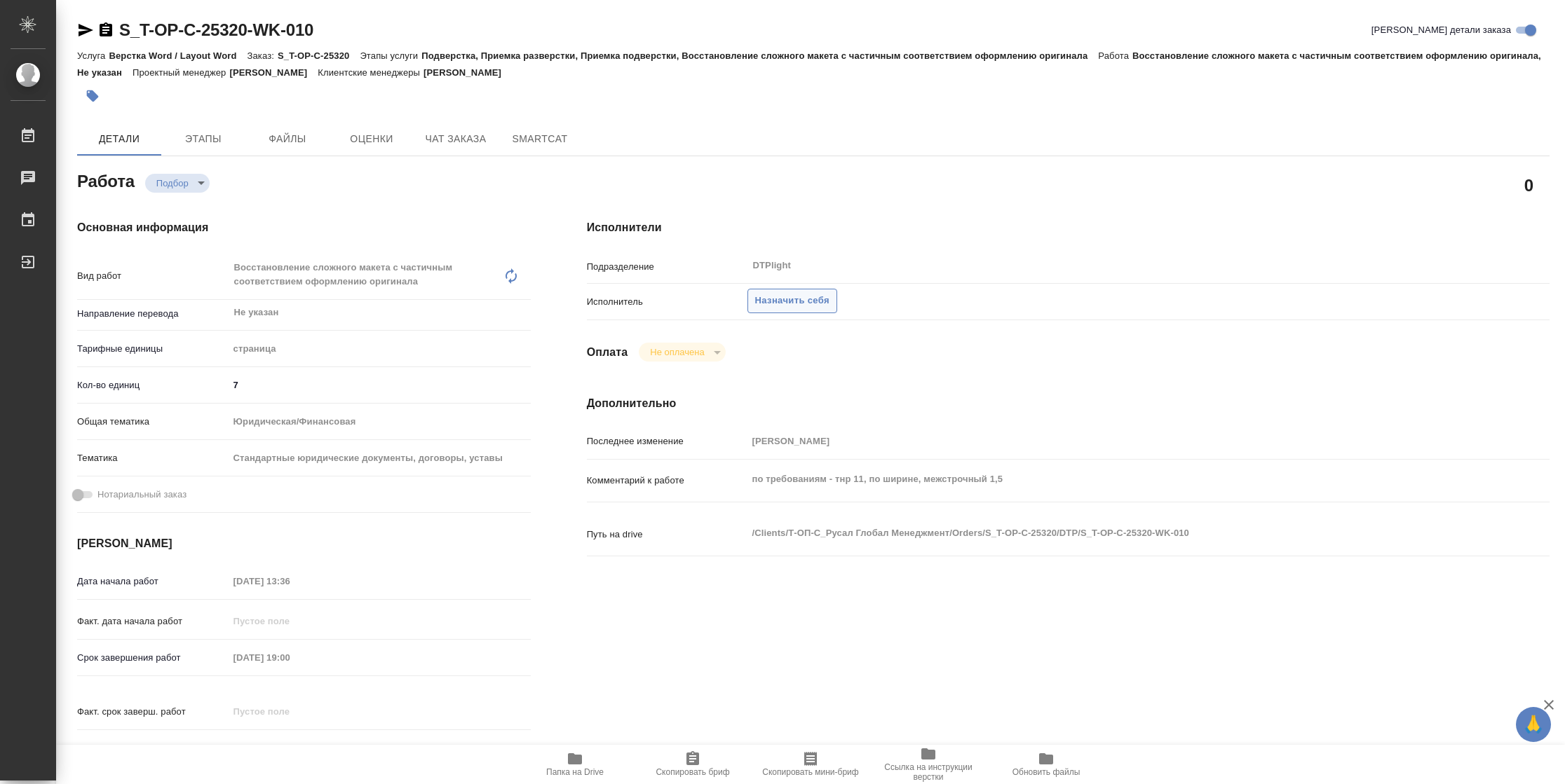
type textarea "x"
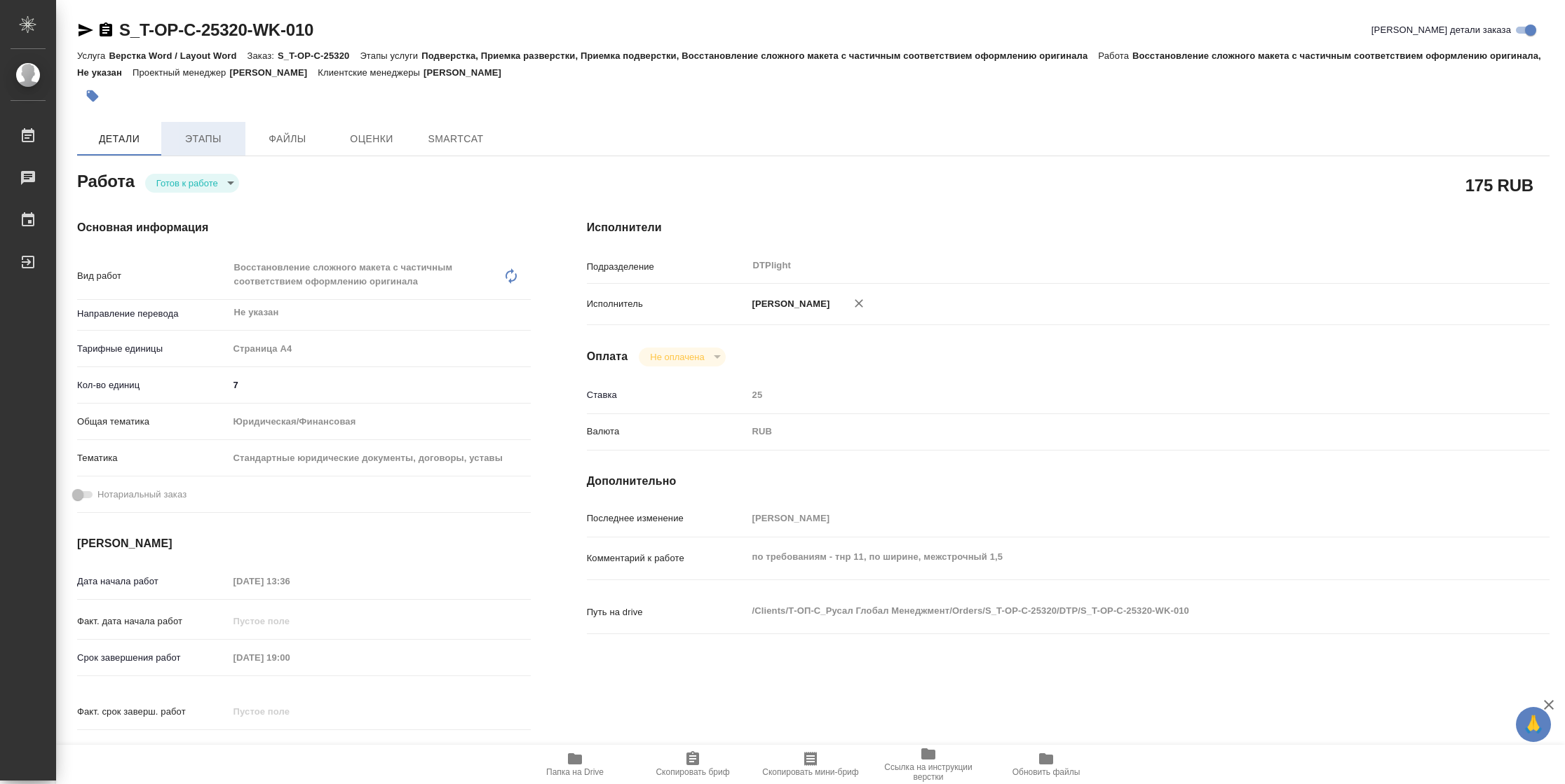
type textarea "x"
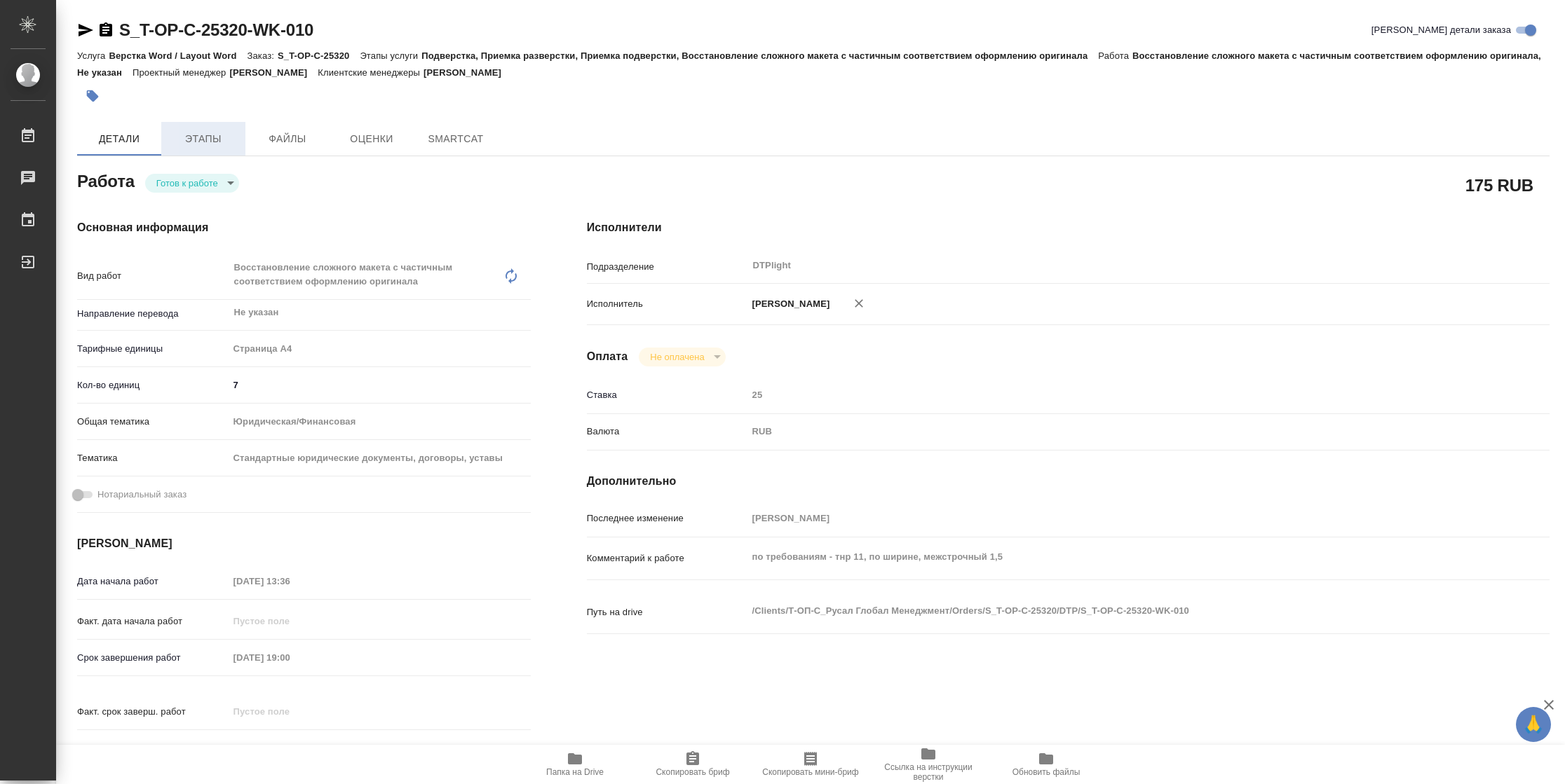
type textarea "x"
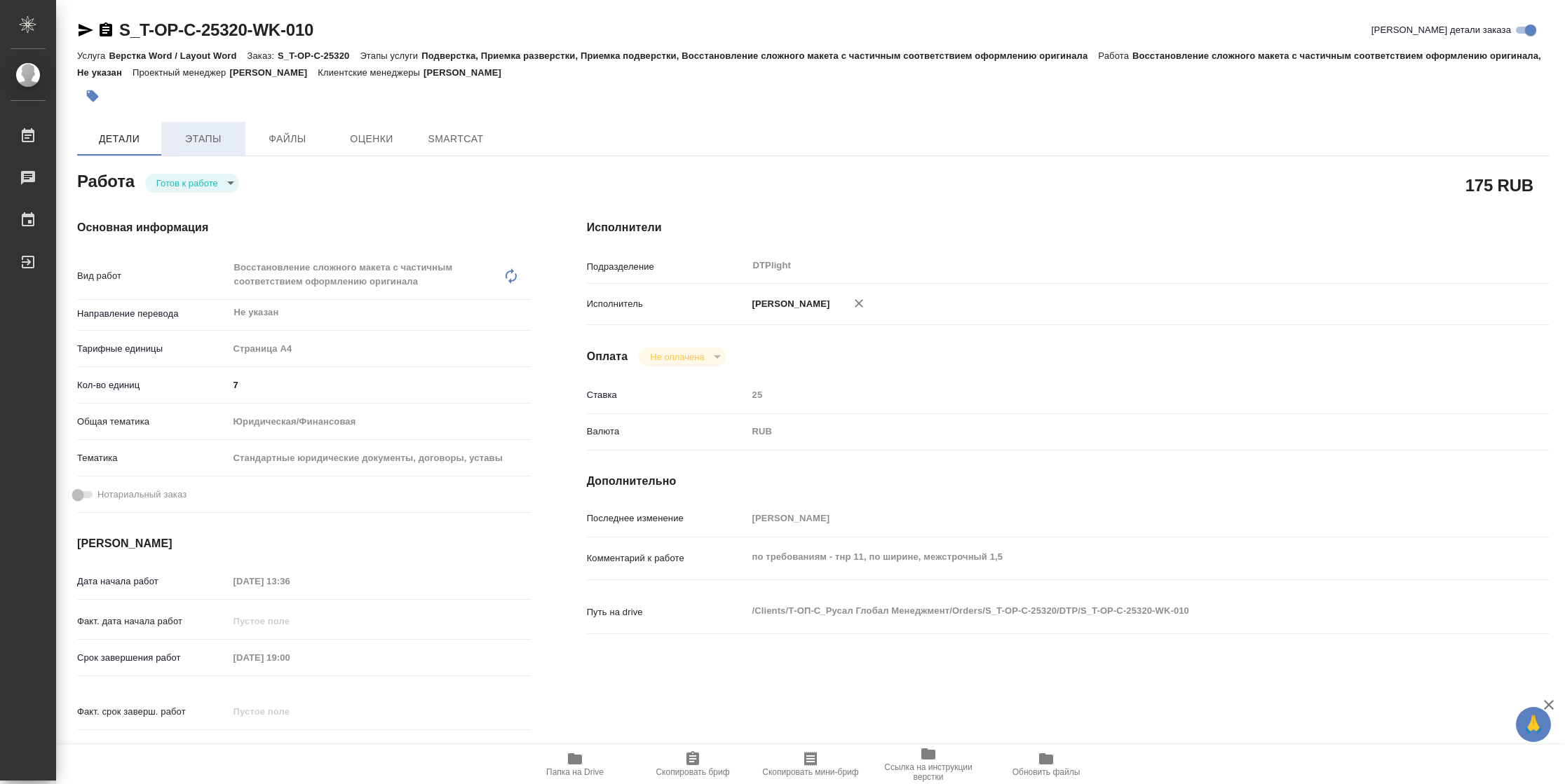
type textarea "x"
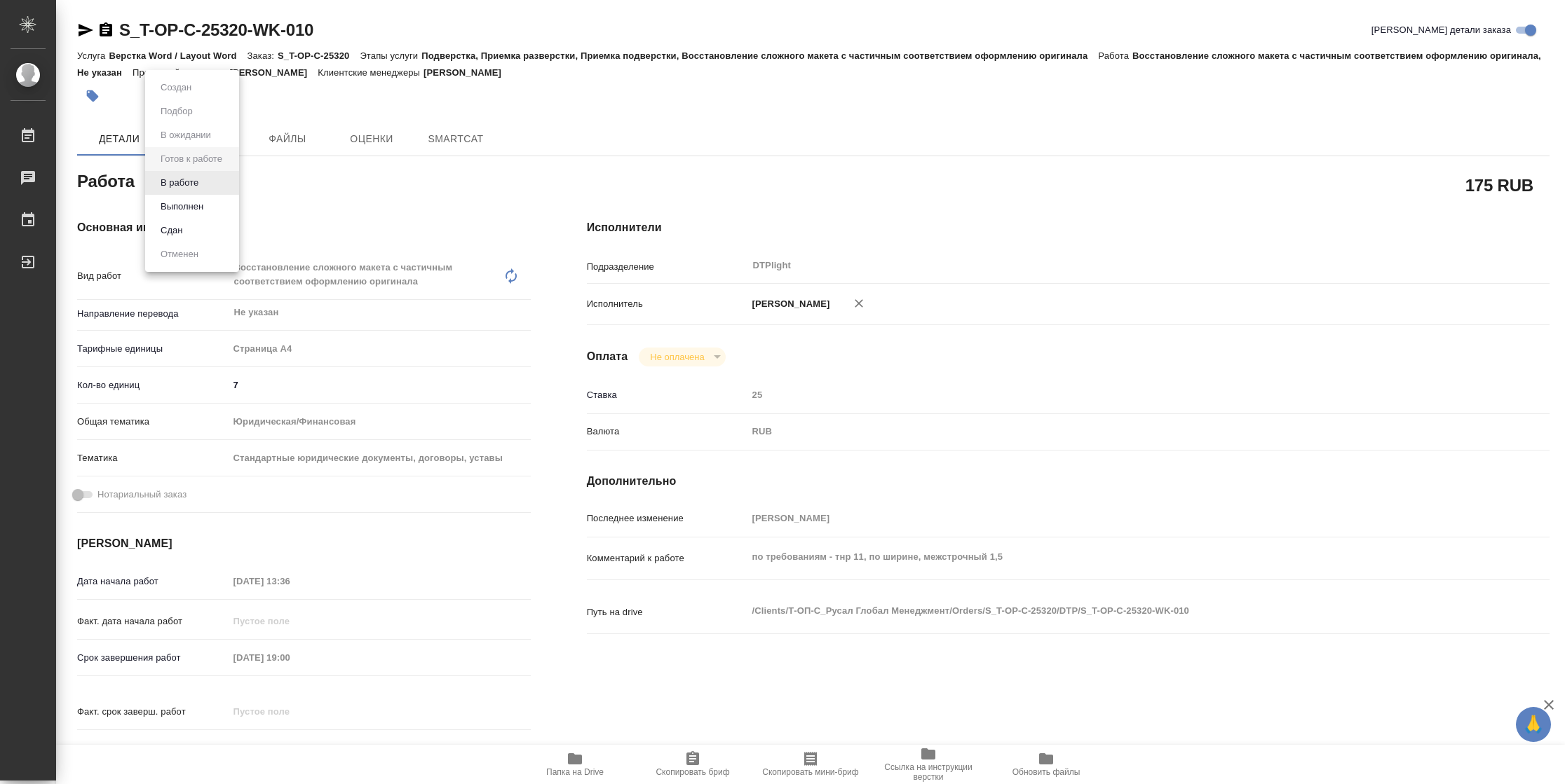
click at [189, 176] on body "🙏 .cls-1 fill:#fff; AWATERA Vasilyeva Natalia Работы Чаты График Выйти S_T-OP-C…" at bounding box center [782, 392] width 1565 height 784
type textarea "x"
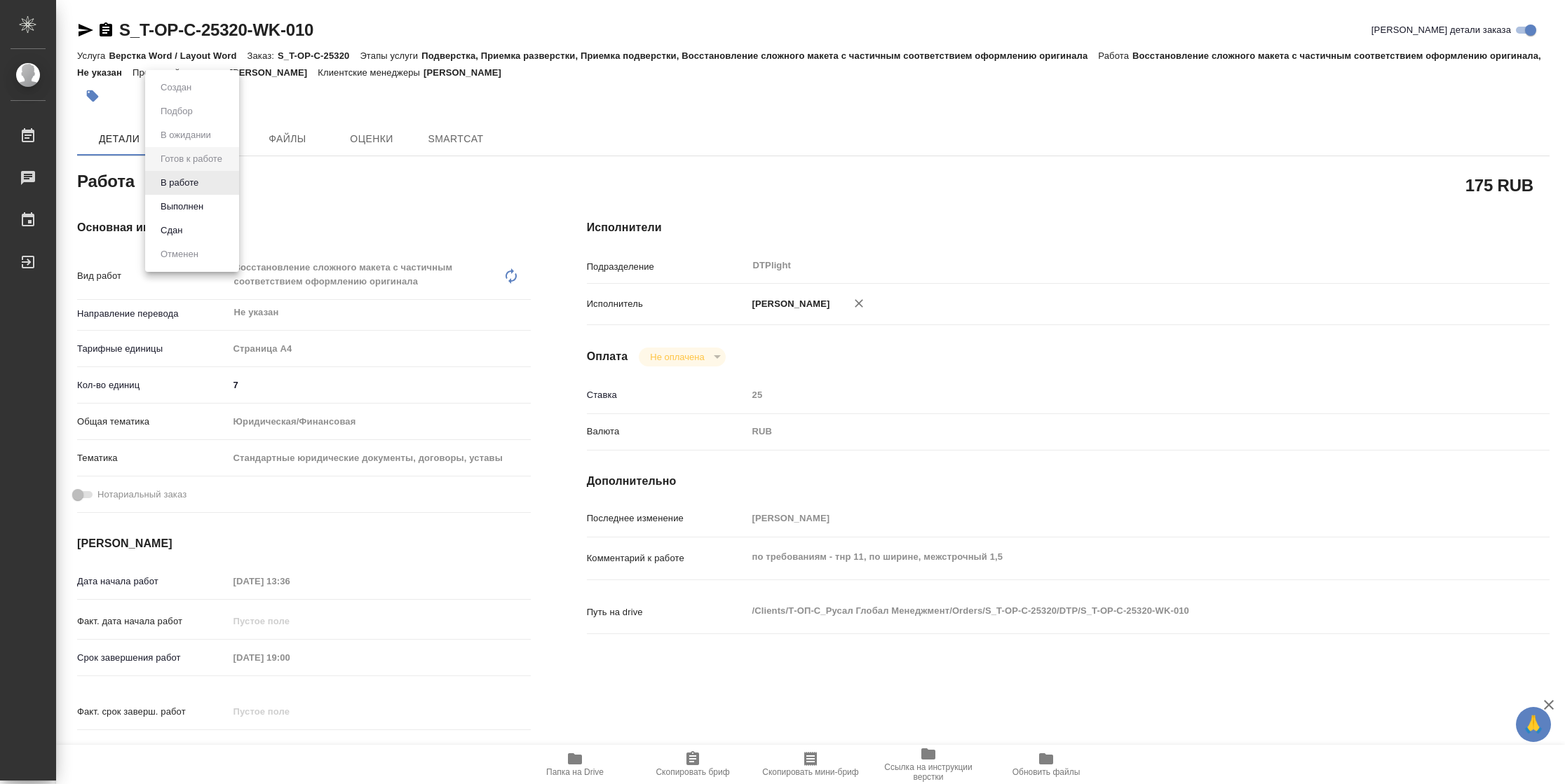
type textarea "x"
click at [189, 176] on button "В работе" at bounding box center [179, 183] width 46 height 16
type textarea "x"
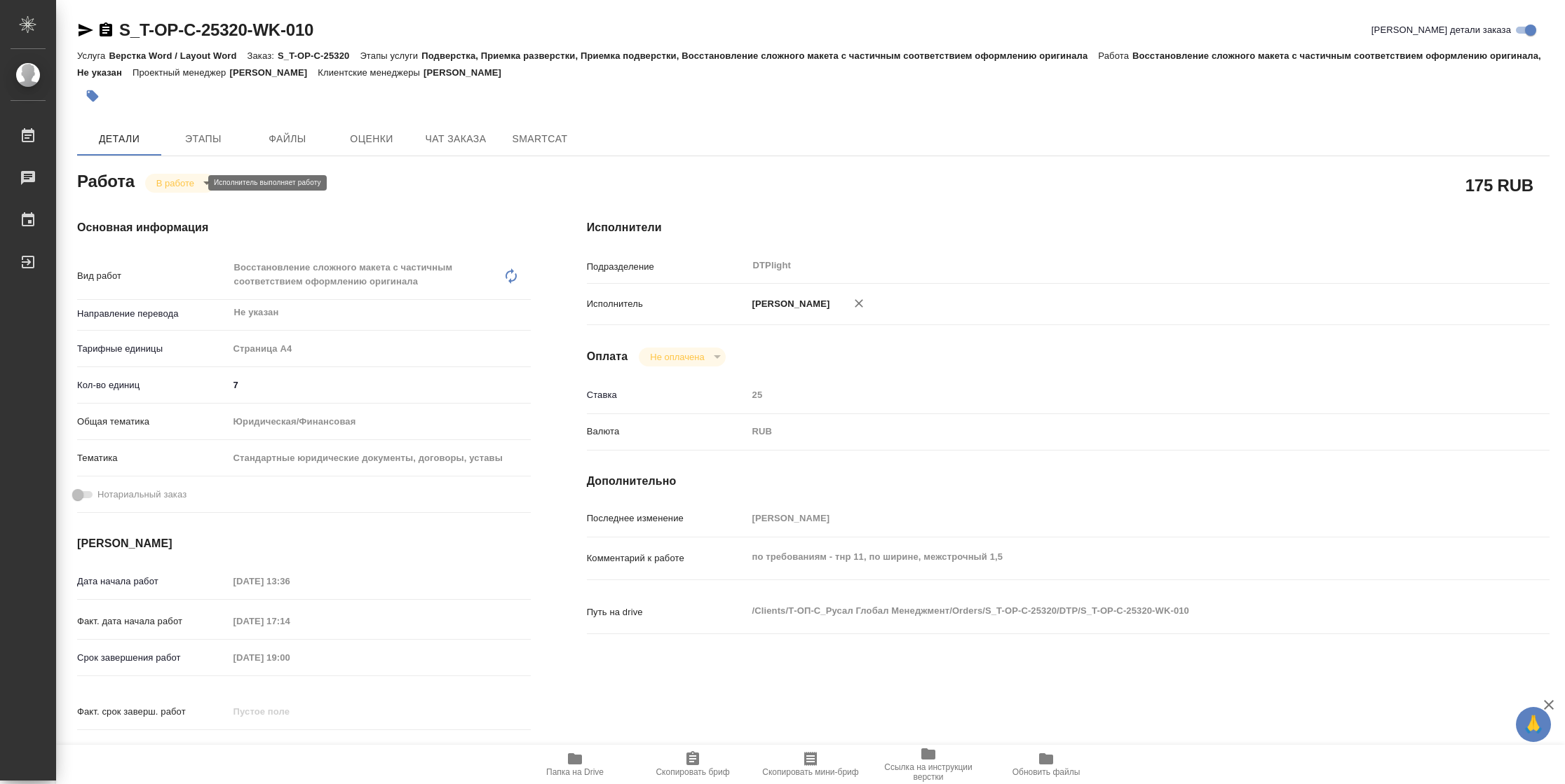
type textarea "x"
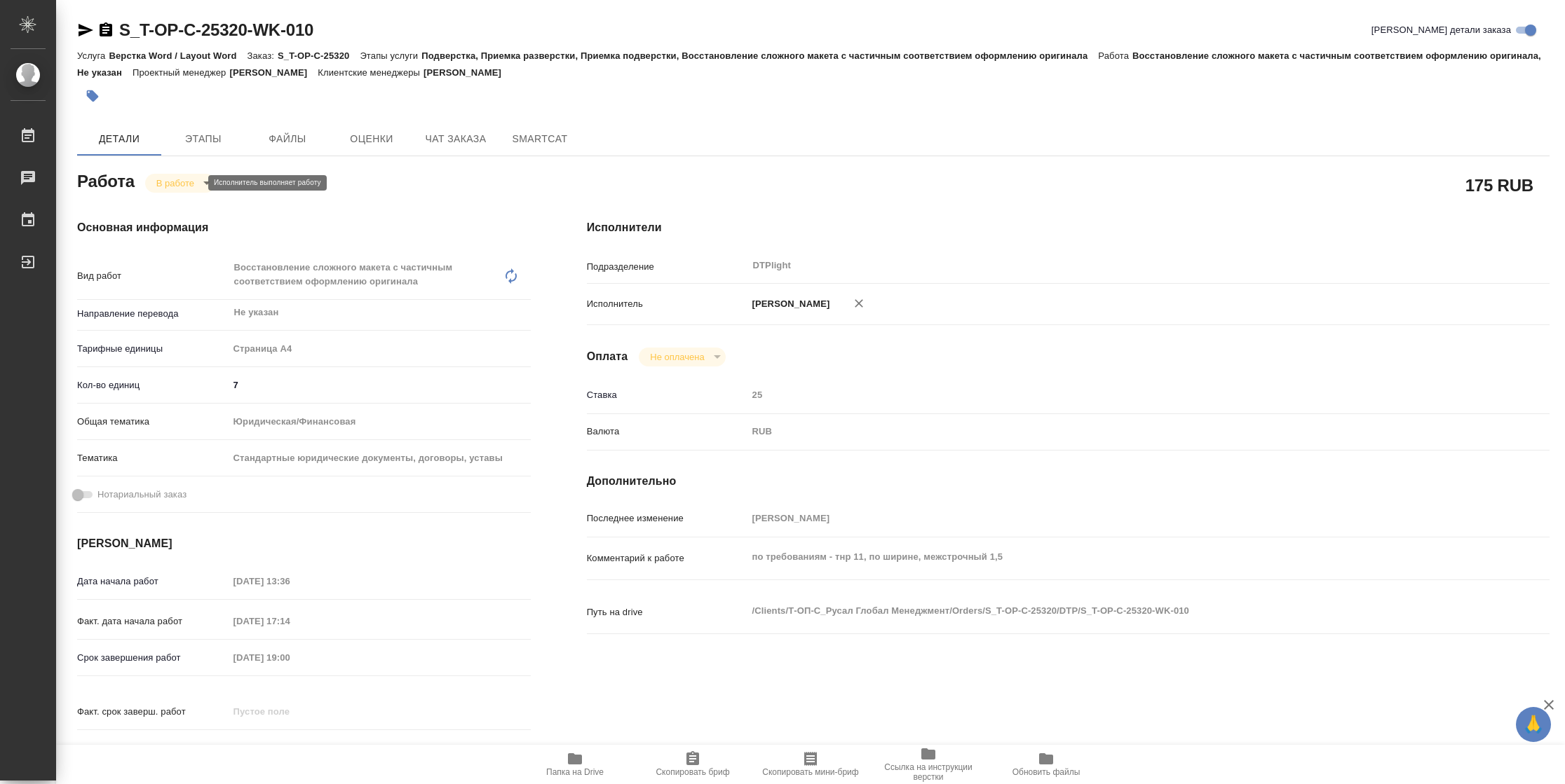
type textarea "x"
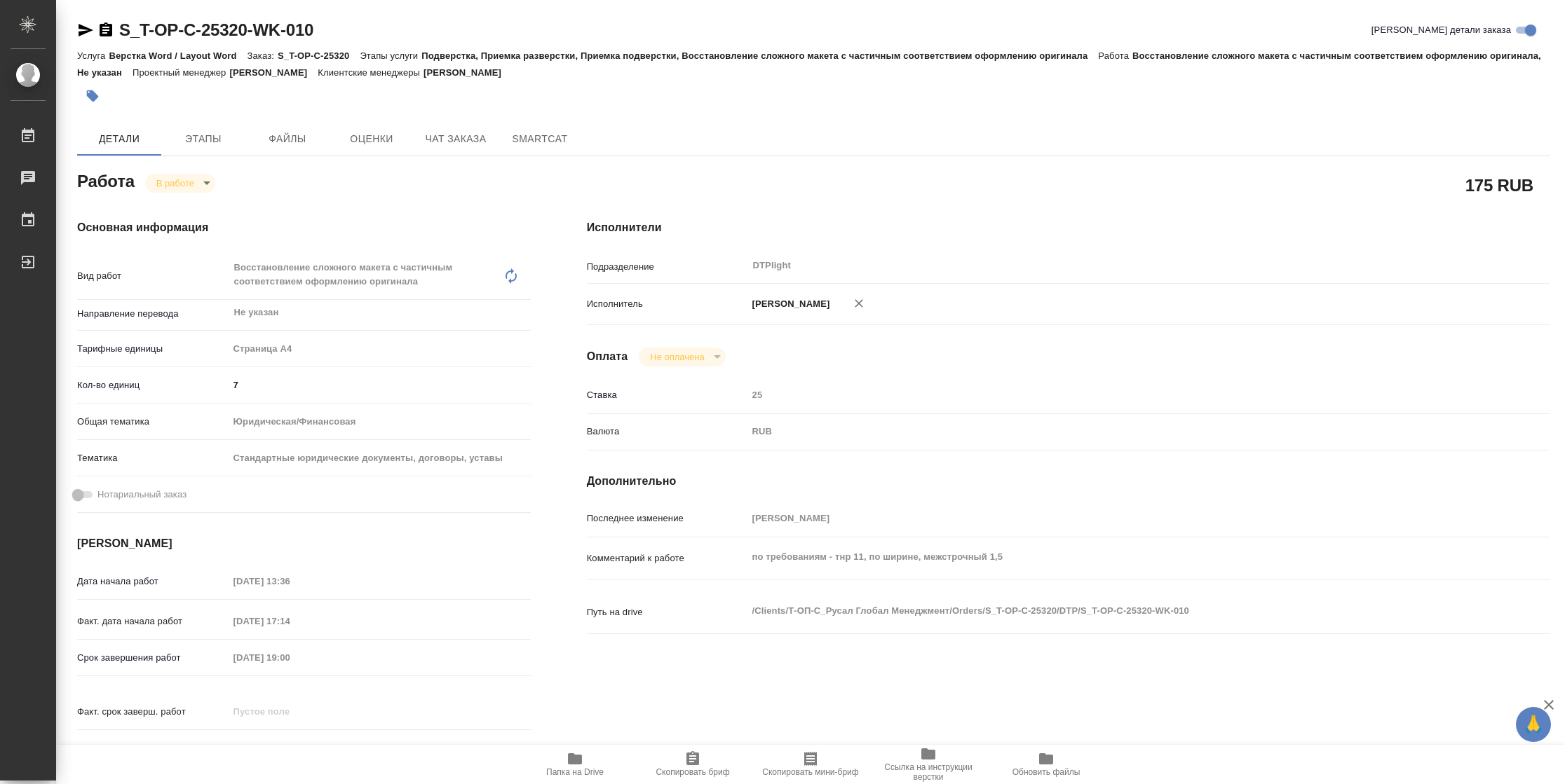
type textarea "x"
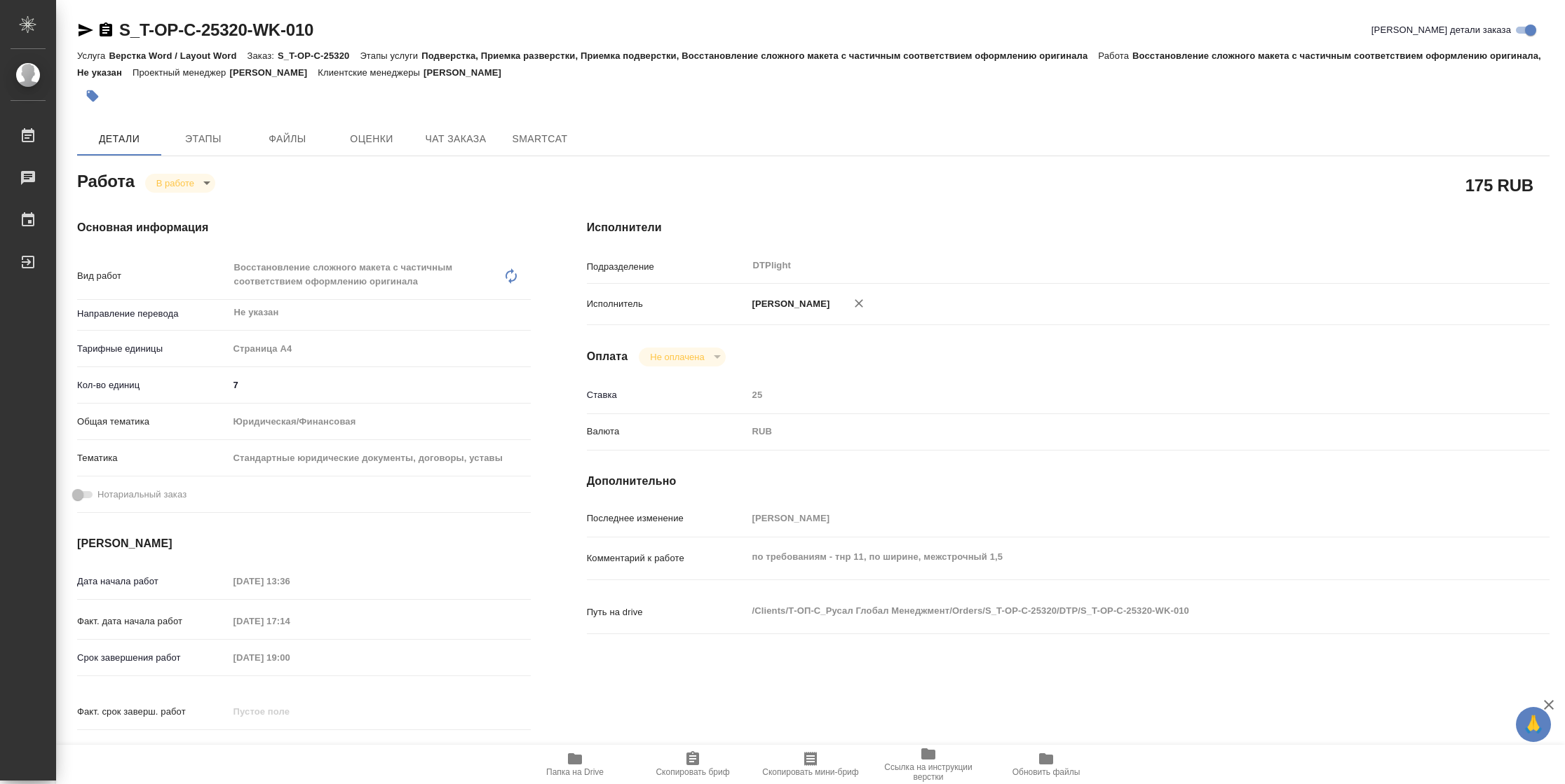
type textarea "x"
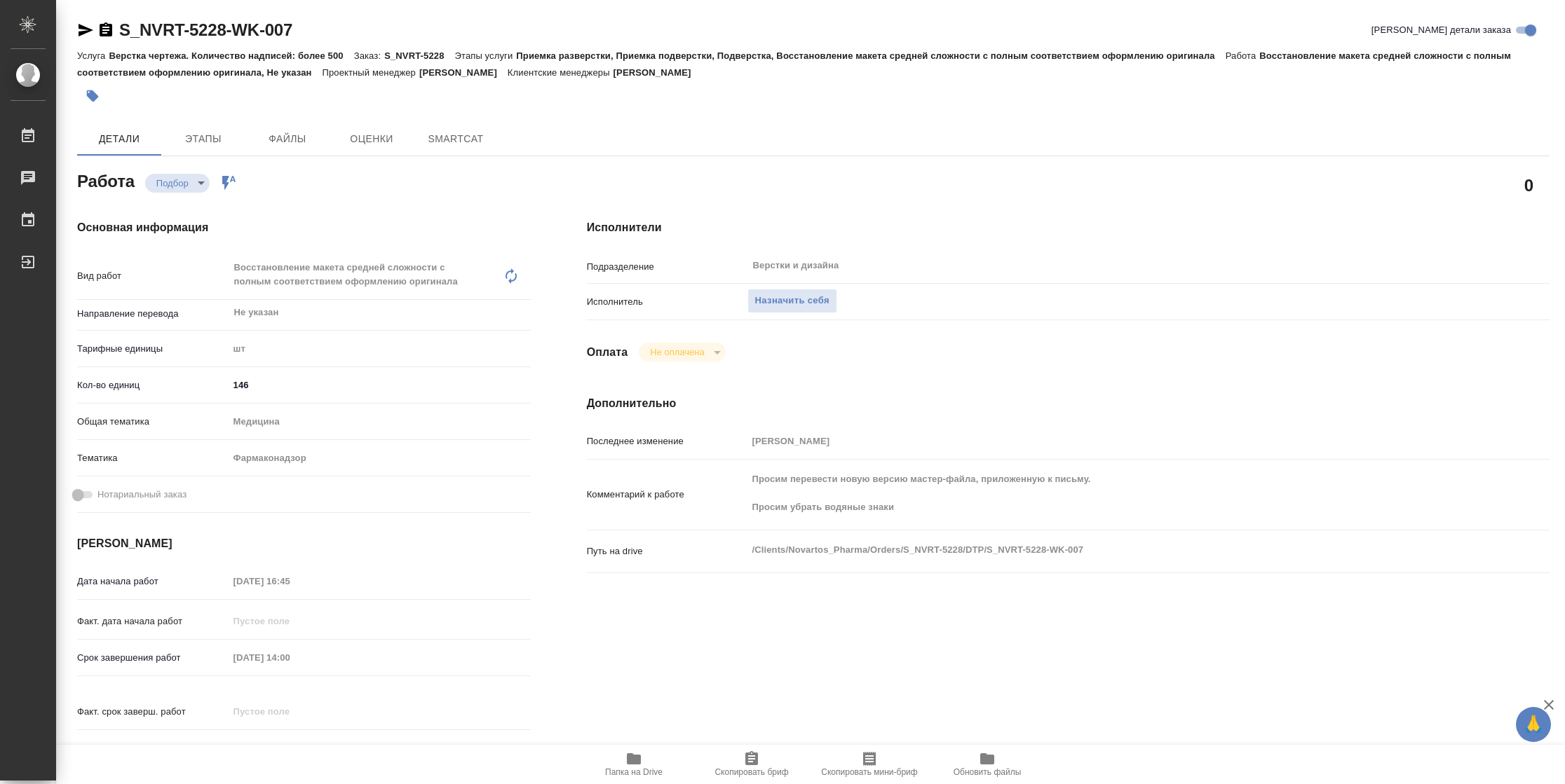
type textarea "x"
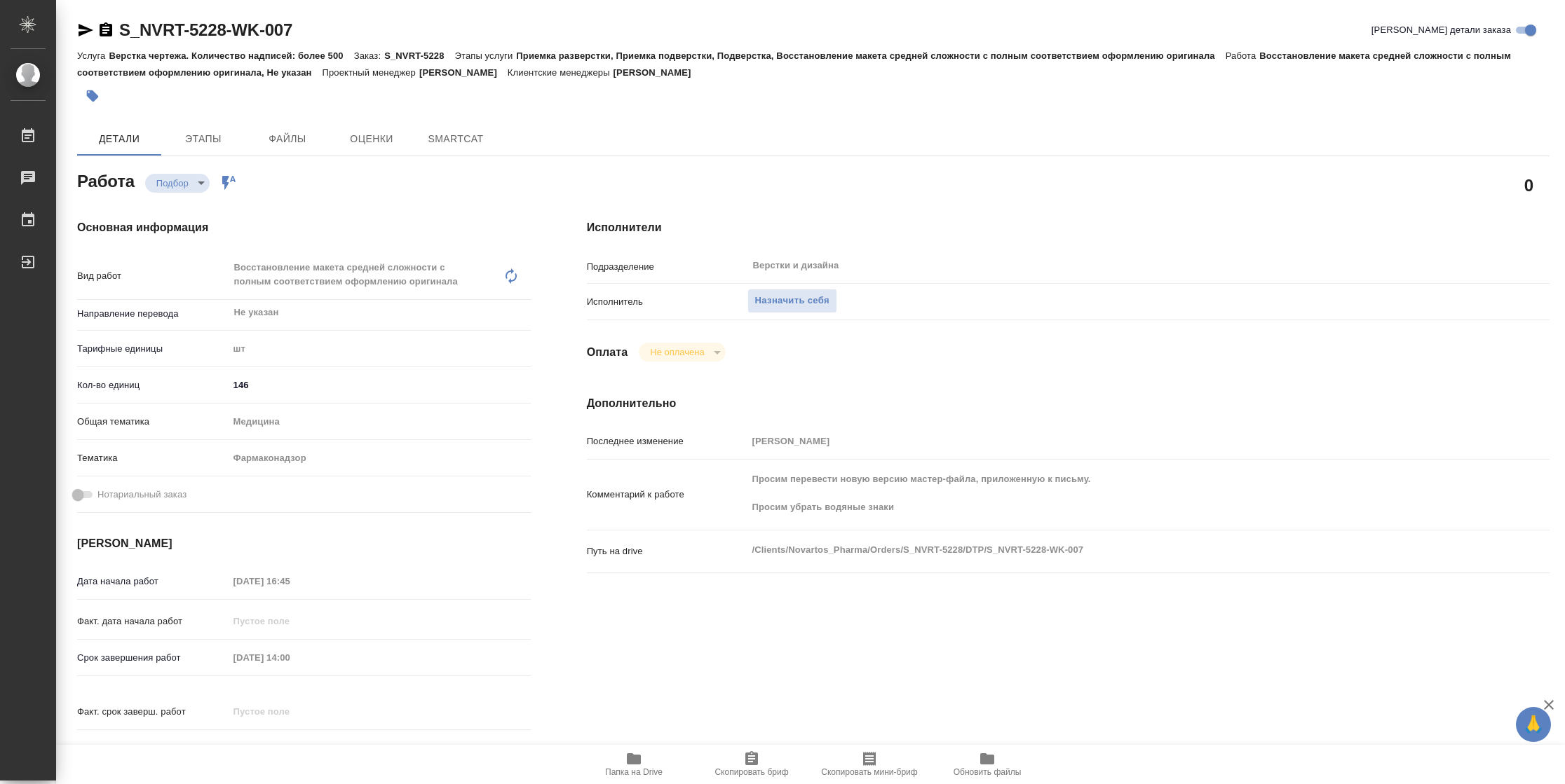
type textarea "x"
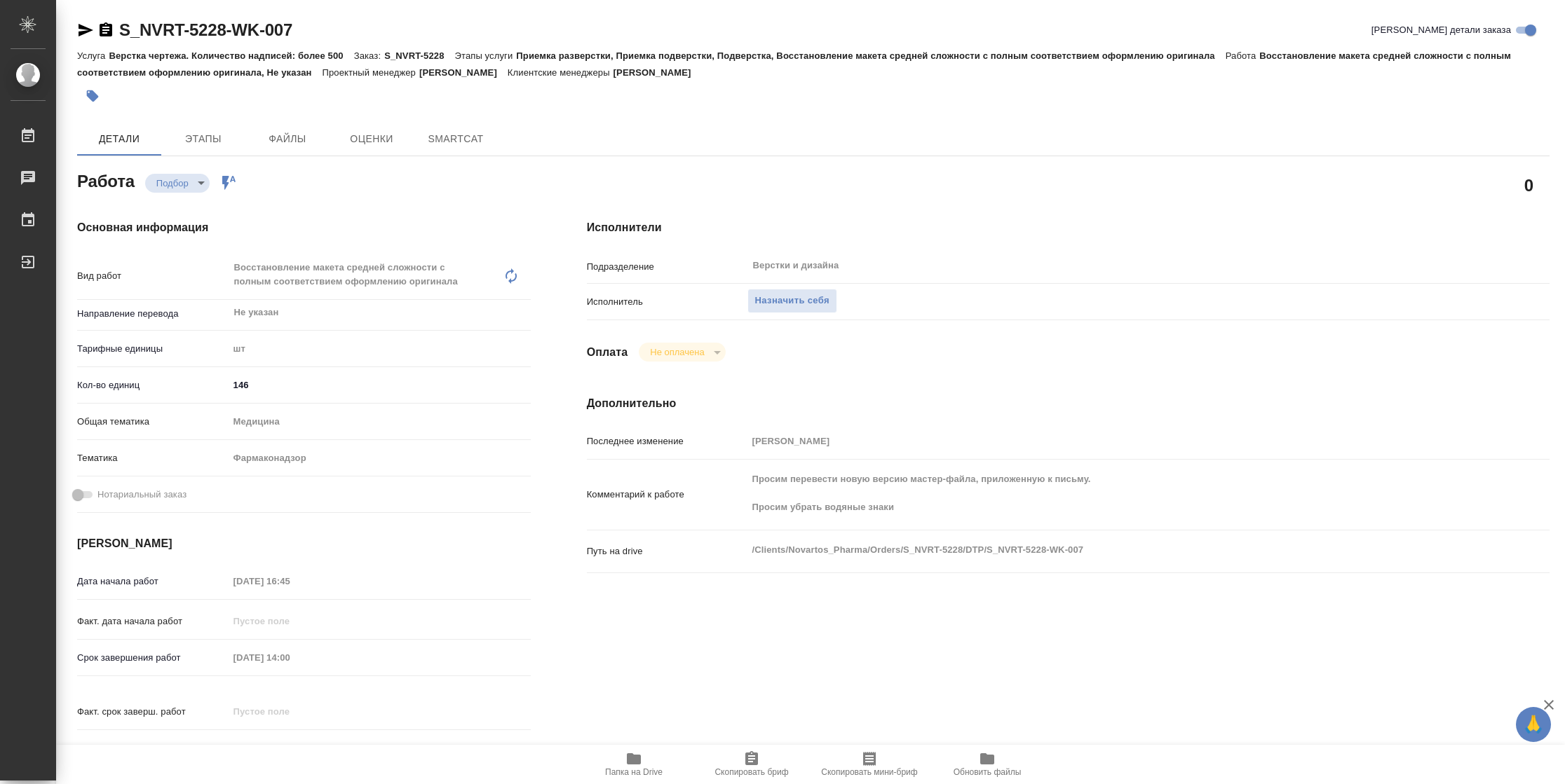
type textarea "x"
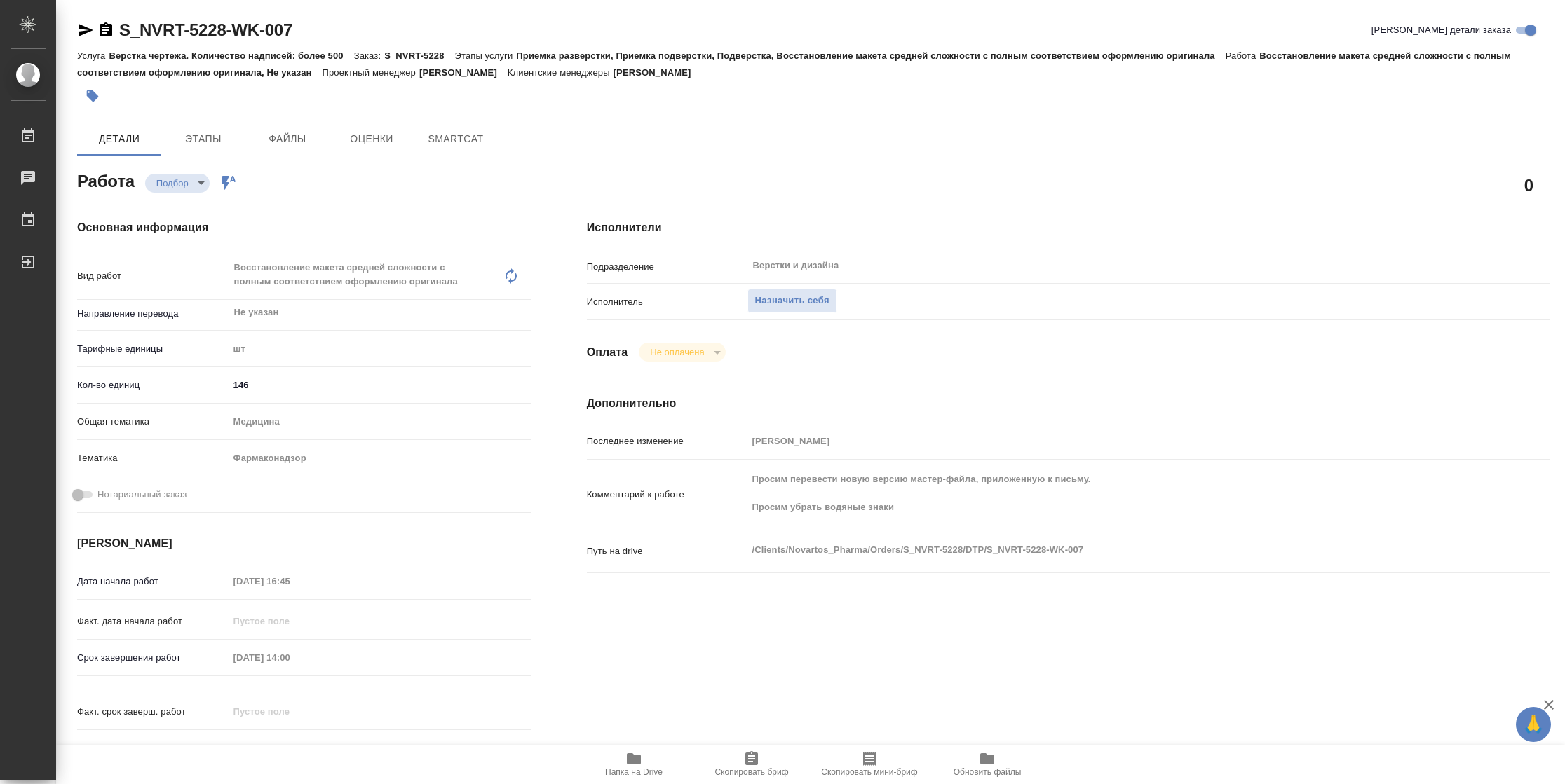
type textarea "x"
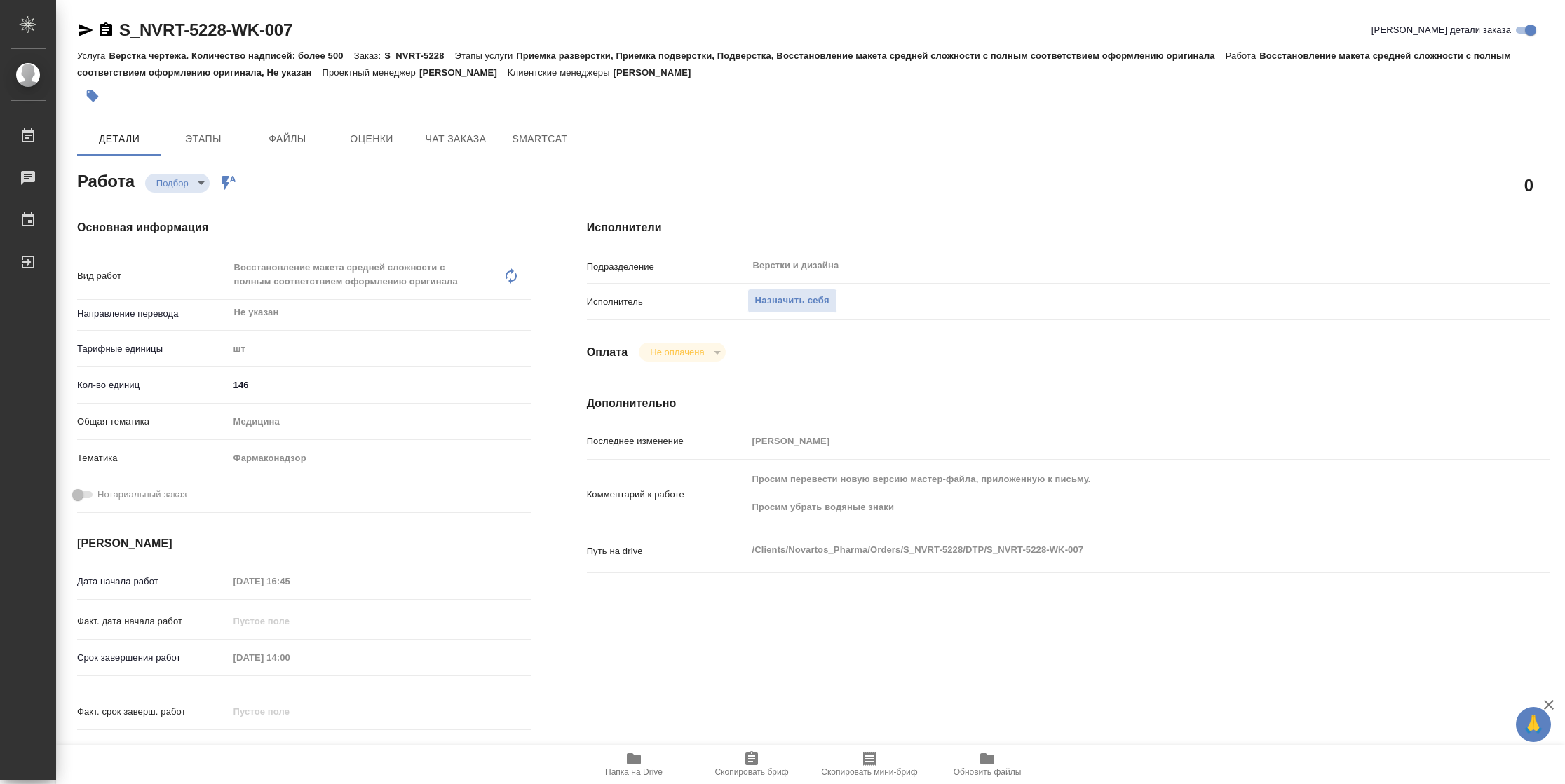
type textarea "x"
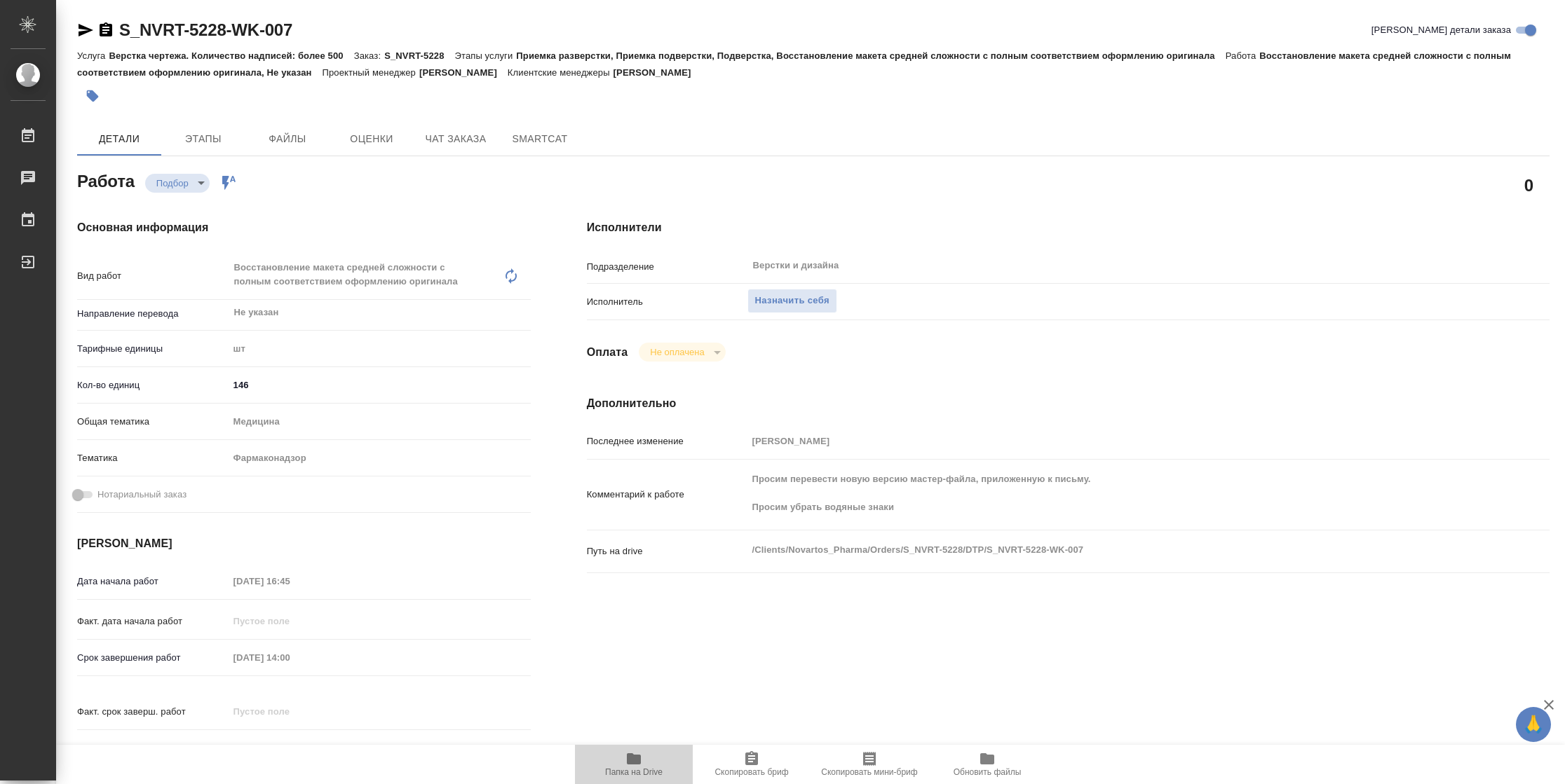
click at [632, 778] on button "Папка на Drive" at bounding box center [633, 765] width 118 height 39
type textarea "x"
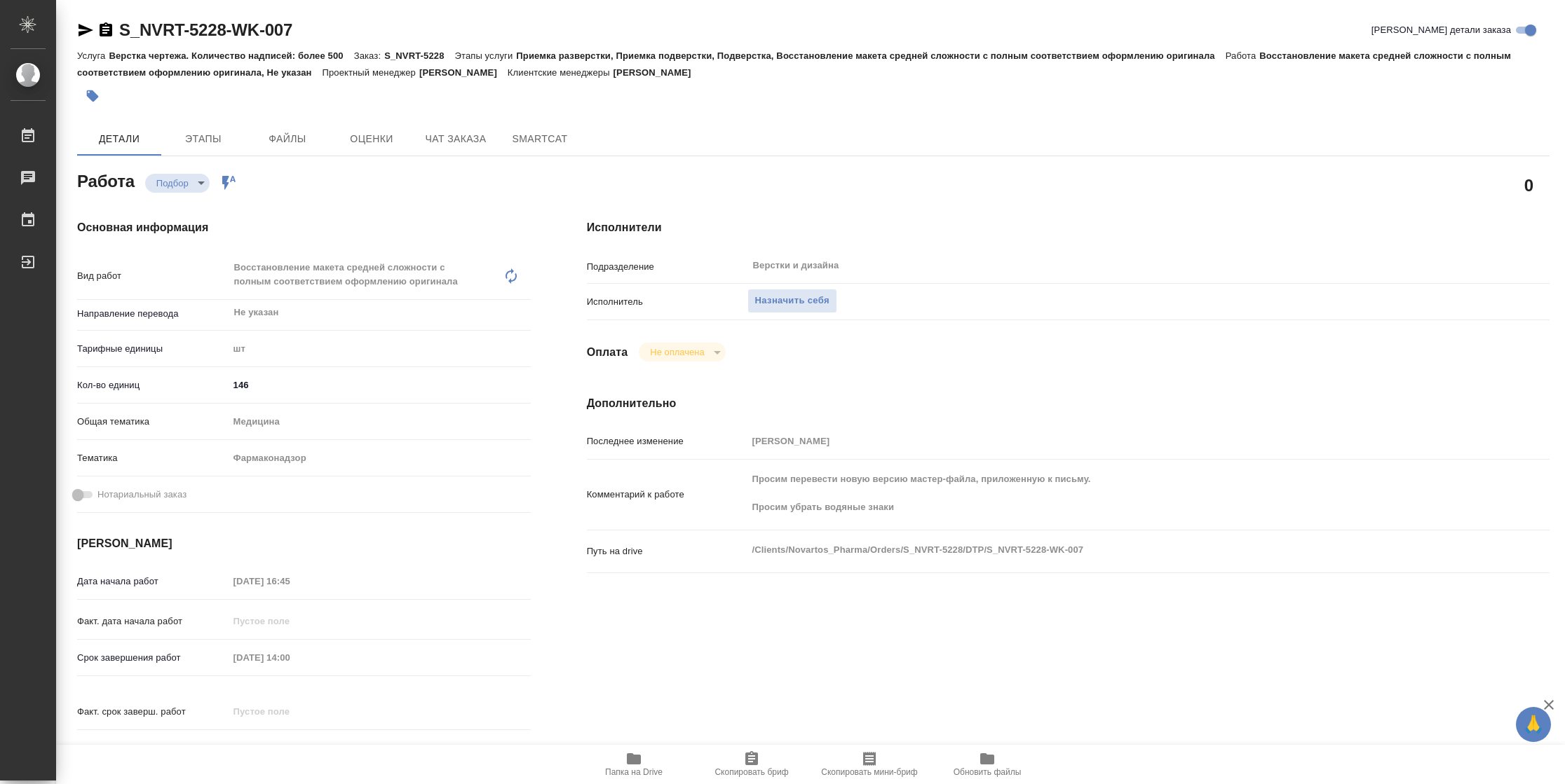
type textarea "x"
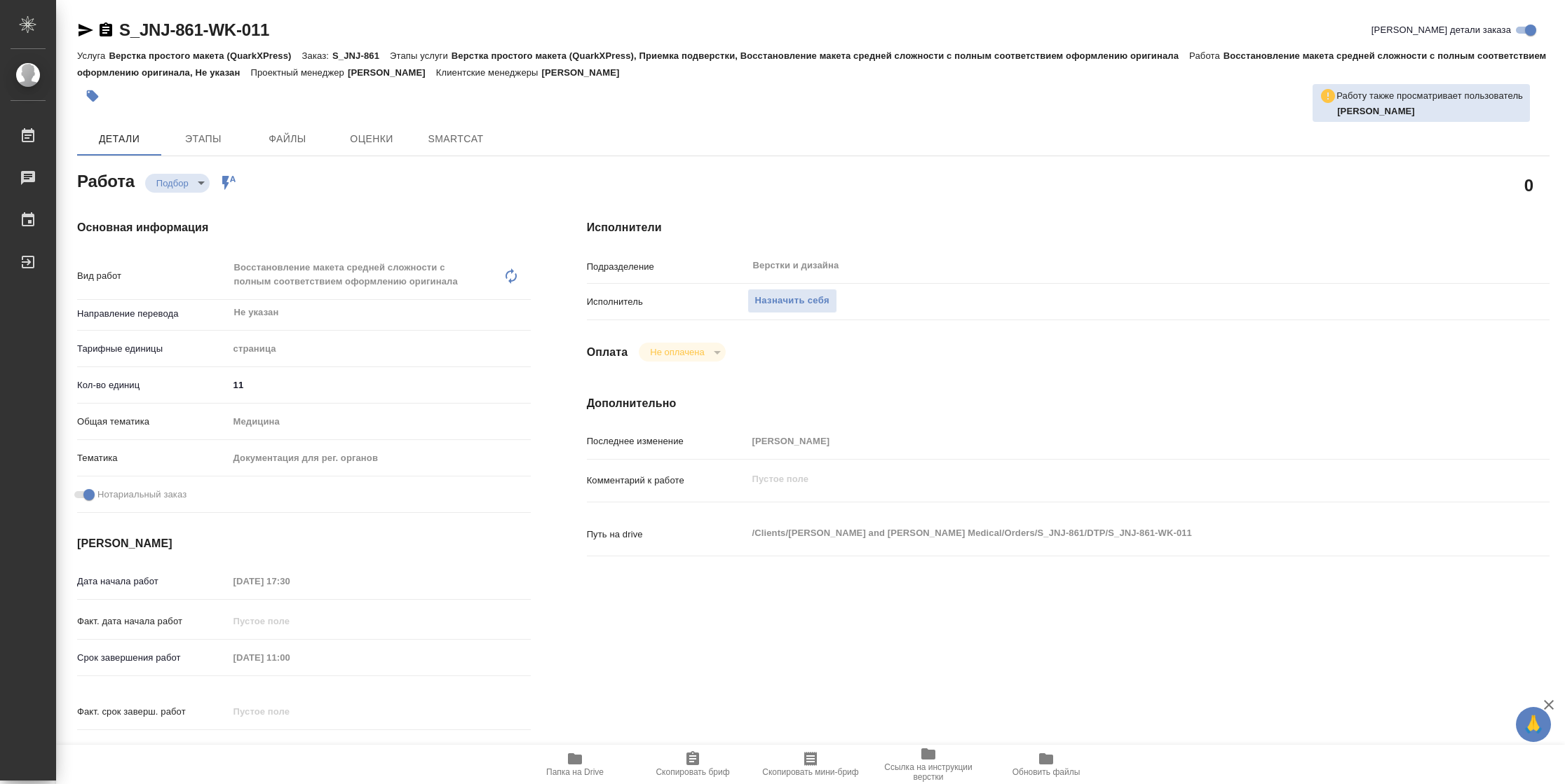
type textarea "x"
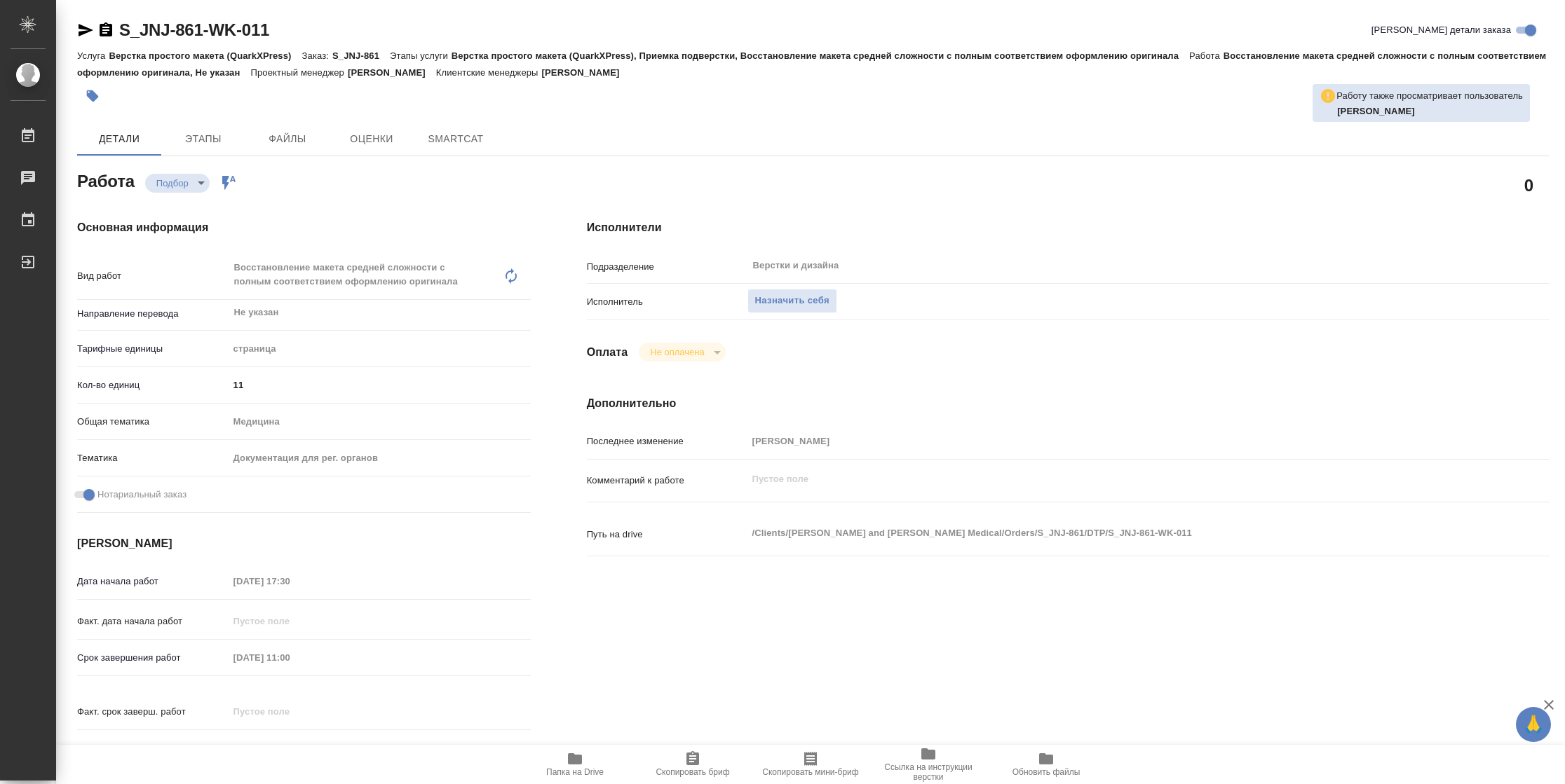
type textarea "x"
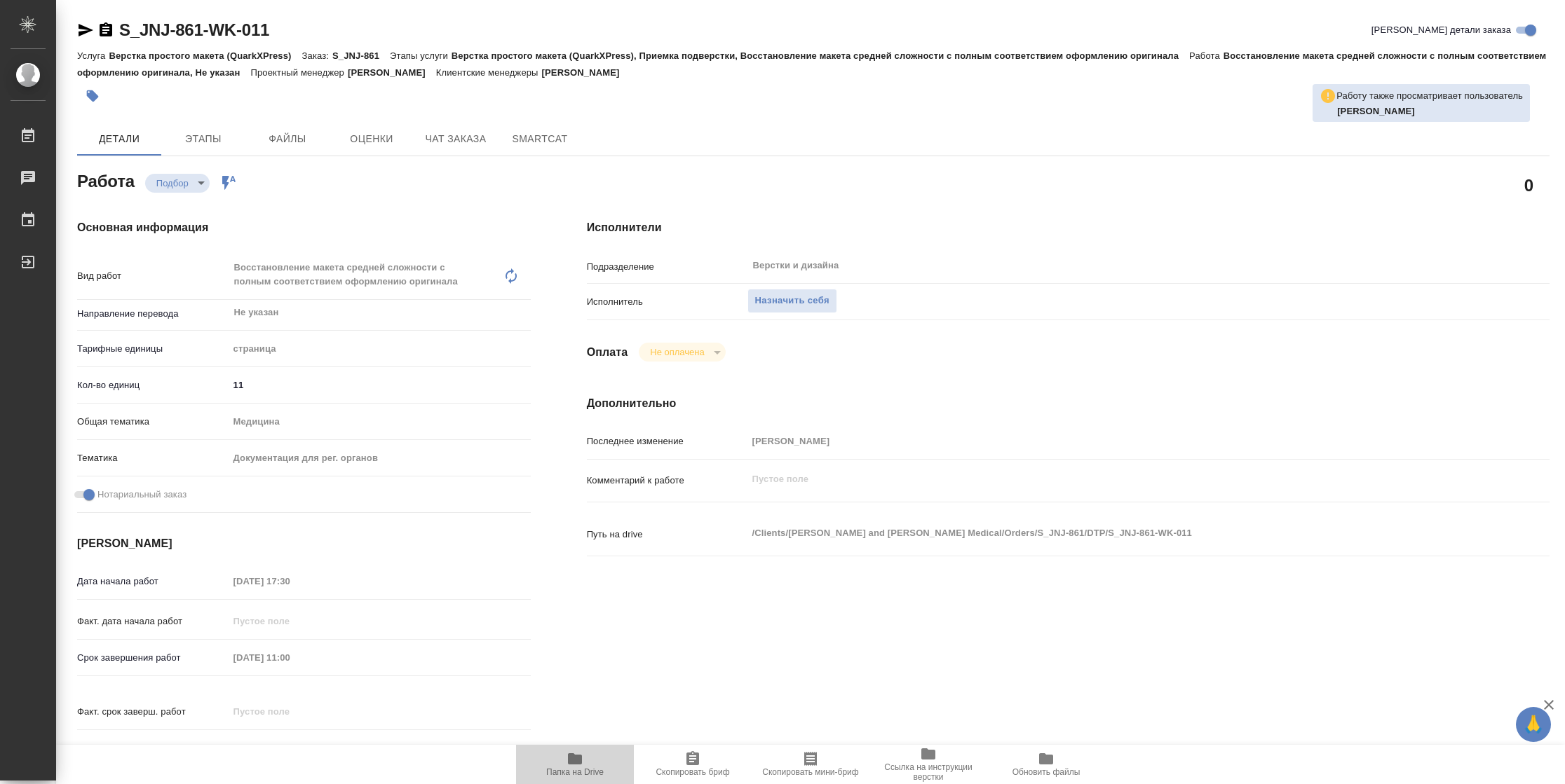
click at [567, 767] on span "Папка на Drive" at bounding box center [575, 772] width 58 height 10
type textarea "x"
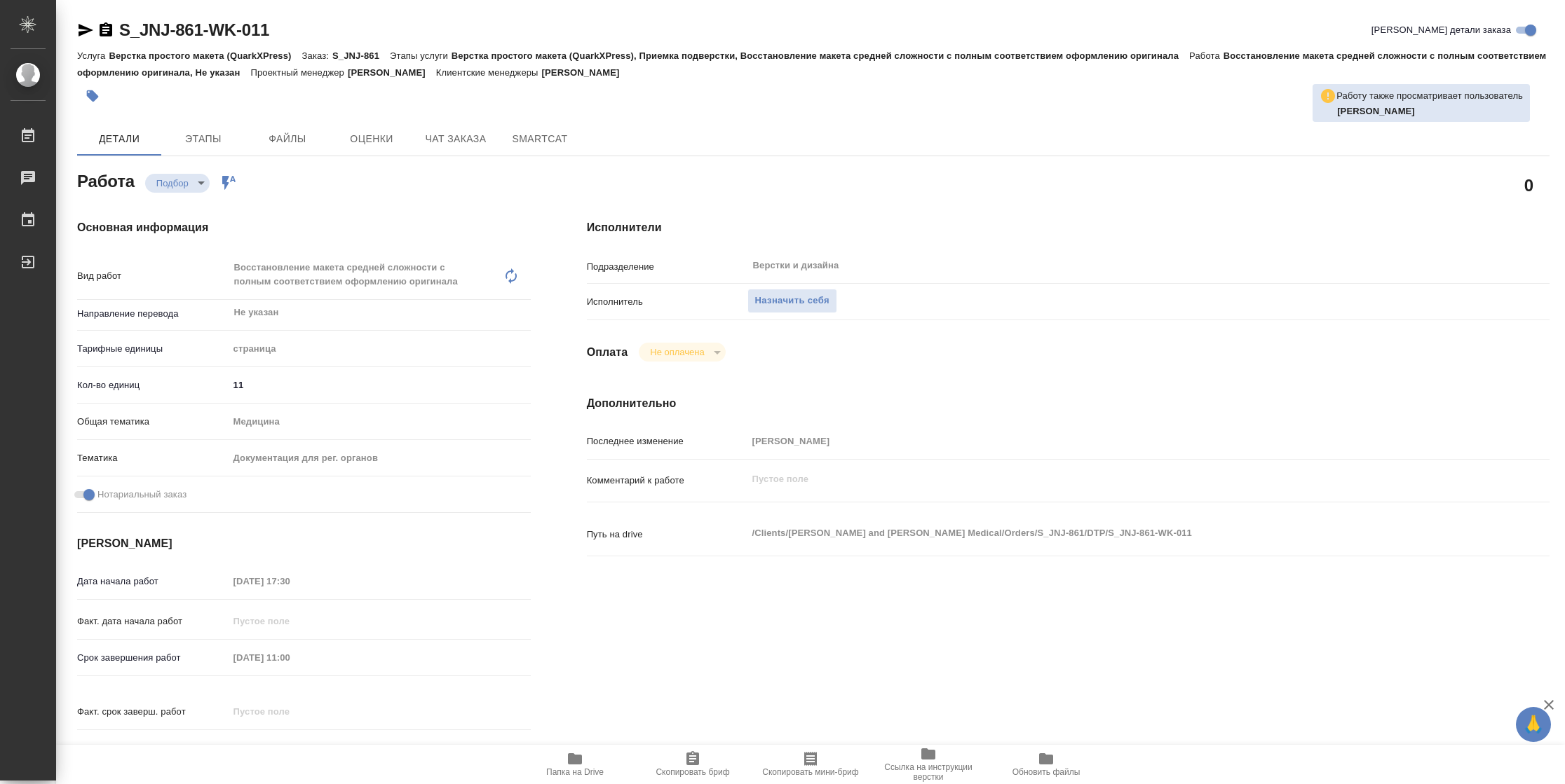
type textarea "x"
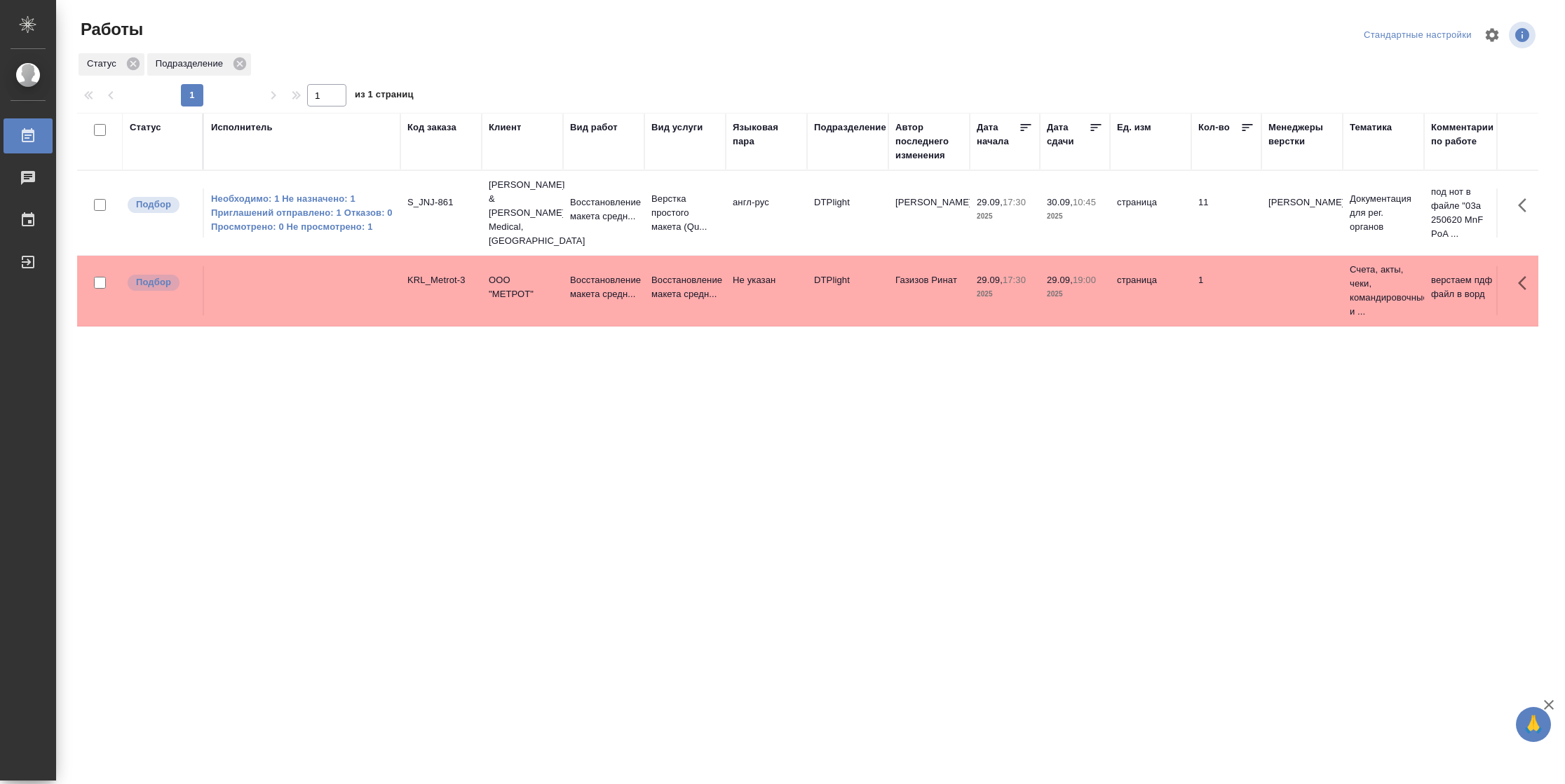
click at [149, 125] on div "Статус" at bounding box center [146, 127] width 32 height 14
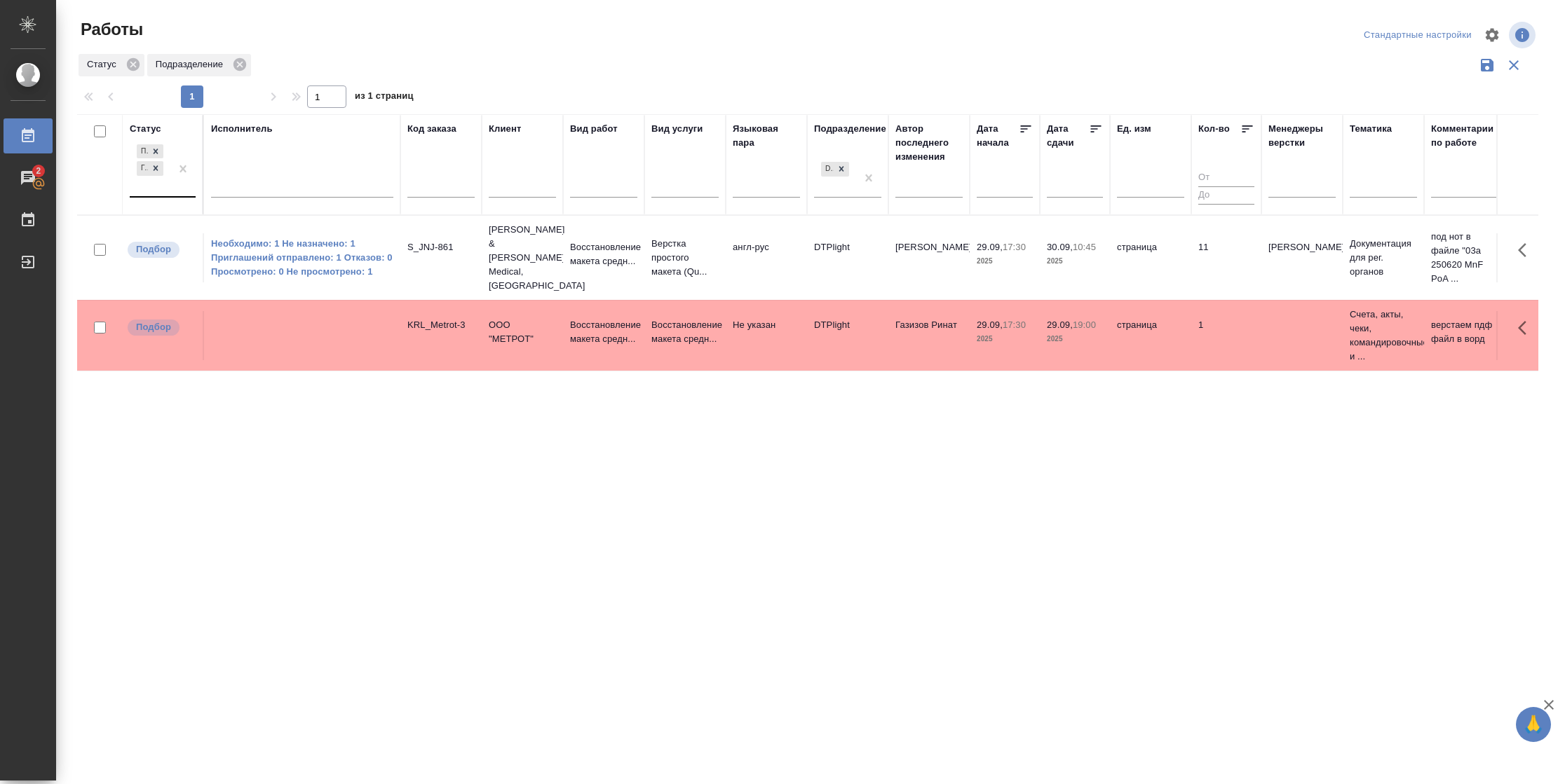
click at [170, 189] on div "Подбор Готов к работе" at bounding box center [150, 168] width 40 height 54
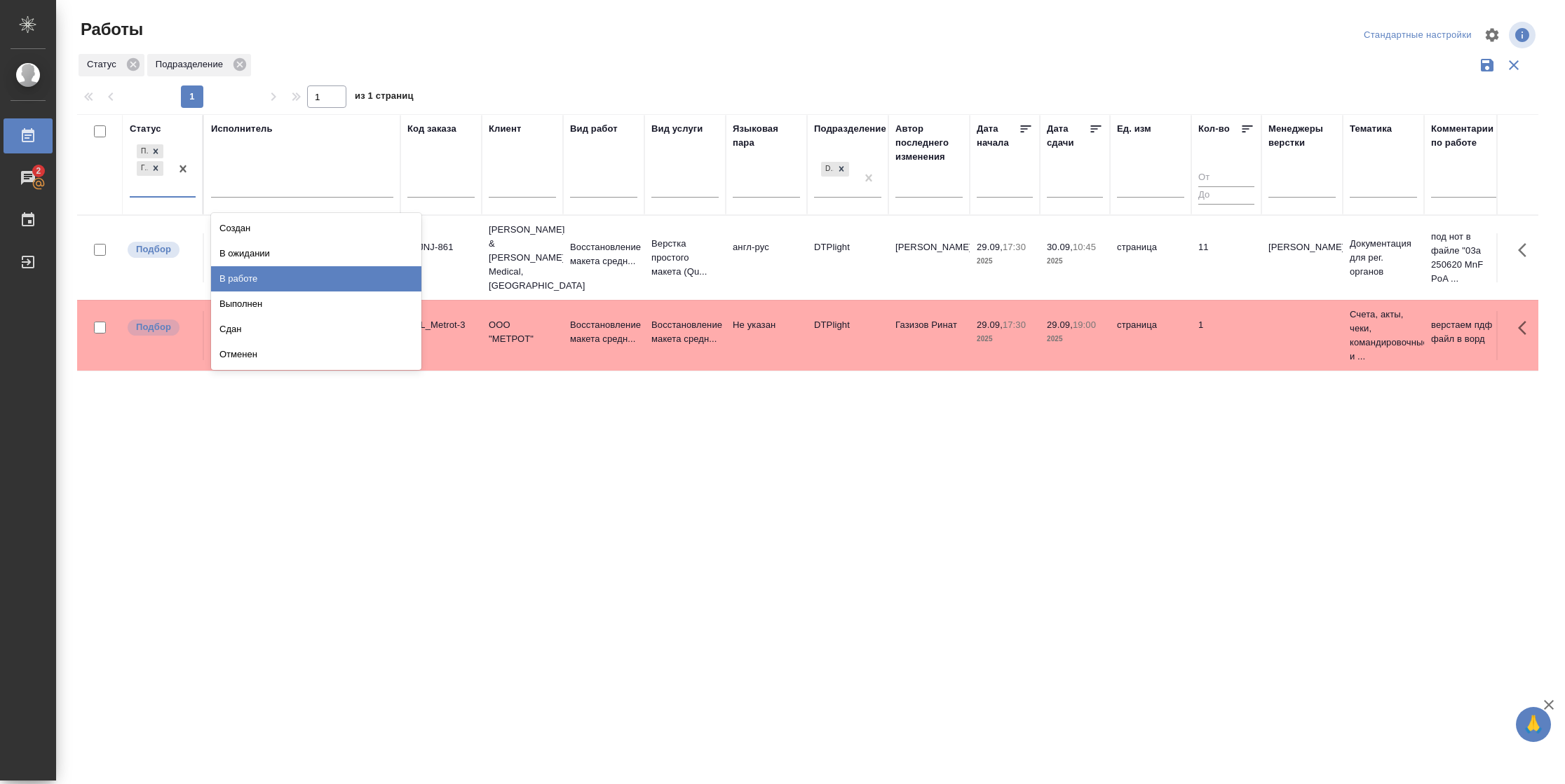
click at [266, 278] on div "В работе" at bounding box center [317, 279] width 211 height 25
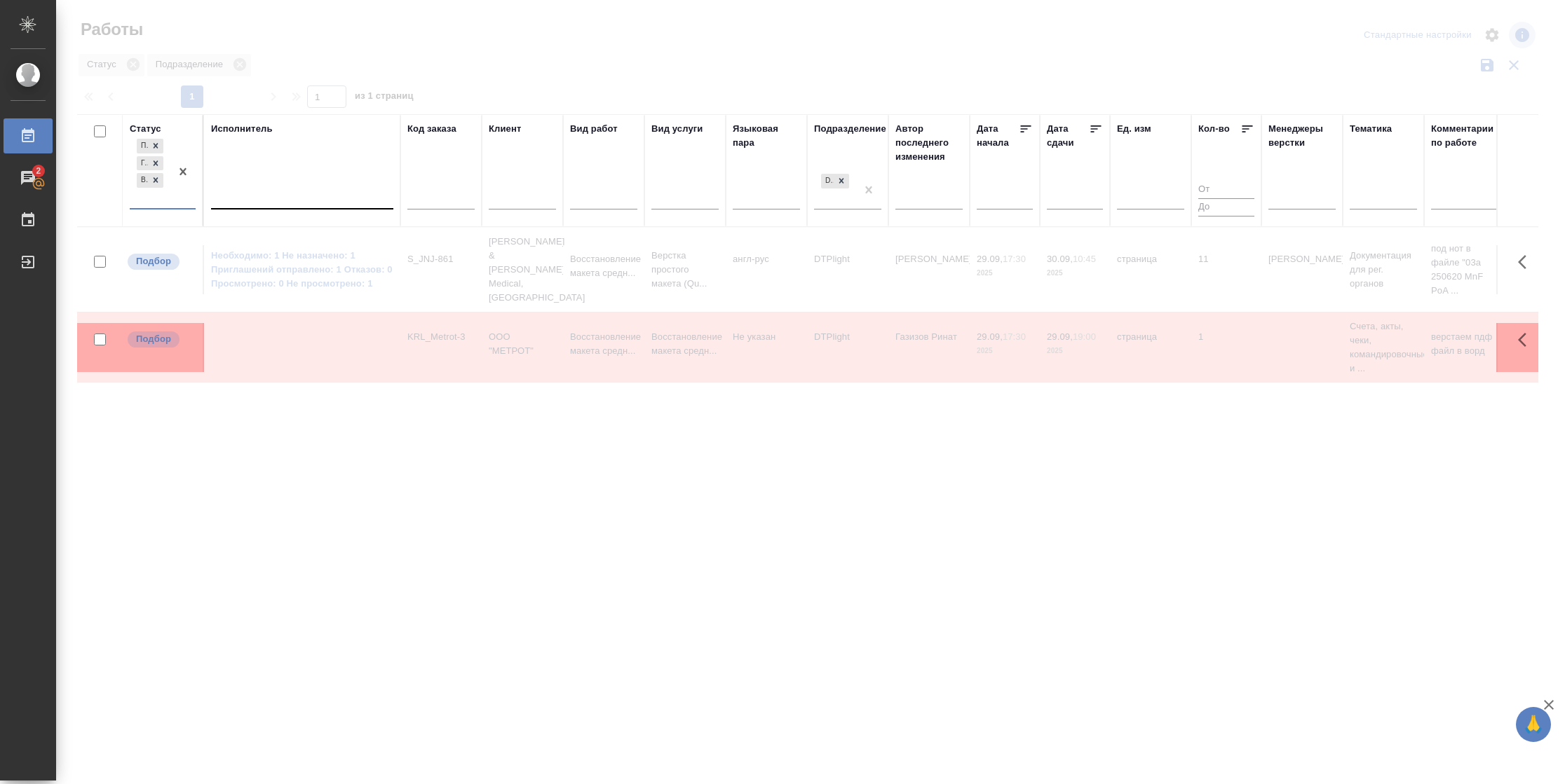
click at [282, 199] on div at bounding box center [303, 195] width 182 height 20
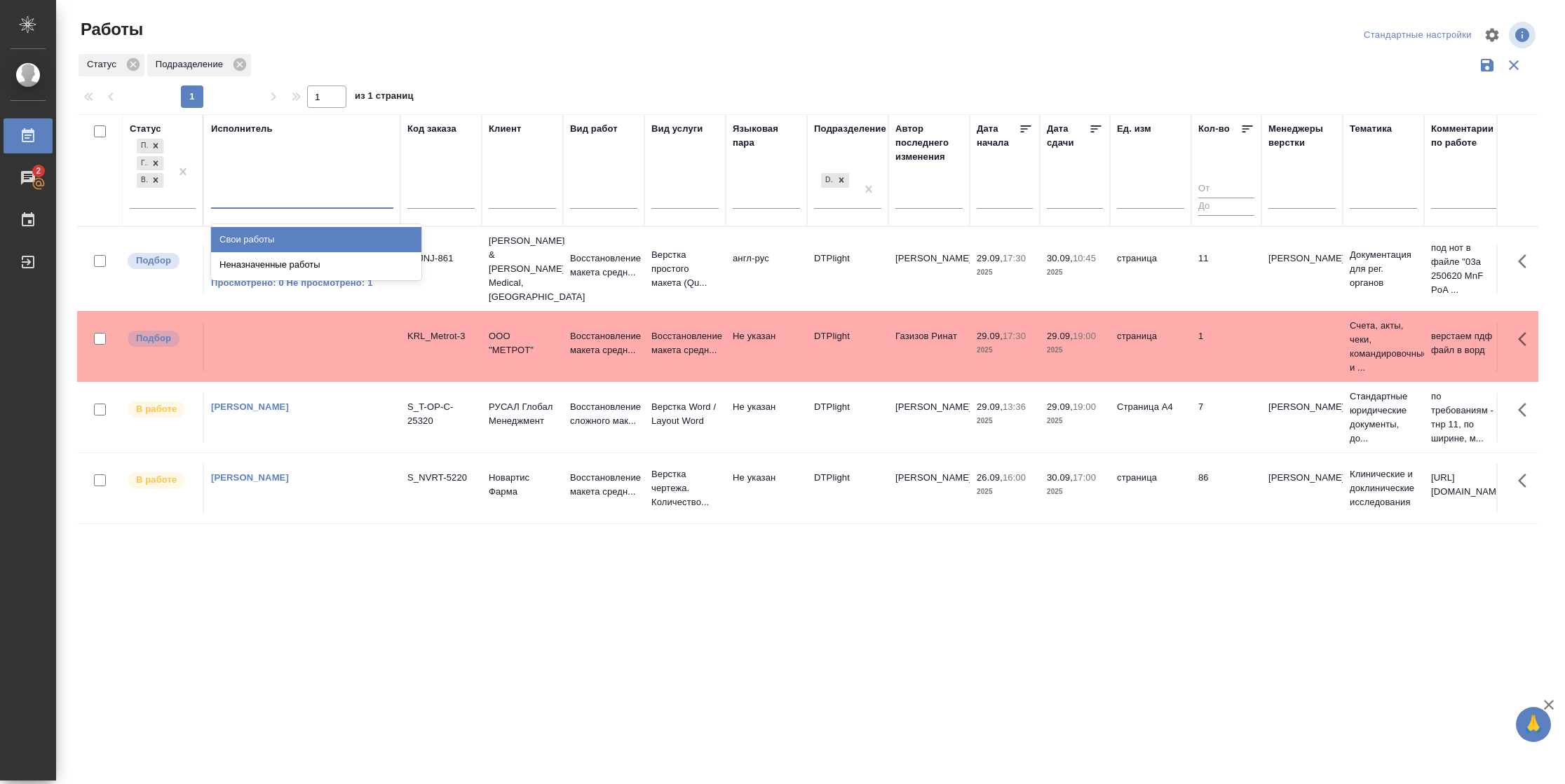
click at [282, 237] on div "Свои работы" at bounding box center [317, 239] width 211 height 25
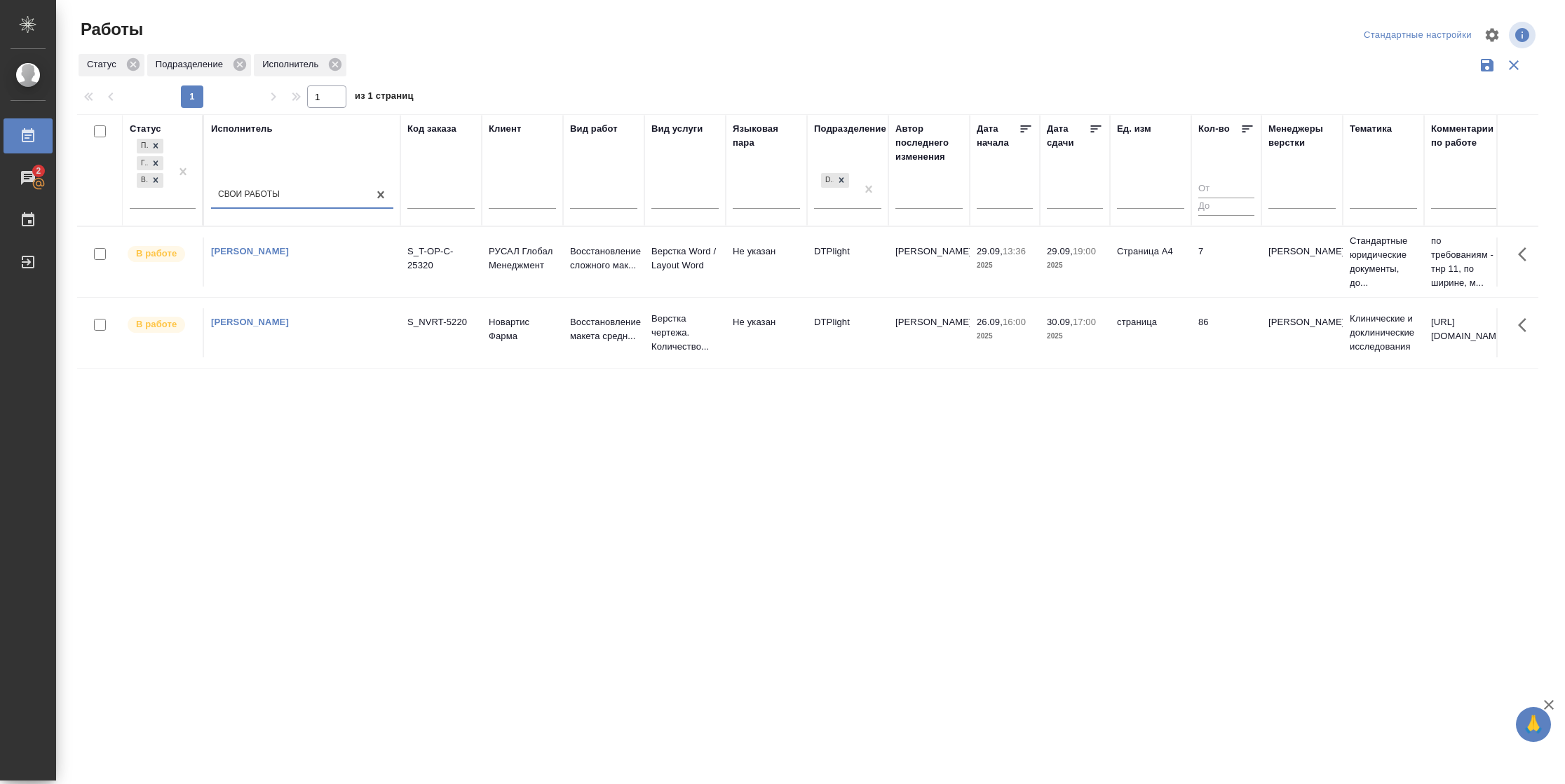
click at [1092, 131] on icon at bounding box center [1097, 129] width 11 height 7
drag, startPoint x: 158, startPoint y: 203, endPoint x: 166, endPoint y: 224, distance: 22.5
click at [157, 203] on div "Подбор Готов к работе В работе" at bounding box center [150, 172] width 40 height 72
click at [268, 267] on div "В ожидании" at bounding box center [317, 266] width 211 height 25
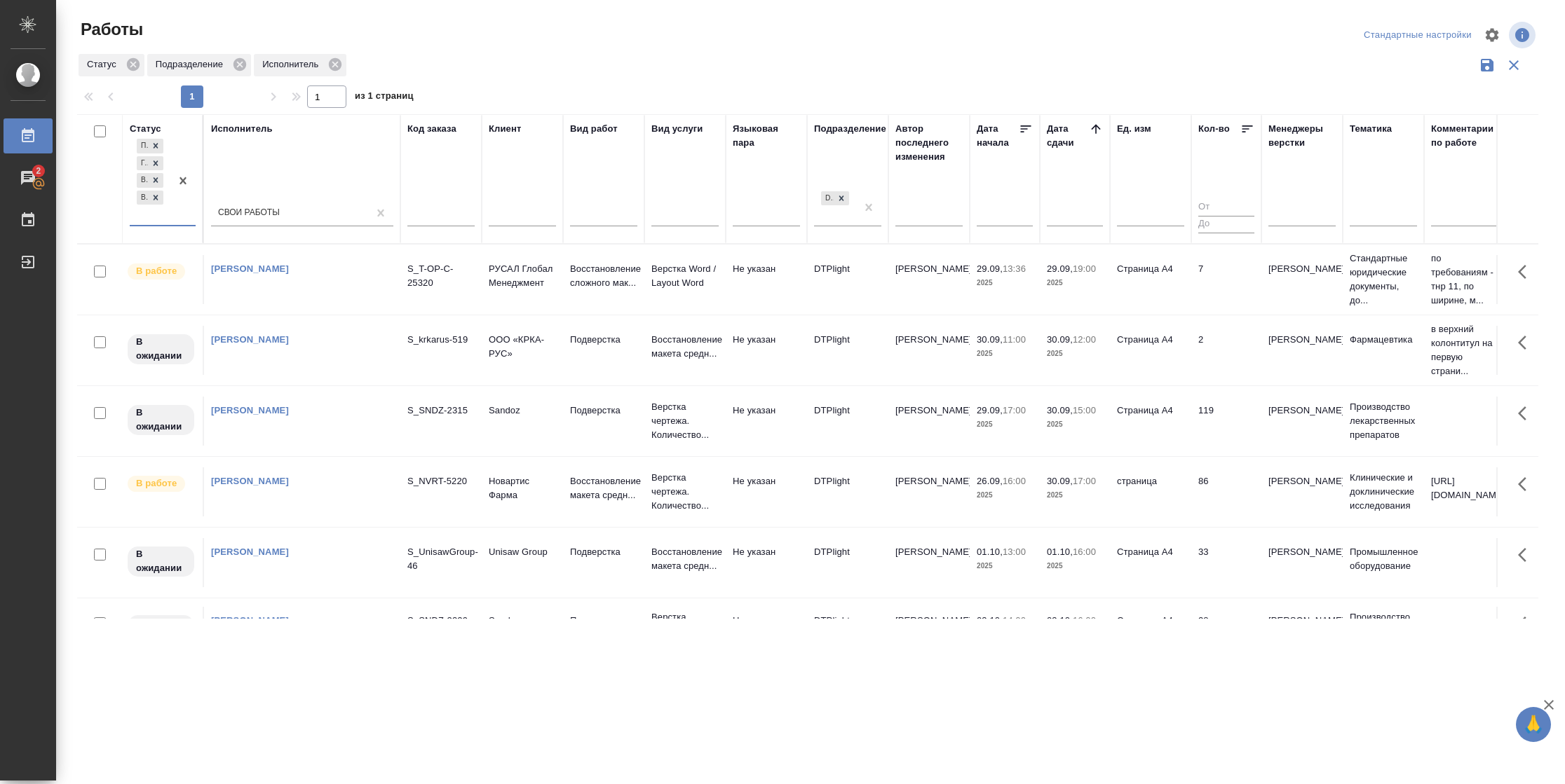
scroll to position [210, 0]
